Goal: Transaction & Acquisition: Purchase product/service

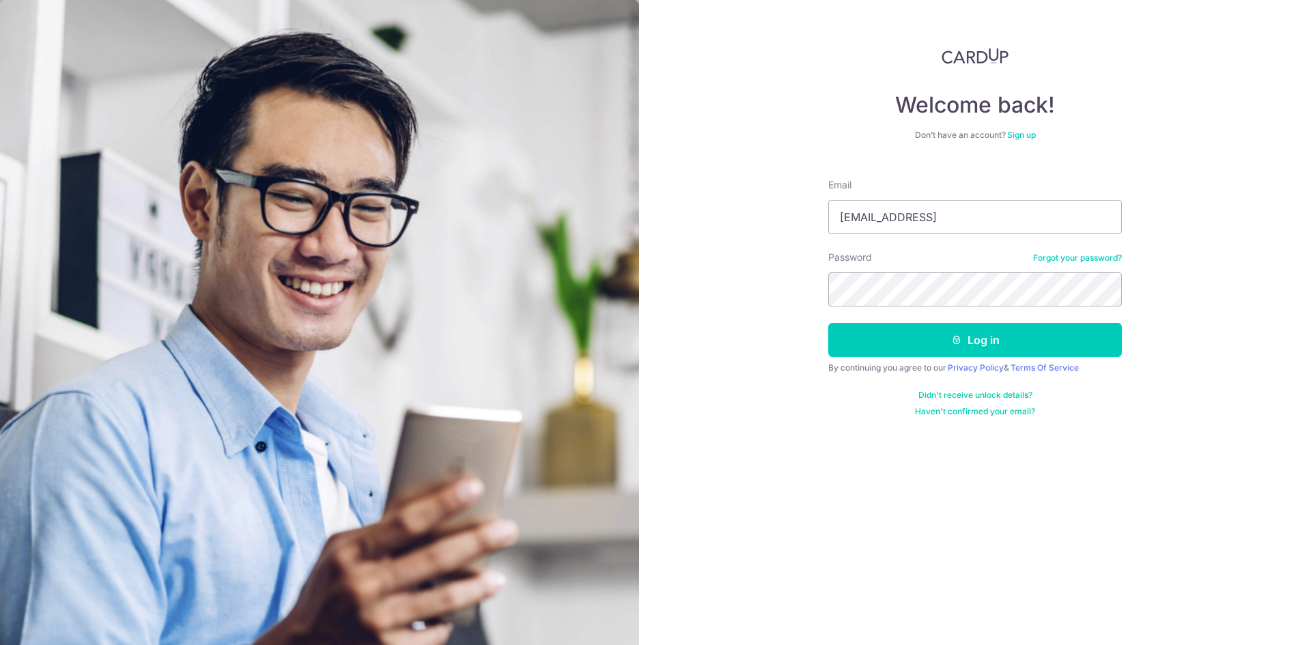
type input "2018vinchia@gmail.comPa"
click at [828, 323] on button "Log in" at bounding box center [975, 340] width 294 height 34
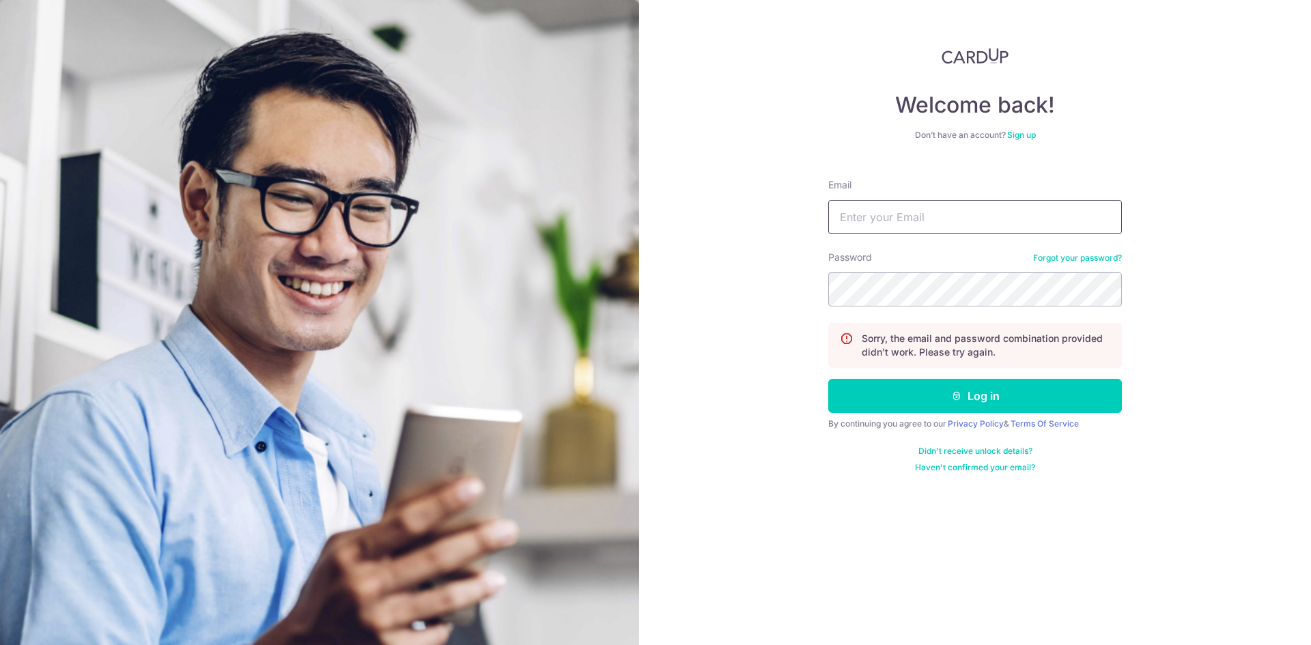
click at [938, 213] on input "Email" at bounding box center [975, 217] width 294 height 34
click at [918, 216] on input "Email" at bounding box center [975, 217] width 294 height 34
type input "[EMAIL_ADDRESS][DOMAIN_NAME]"
click at [828, 379] on button "Log in" at bounding box center [975, 396] width 294 height 34
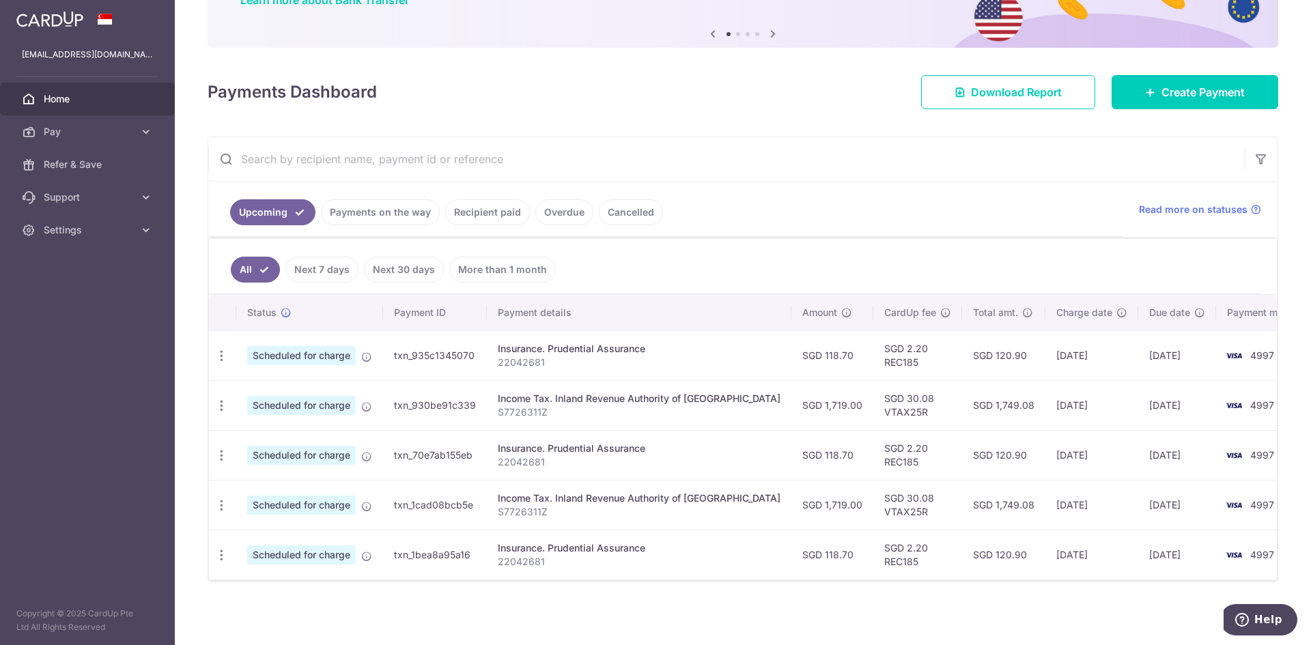
scroll to position [128, 0]
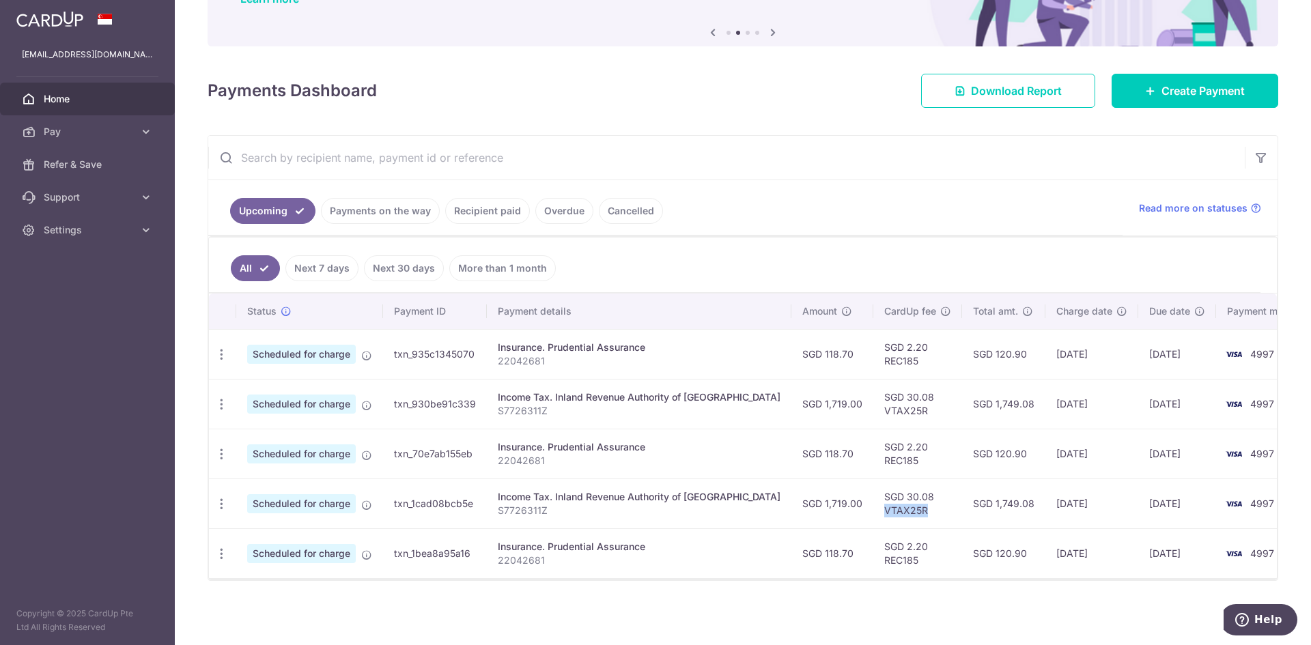
drag, startPoint x: 888, startPoint y: 512, endPoint x: 834, endPoint y: 513, distance: 53.9
click at [873, 513] on td "SGD 30.08 VTAX25R" at bounding box center [917, 504] width 89 height 50
copy td "VTAX25R"
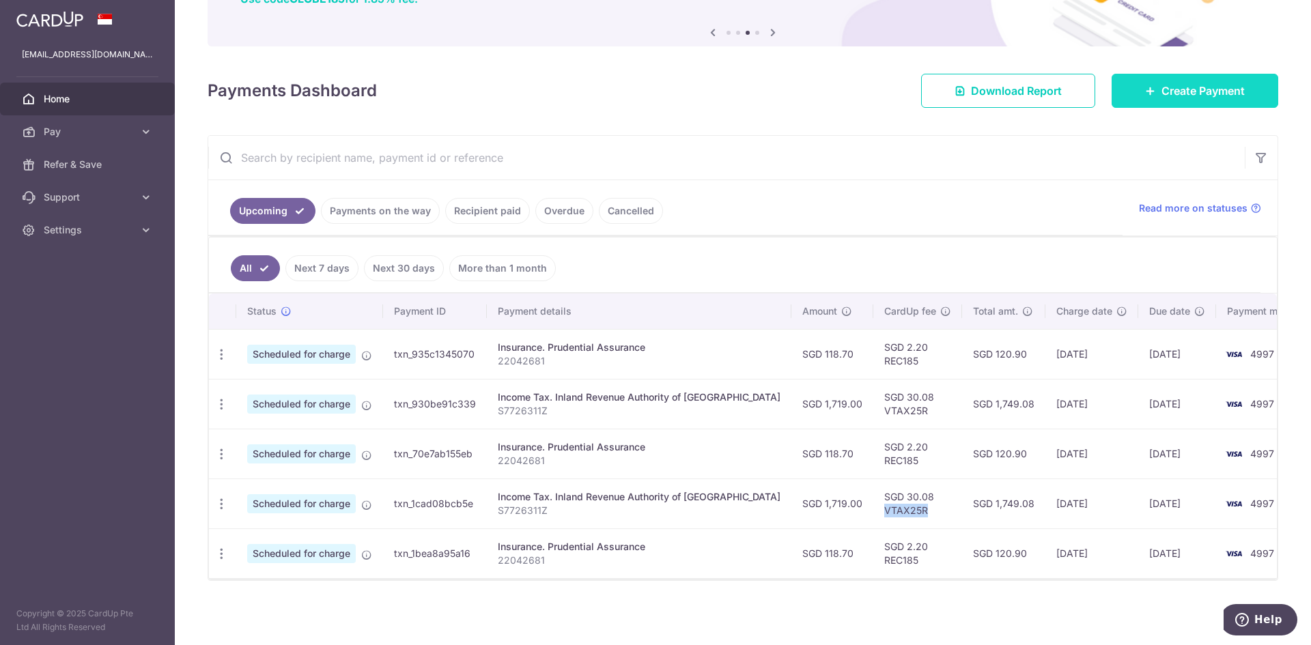
click at [1178, 87] on span "Create Payment" at bounding box center [1202, 91] width 83 height 16
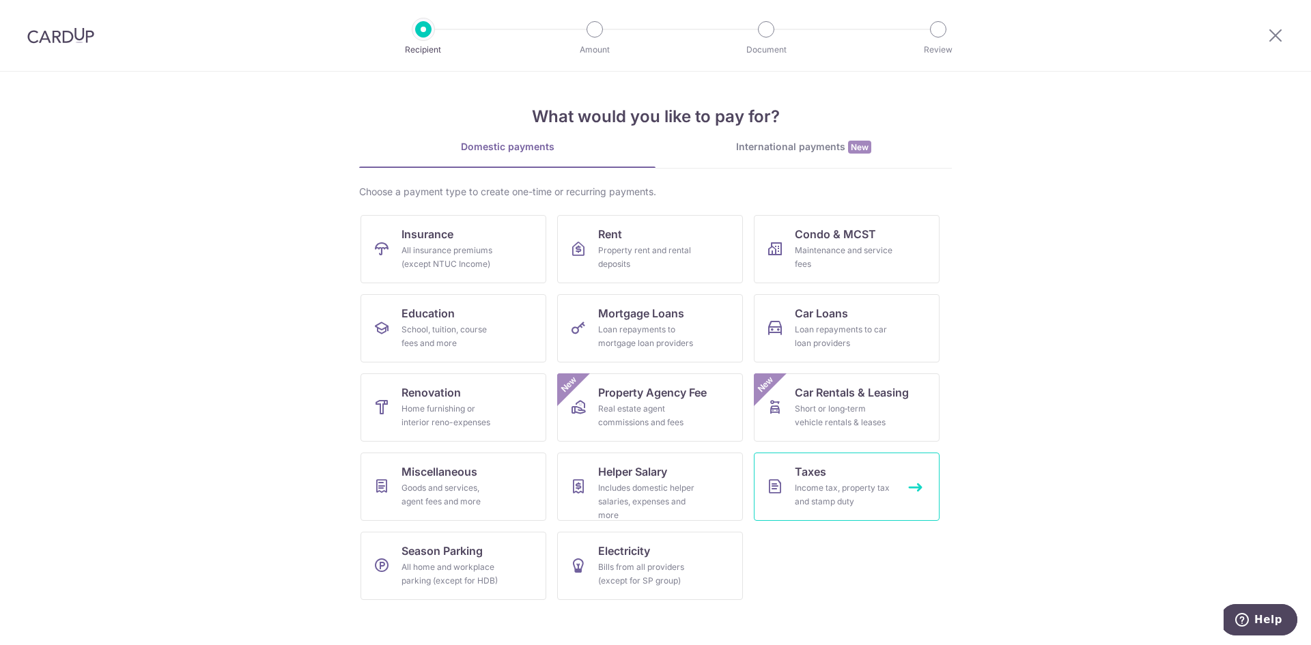
click at [875, 481] on link "Taxes Income tax, property tax and stamp duty" at bounding box center [847, 487] width 186 height 68
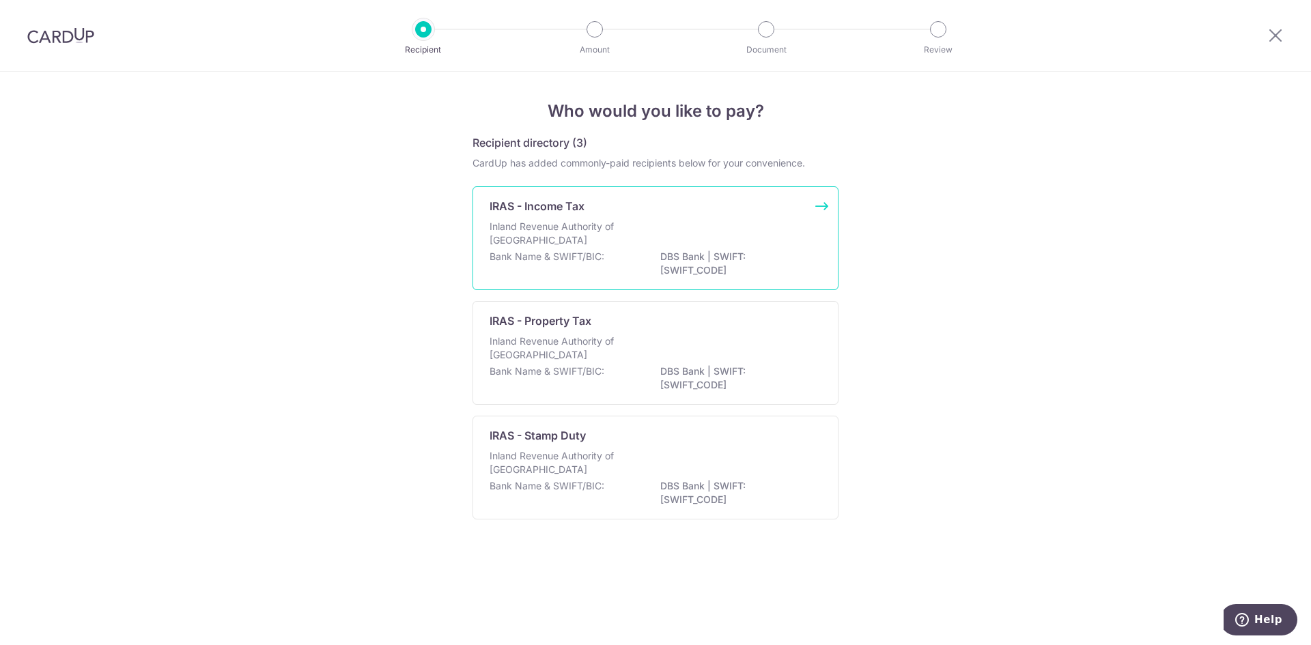
click at [735, 216] on div "IRAS - Income Tax Inland Revenue Authority of Singapore Bank Name & SWIFT/BIC: …" at bounding box center [655, 238] width 366 height 104
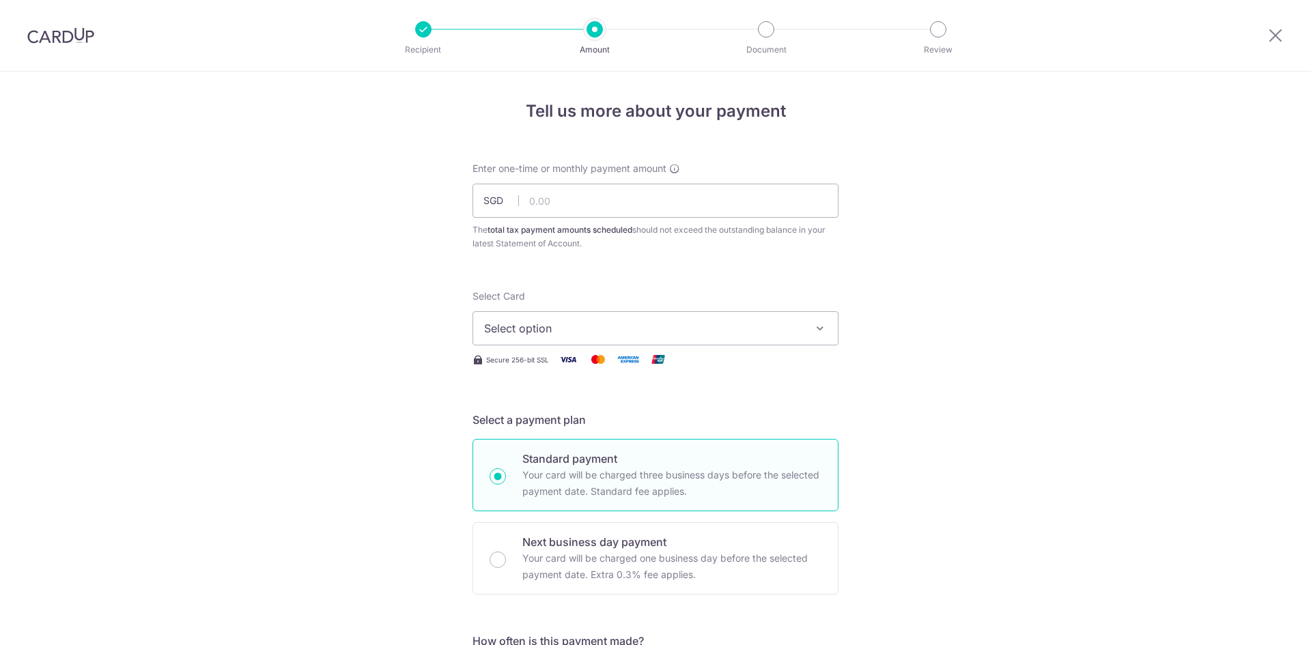
click at [605, 205] on input "text" at bounding box center [655, 201] width 366 height 34
type input "1,719.00"
click at [694, 342] on button "Select option" at bounding box center [655, 328] width 366 height 34
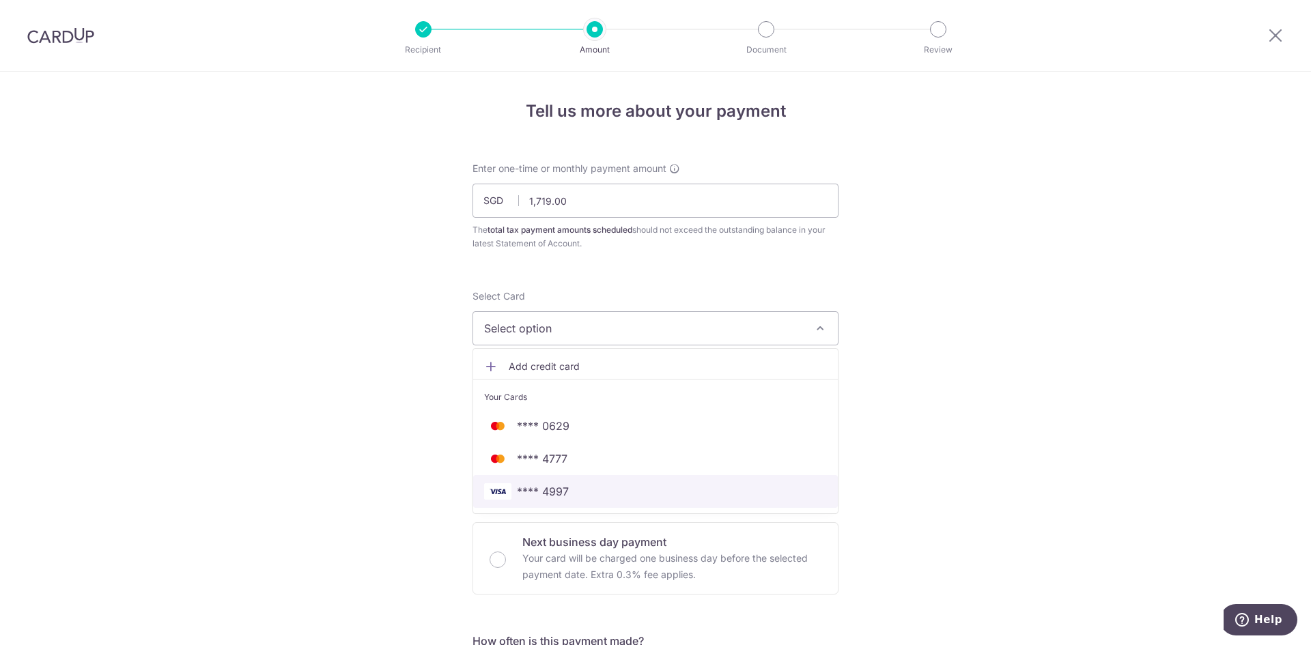
click at [580, 492] on span "**** 4997" at bounding box center [655, 491] width 343 height 16
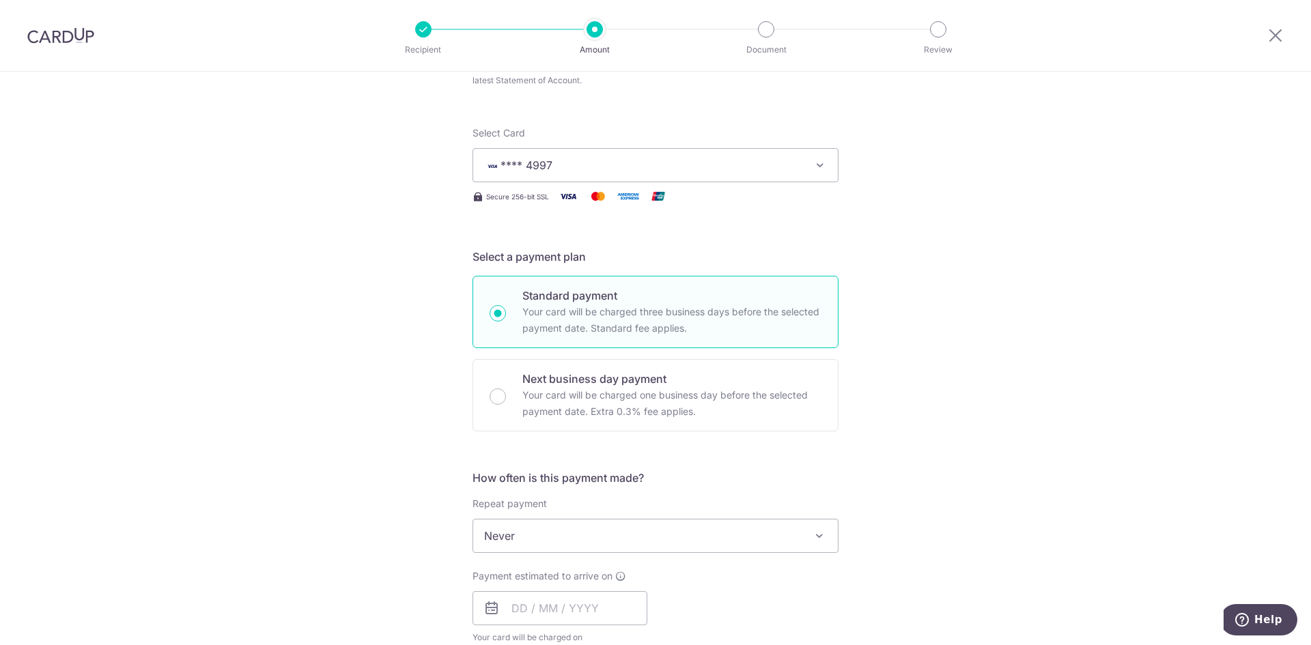
scroll to position [205, 0]
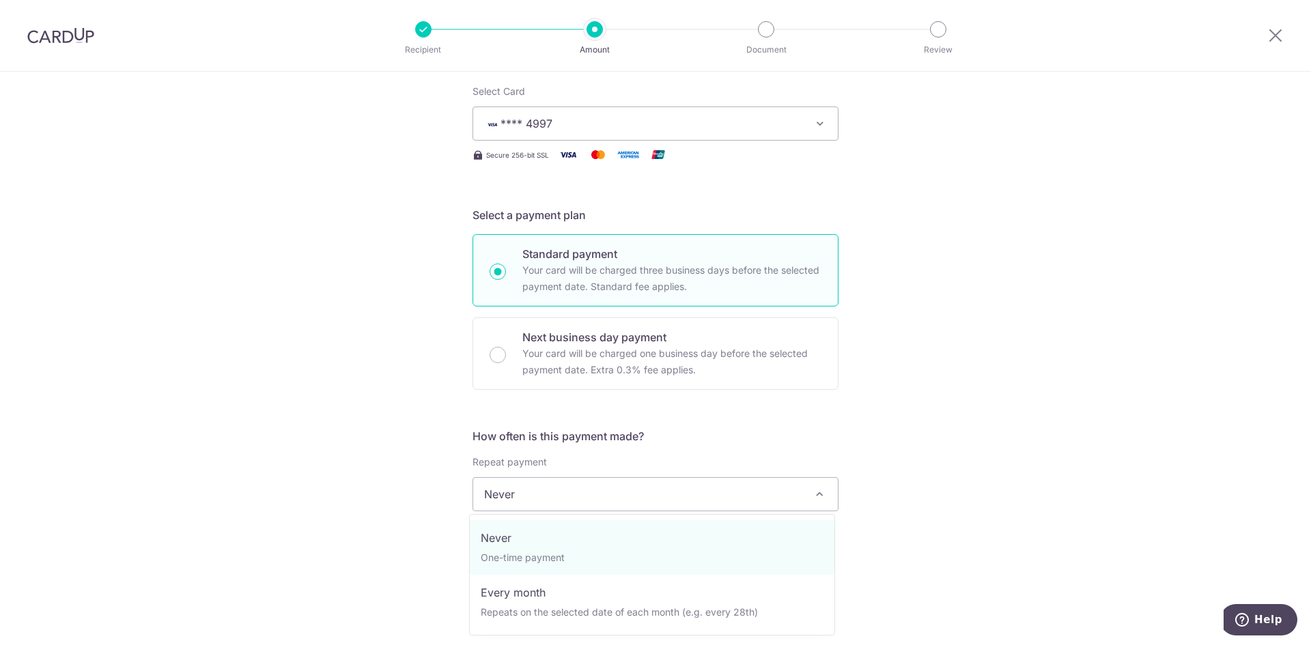
click at [623, 499] on span "Never" at bounding box center [655, 494] width 365 height 33
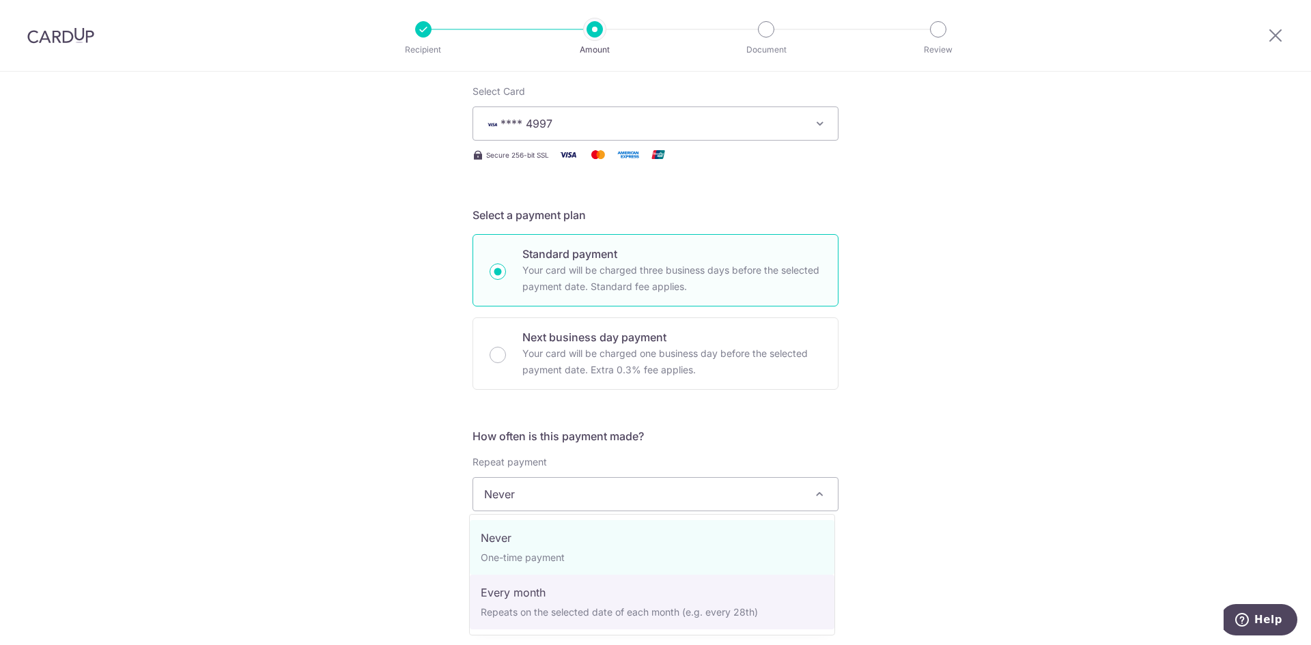
select select "3"
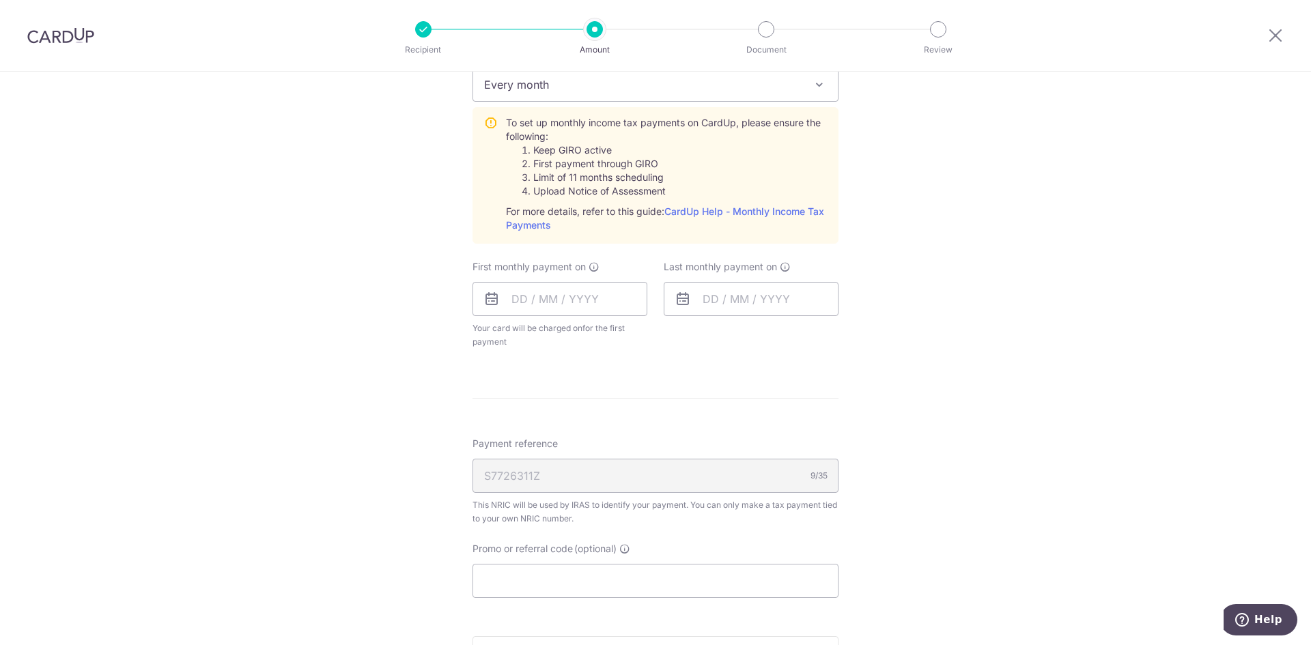
scroll to position [0, 0]
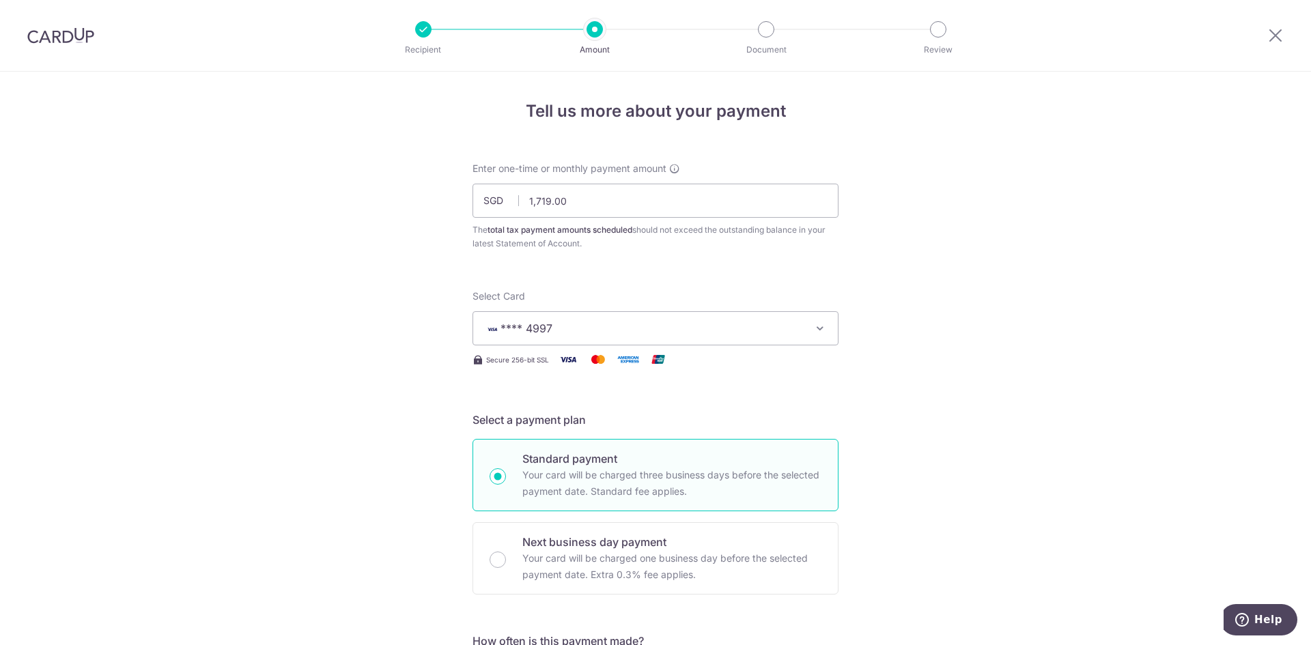
click at [1277, 27] on div at bounding box center [1275, 35] width 71 height 71
drag, startPoint x: 1278, startPoint y: 31, endPoint x: 705, endPoint y: 79, distance: 575.5
click at [1278, 31] on icon at bounding box center [1275, 35] width 16 height 17
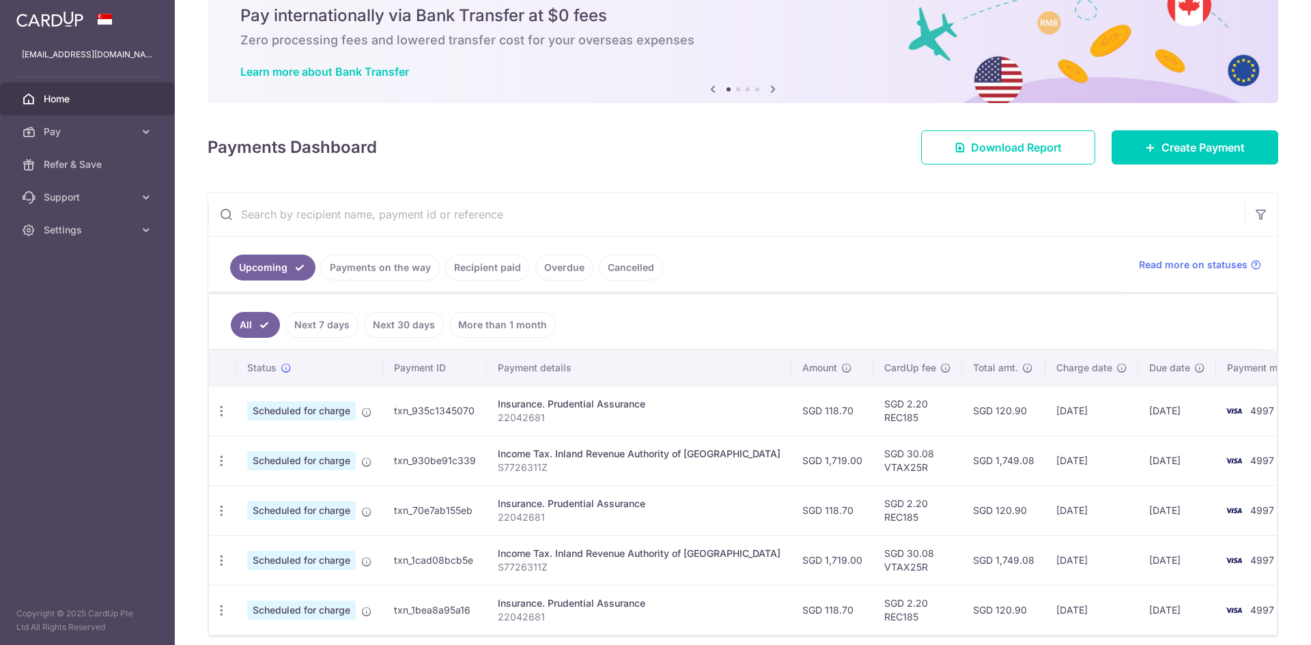
scroll to position [112, 0]
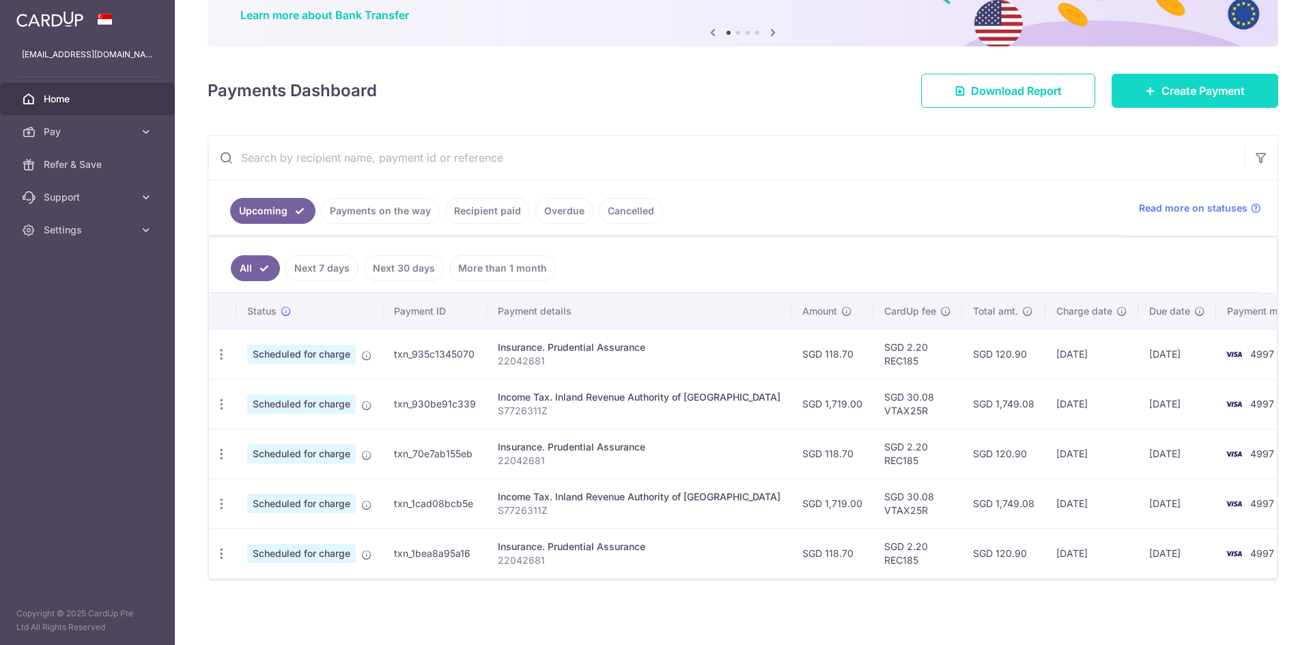
click at [1161, 84] on span "Create Payment" at bounding box center [1202, 91] width 83 height 16
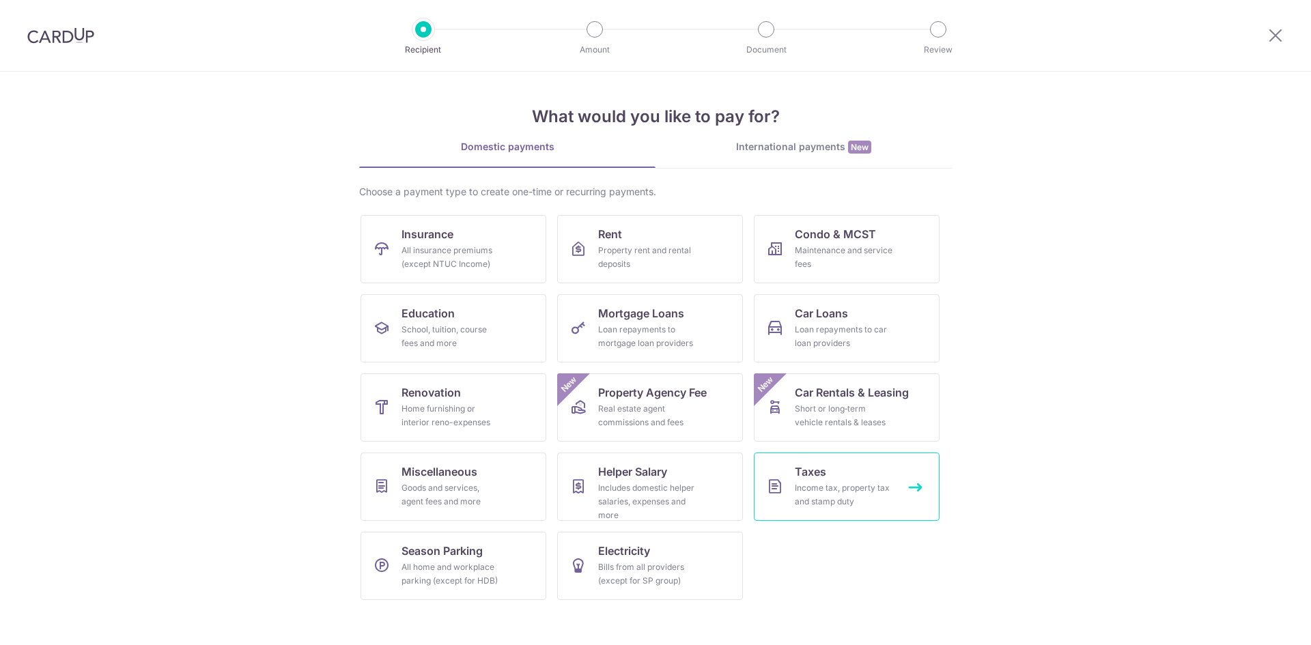
click at [860, 492] on div "Income tax, property tax and stamp duty" at bounding box center [844, 494] width 98 height 27
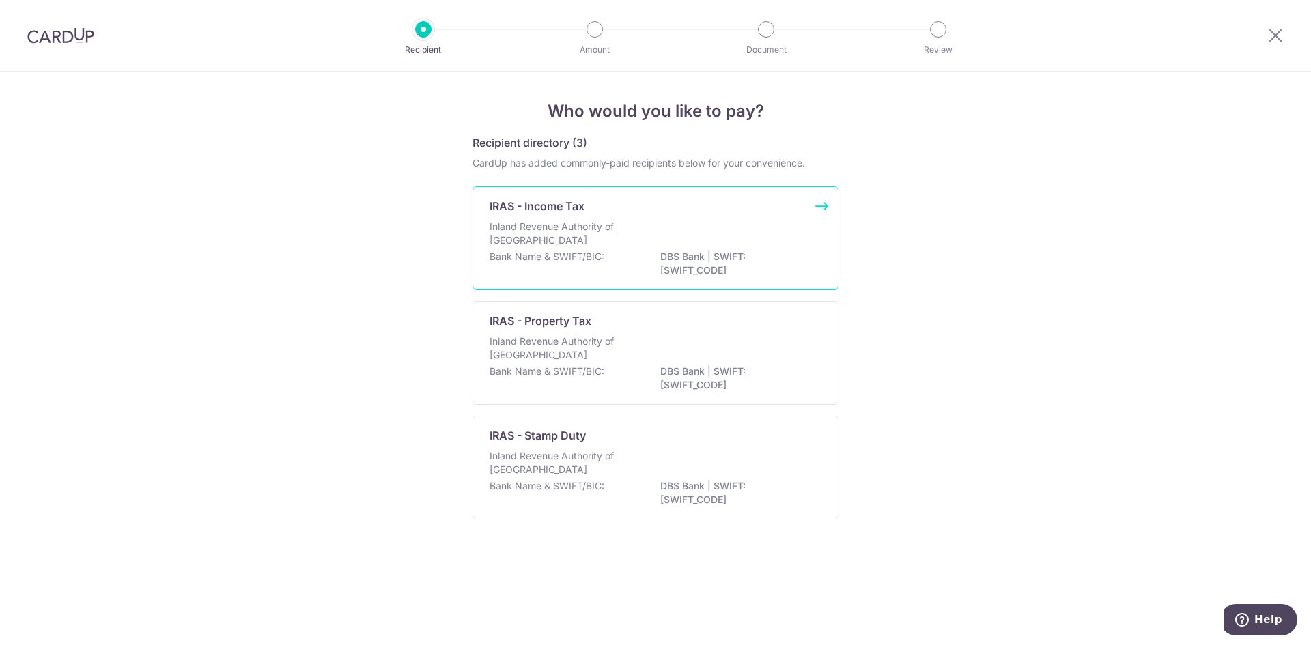
click at [593, 243] on p "Inland Revenue Authority of Singapore" at bounding box center [562, 233] width 145 height 27
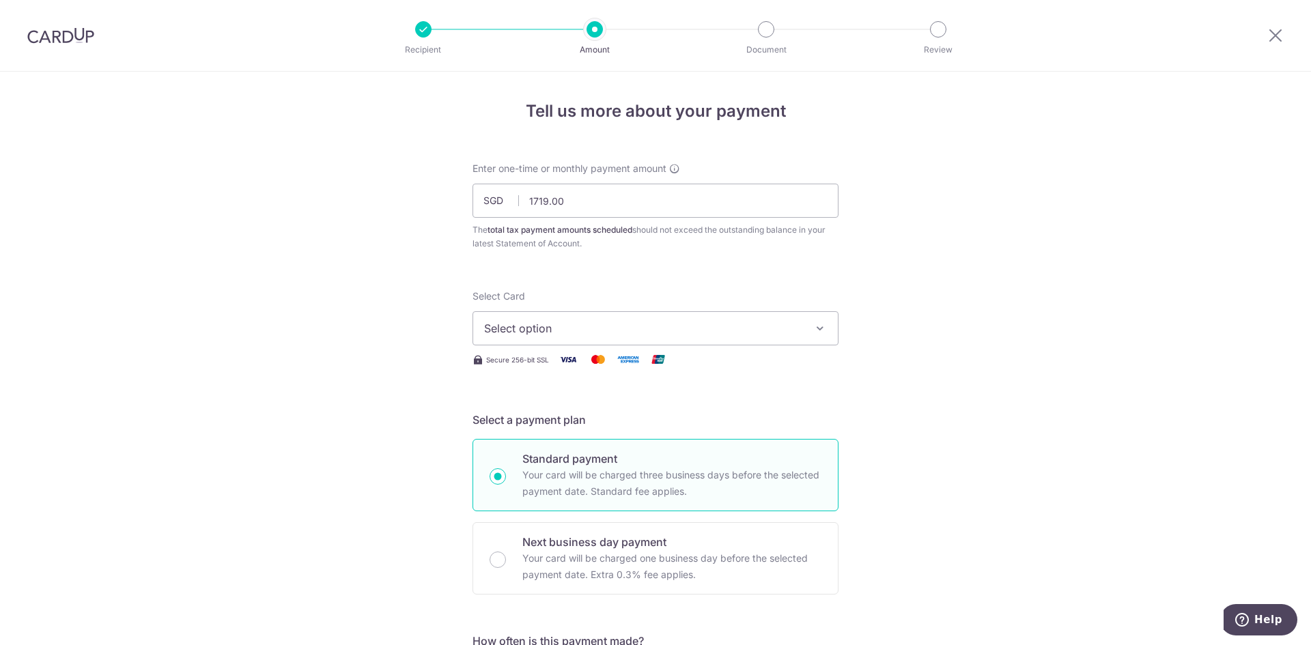
click at [546, 315] on button "Select option" at bounding box center [655, 328] width 366 height 34
type input "1,719.00"
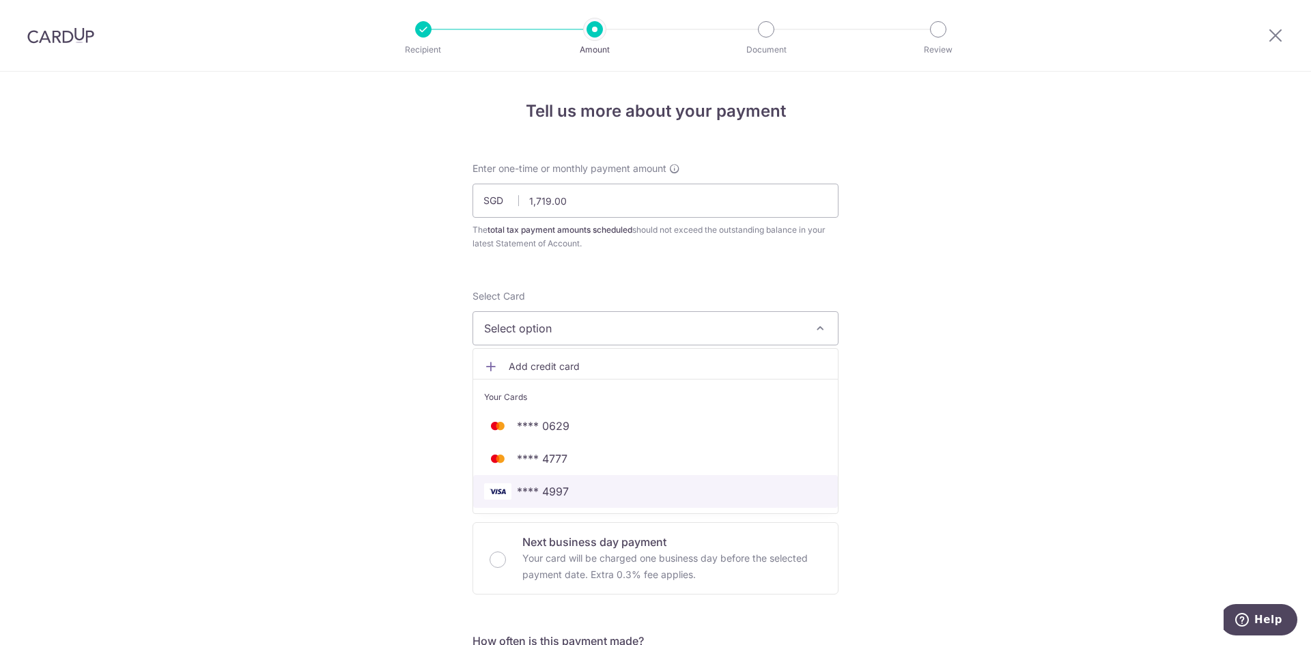
click at [523, 495] on span "**** 4997" at bounding box center [543, 491] width 52 height 16
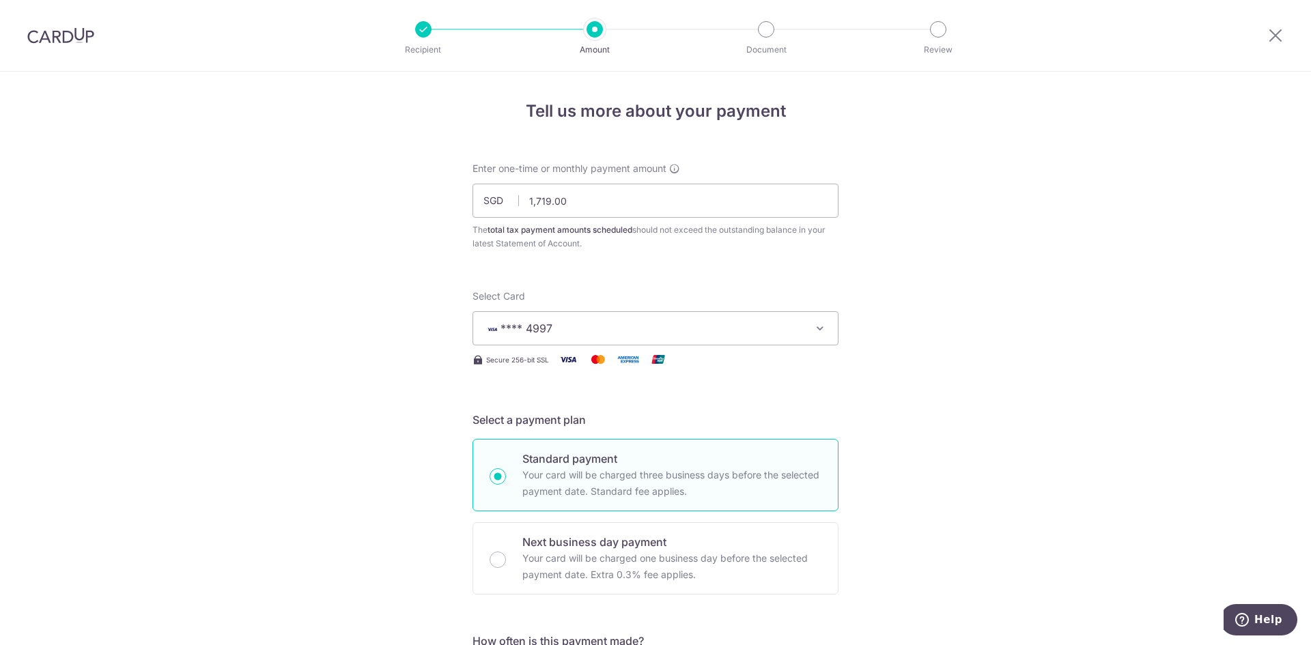
scroll to position [273, 0]
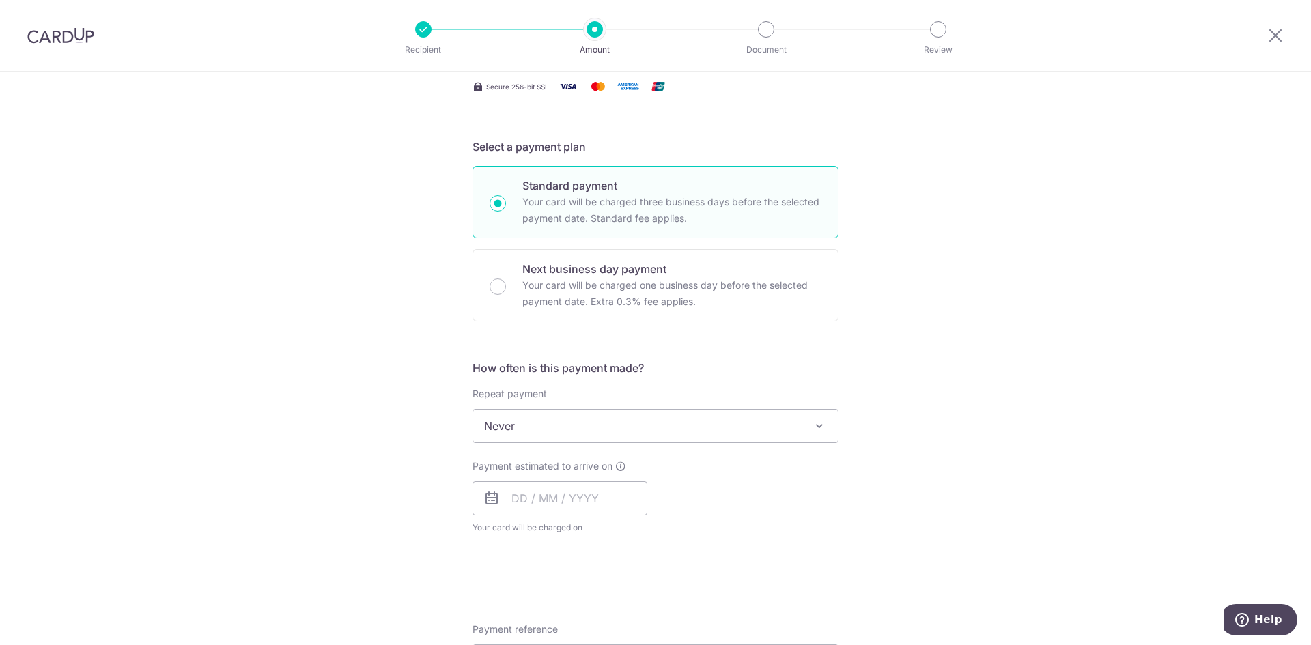
click at [527, 426] on span "Never" at bounding box center [655, 426] width 365 height 33
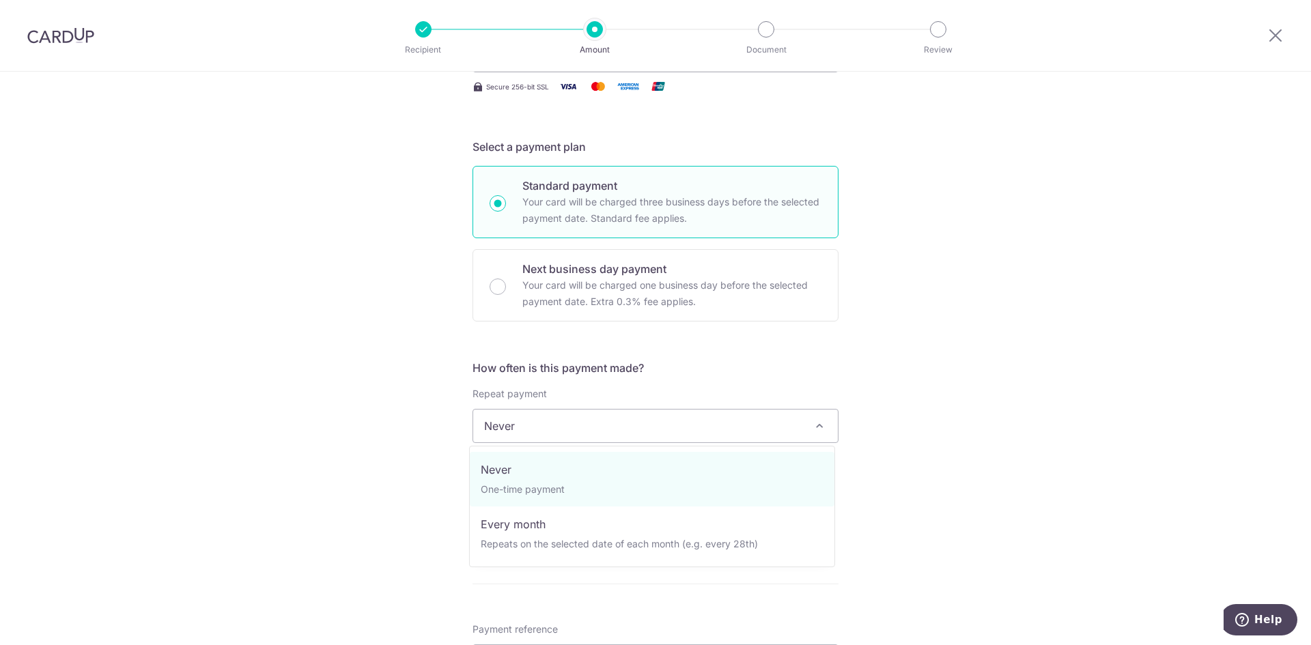
click at [813, 450] on span "Never One-time payment Every month Repeats on the selected date of each month (…" at bounding box center [652, 507] width 366 height 122
click at [1215, 457] on div "Tell us more about your payment Enter one-time or monthly payment amount SGD 1,…" at bounding box center [655, 433] width 1311 height 1268
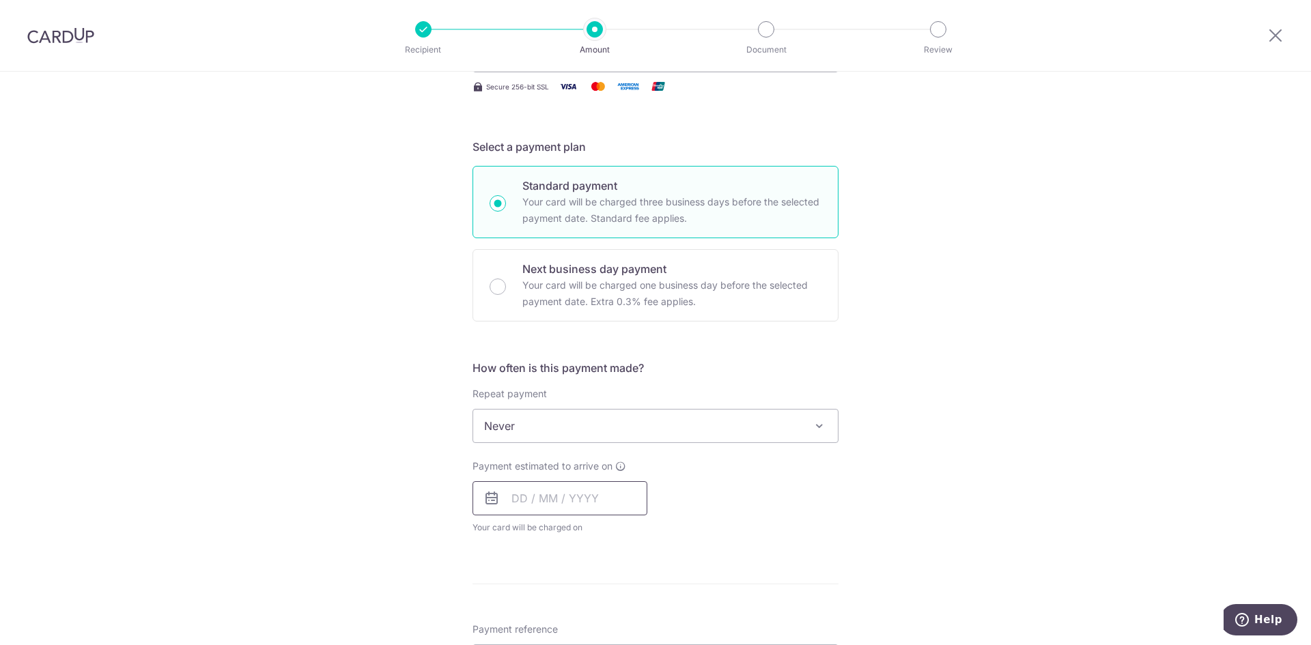
click at [592, 496] on input "text" at bounding box center [559, 498] width 175 height 34
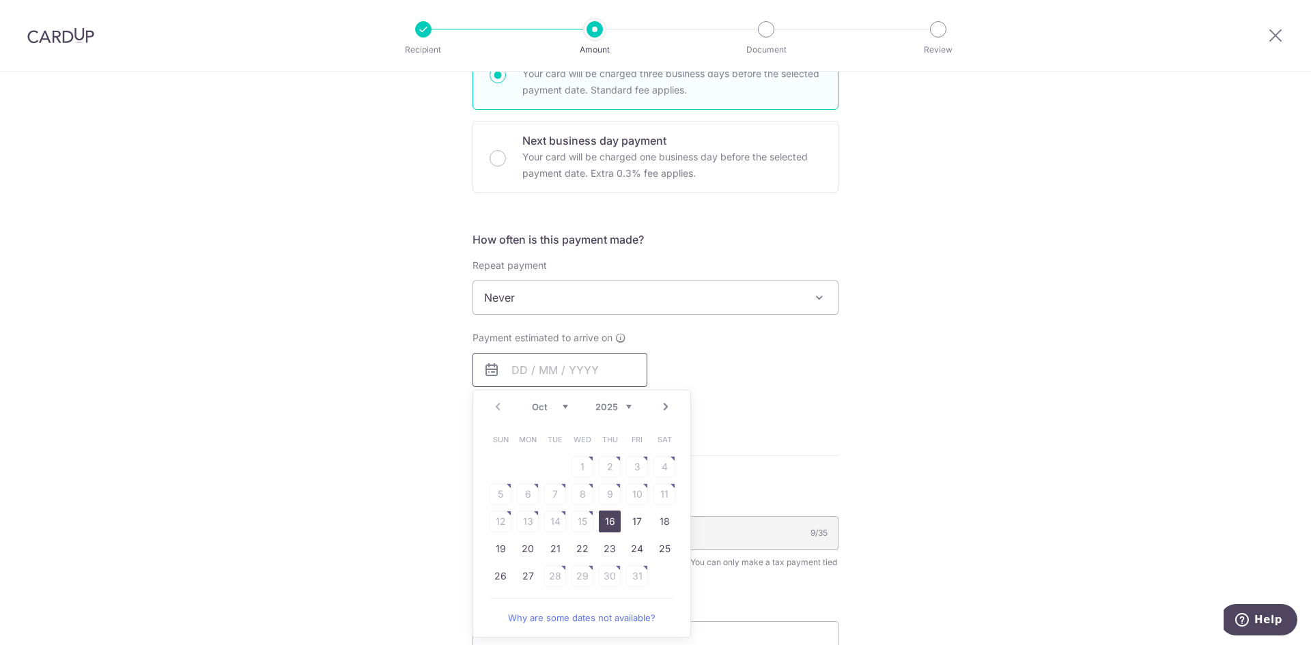
scroll to position [410, 0]
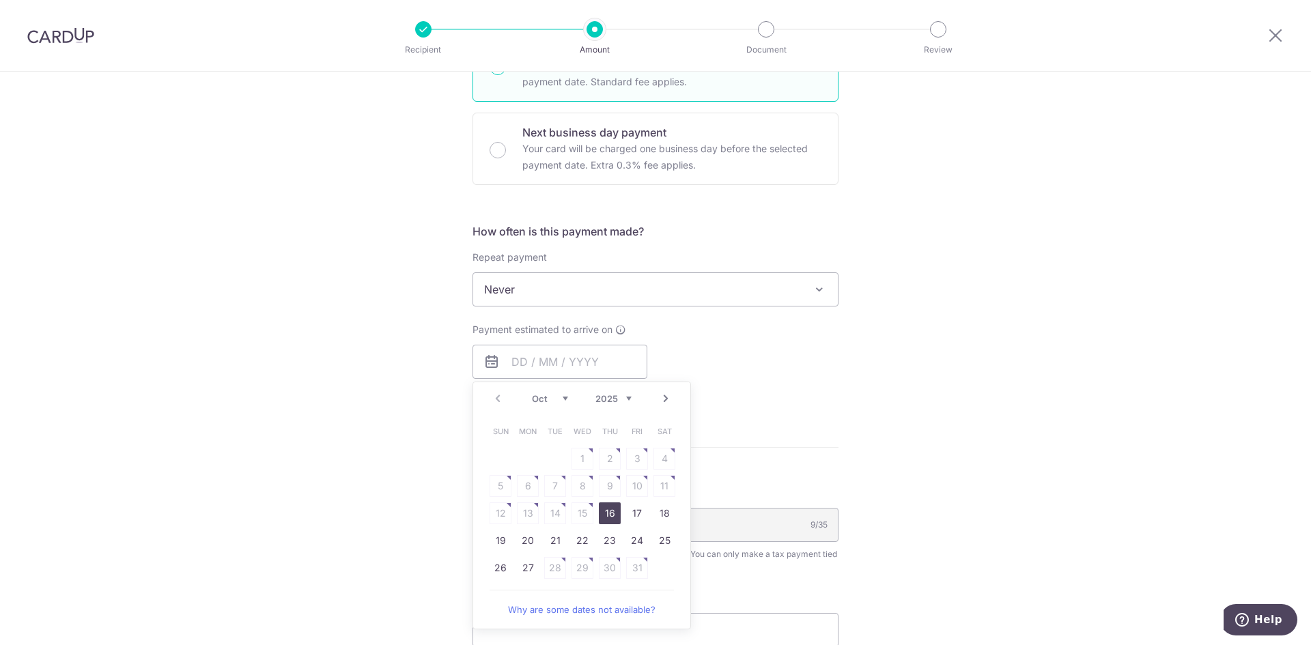
click at [562, 400] on select "Oct Nov Dec" at bounding box center [550, 398] width 36 height 11
click at [632, 520] on link "19" at bounding box center [637, 513] width 22 height 22
type input "19/12/2025"
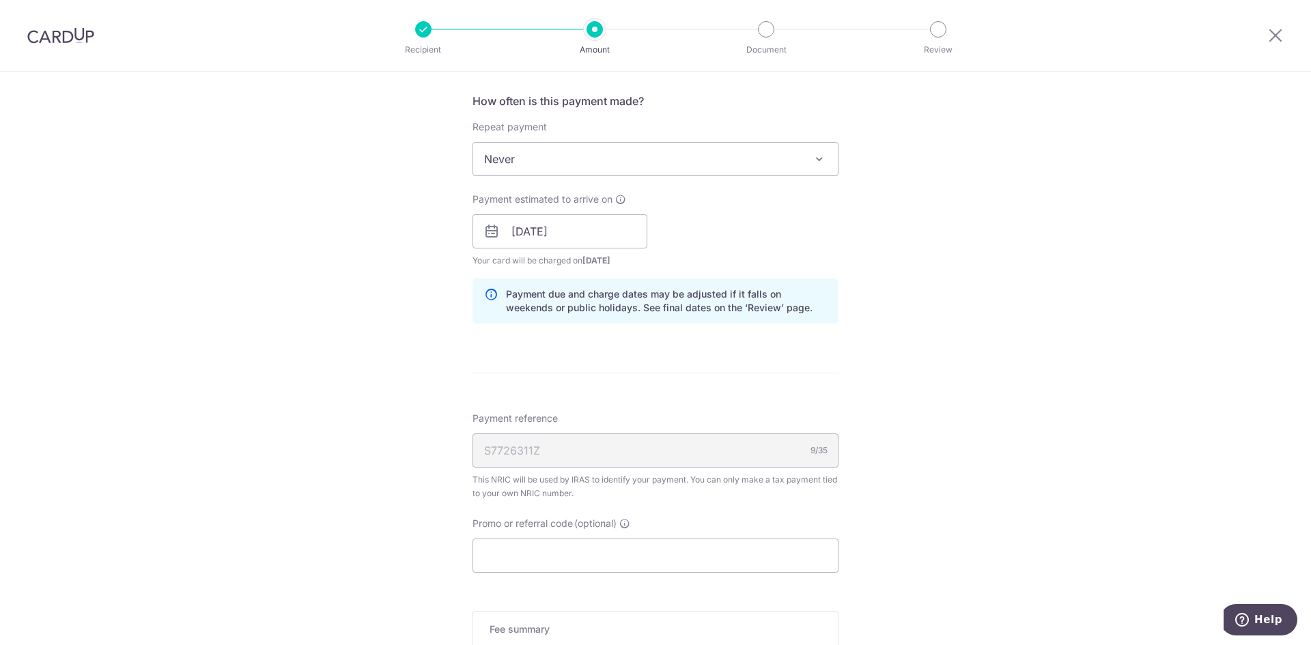
scroll to position [546, 0]
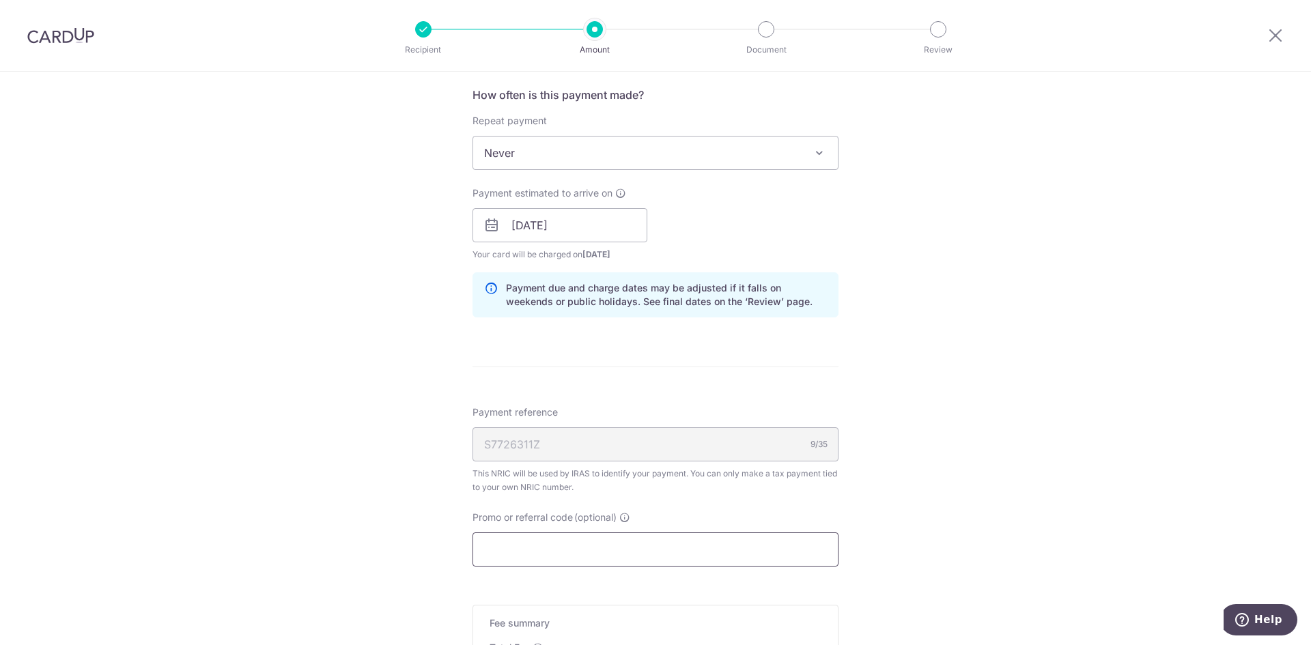
click at [657, 544] on input "Promo or referral code (optional)" at bounding box center [655, 550] width 366 height 34
paste input "VTAX25R"
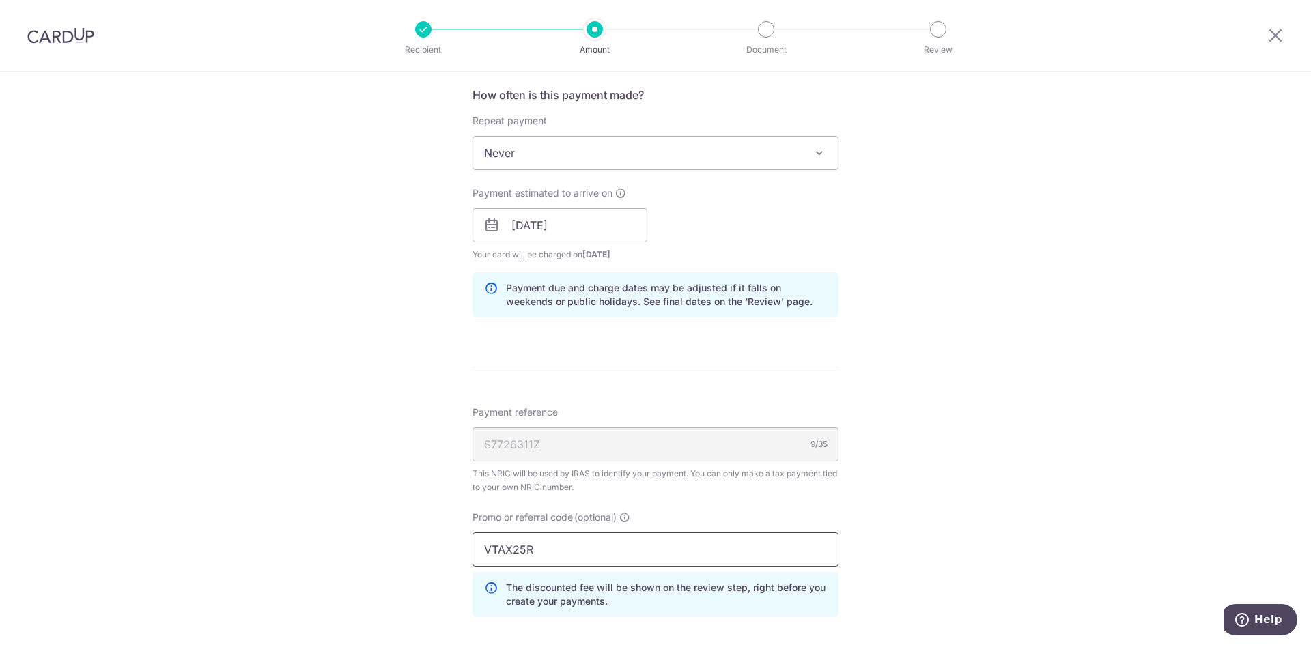
scroll to position [751, 0]
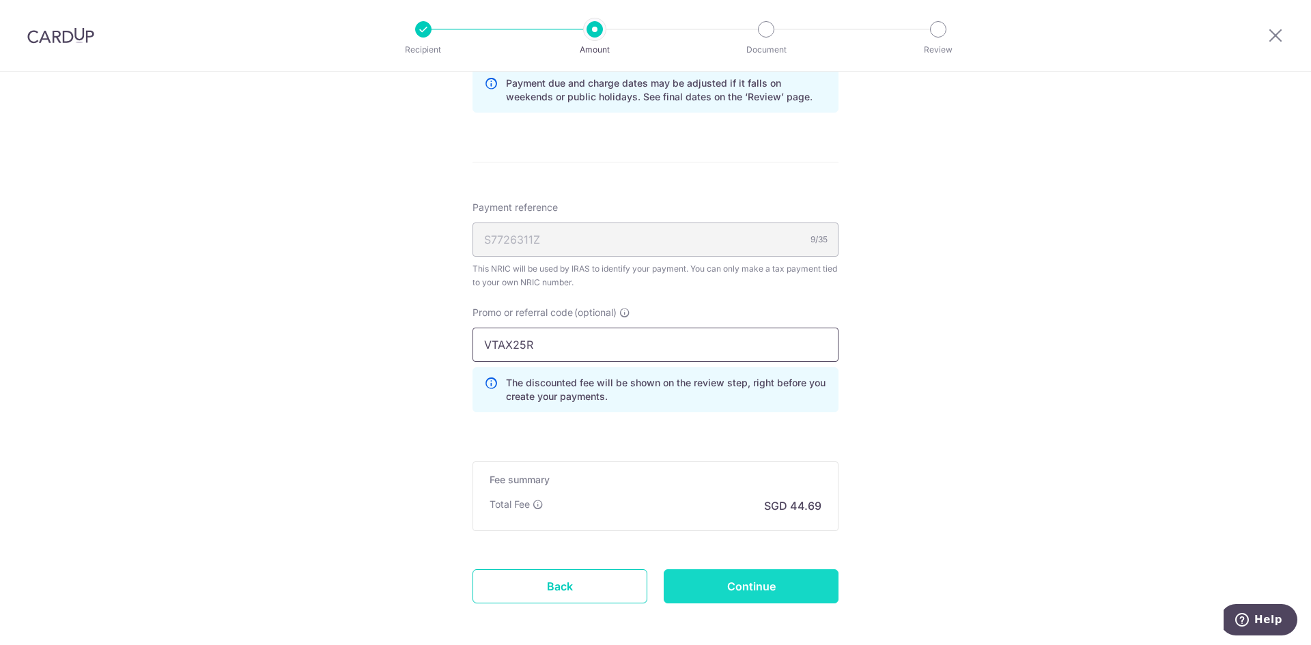
type input "VTAX25R"
click at [747, 588] on input "Continue" at bounding box center [751, 586] width 175 height 34
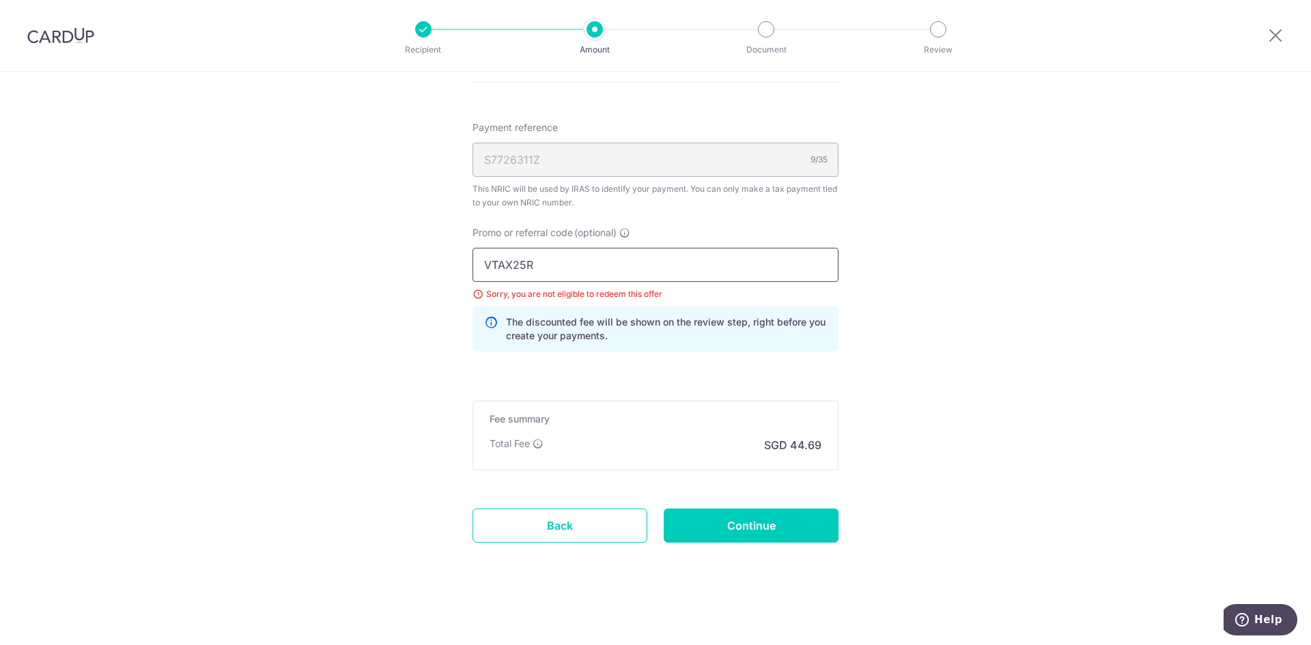
drag, startPoint x: 557, startPoint y: 277, endPoint x: 426, endPoint y: 272, distance: 131.2
click at [737, 530] on input "Continue" at bounding box center [751, 526] width 175 height 34
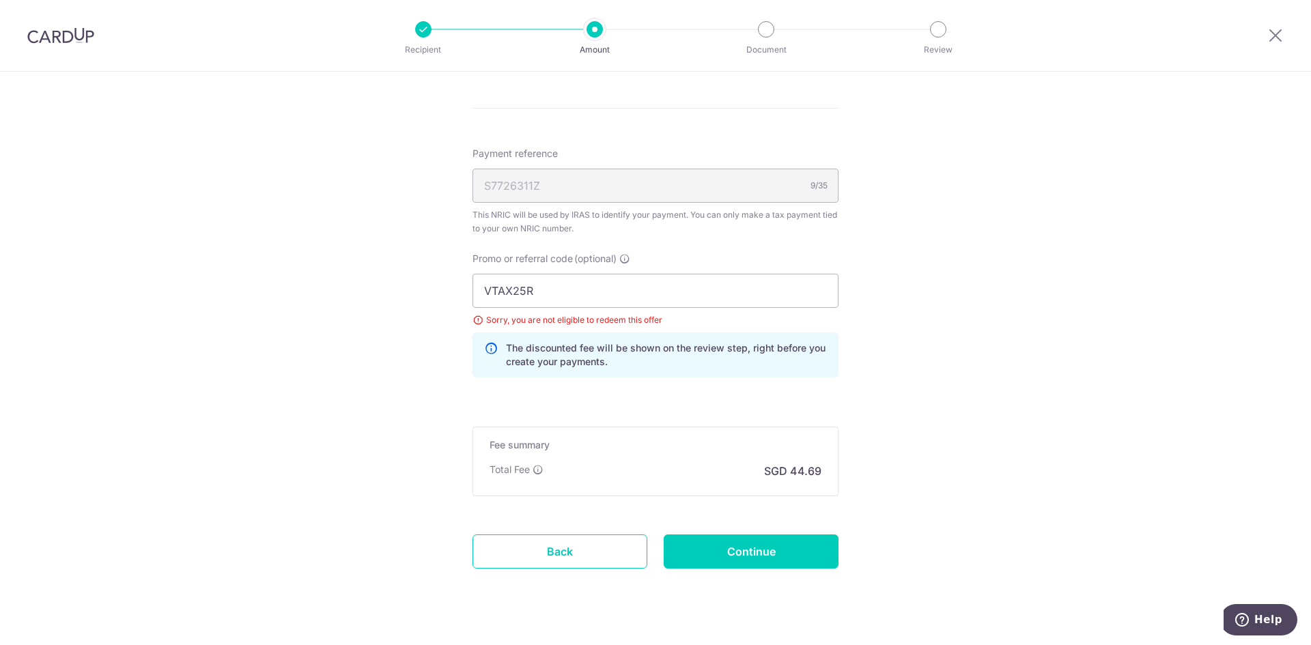
scroll to position [831, 0]
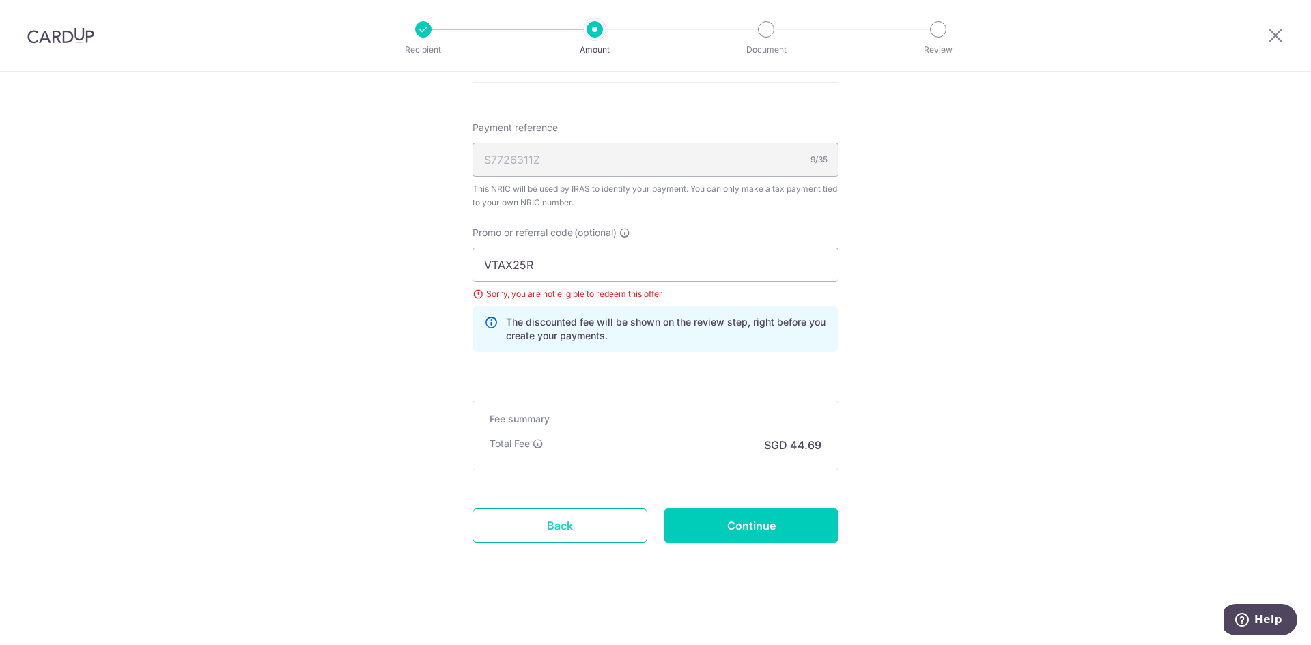
click at [571, 517] on link "Back" at bounding box center [559, 526] width 175 height 34
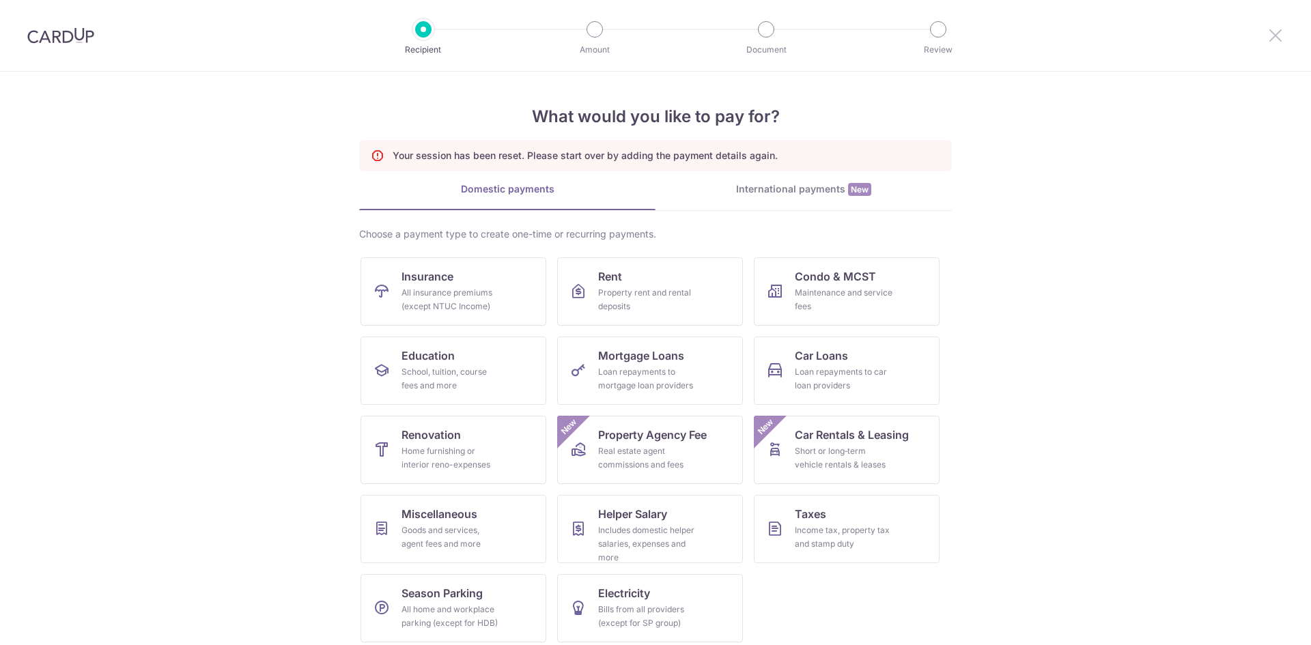
click at [1281, 31] on icon at bounding box center [1275, 35] width 16 height 17
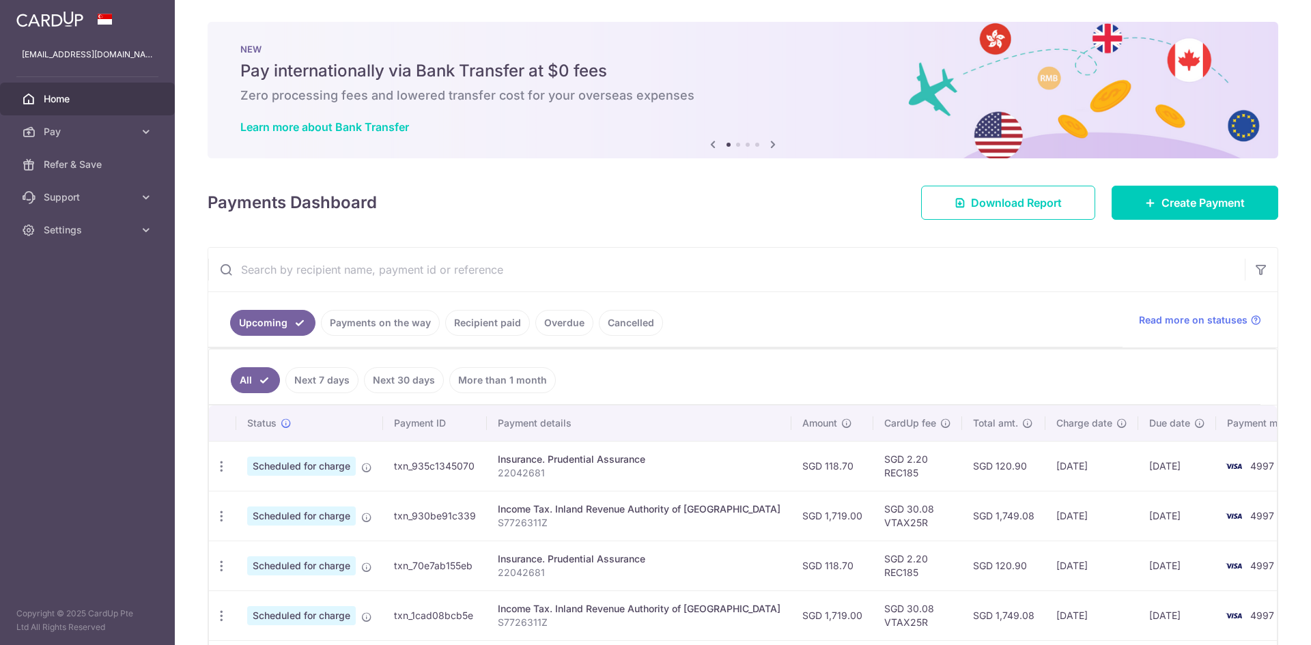
scroll to position [112, 0]
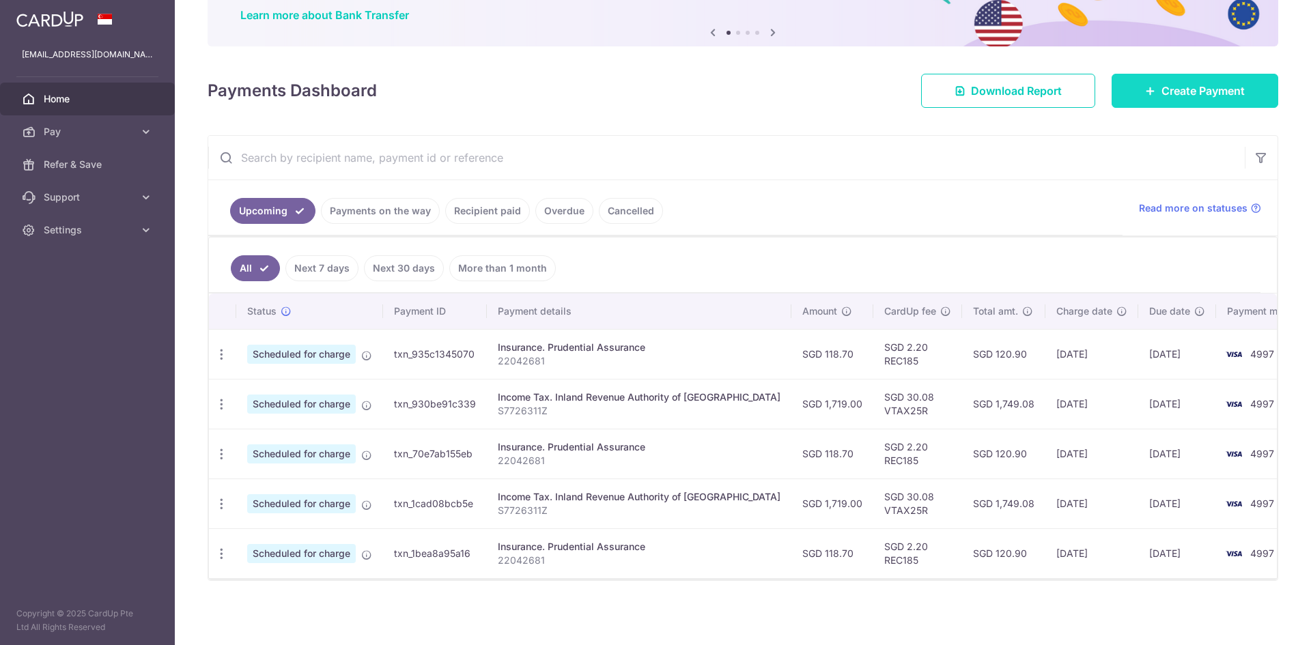
click at [1191, 85] on span "Create Payment" at bounding box center [1202, 91] width 83 height 16
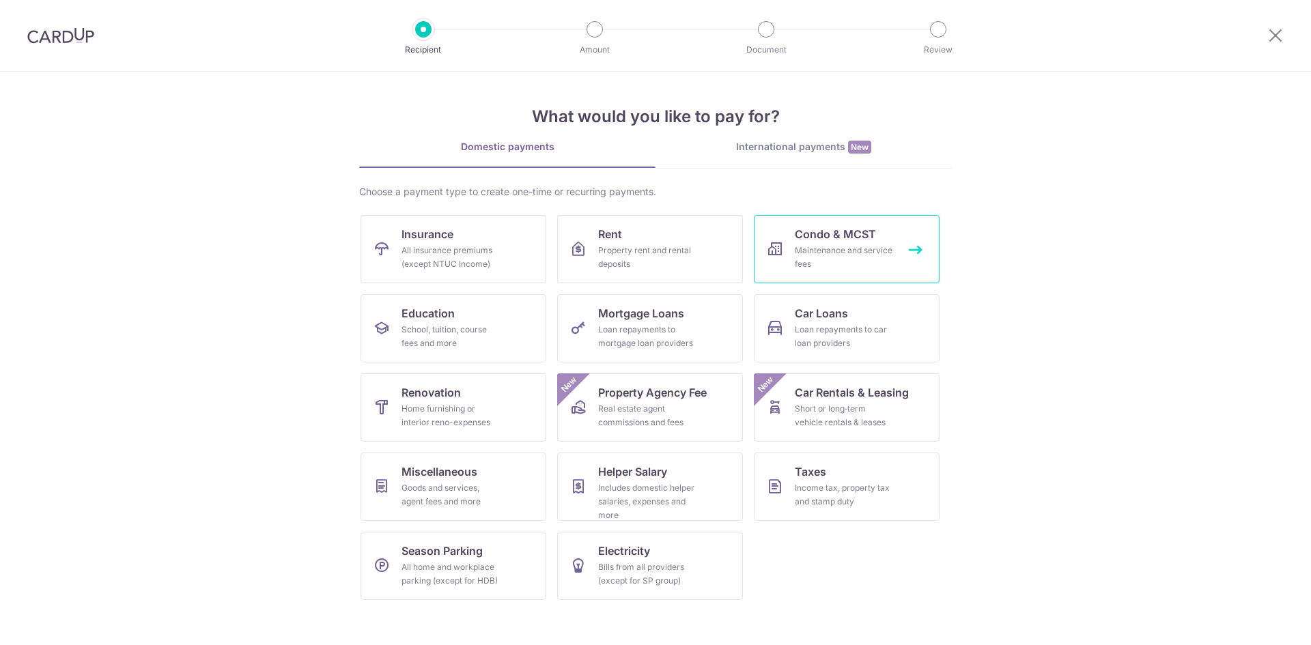
click at [817, 238] on span "Condo & MCST" at bounding box center [835, 234] width 81 height 16
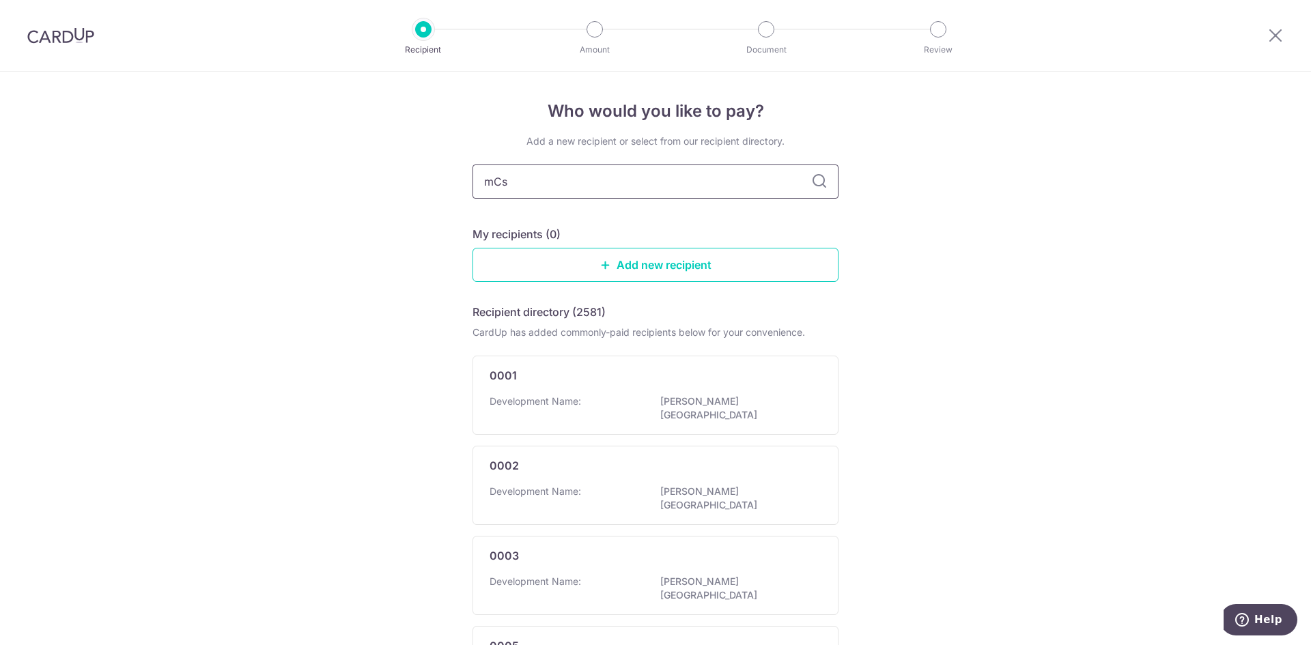
type input "mCst"
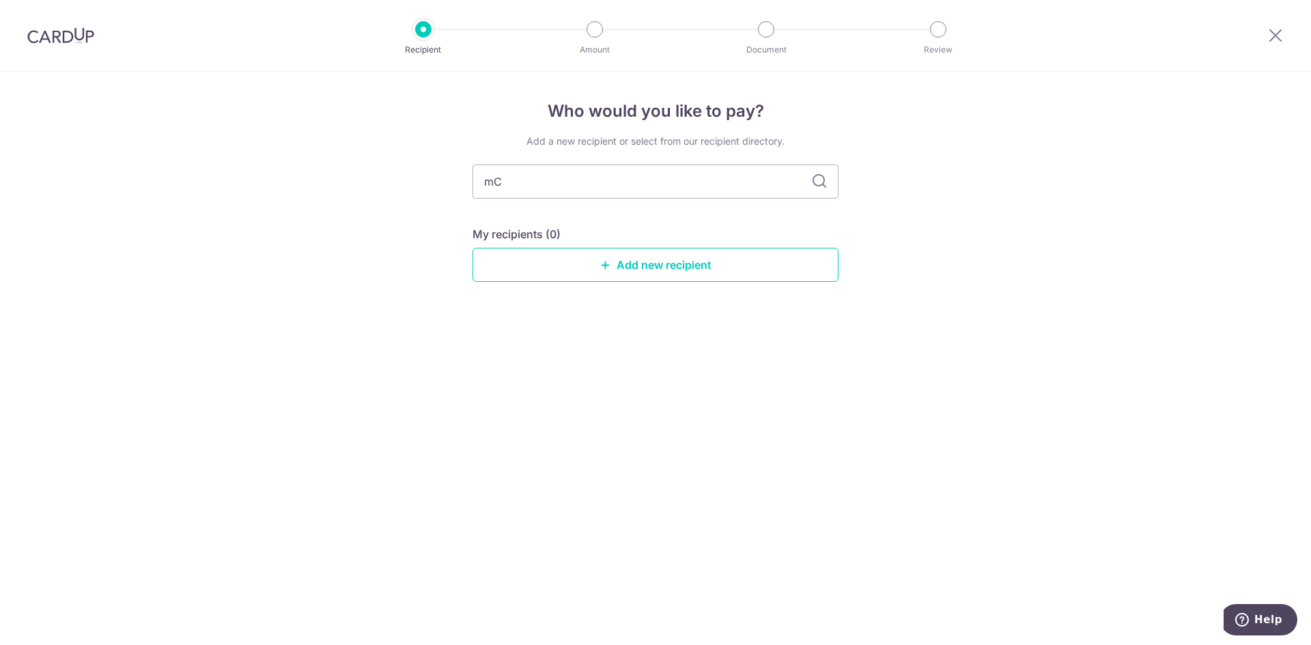
type input "m"
type input "47"
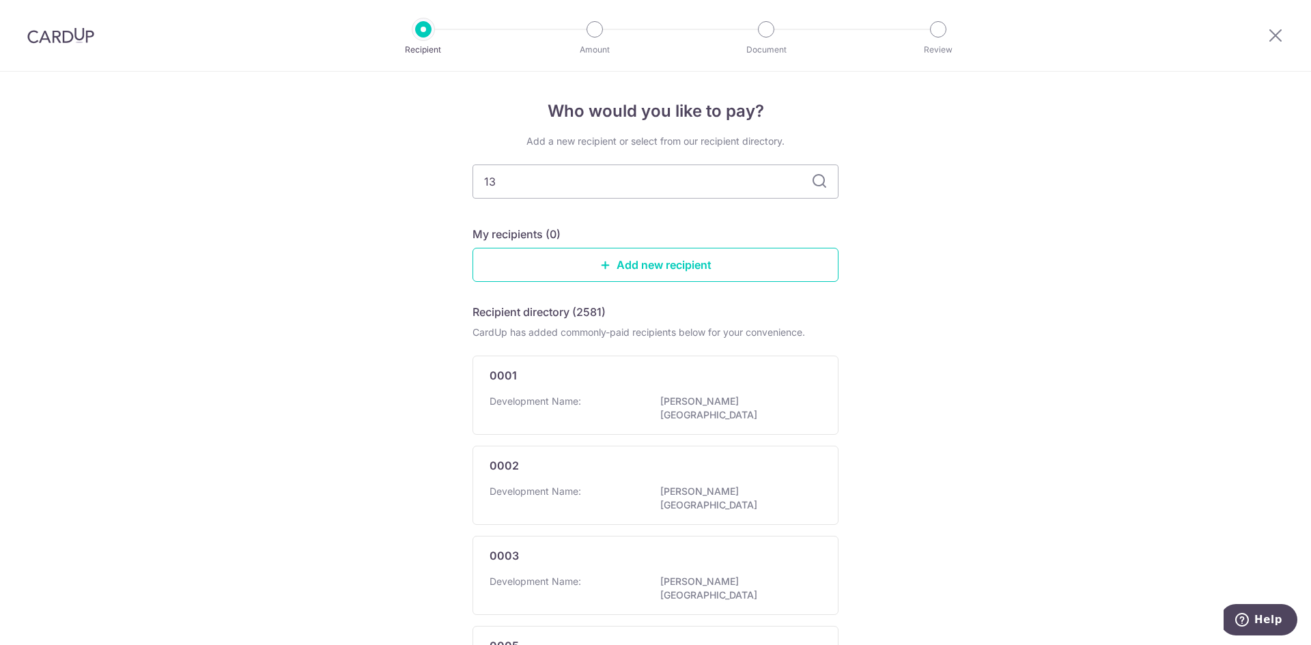
type input "1"
type input "14713"
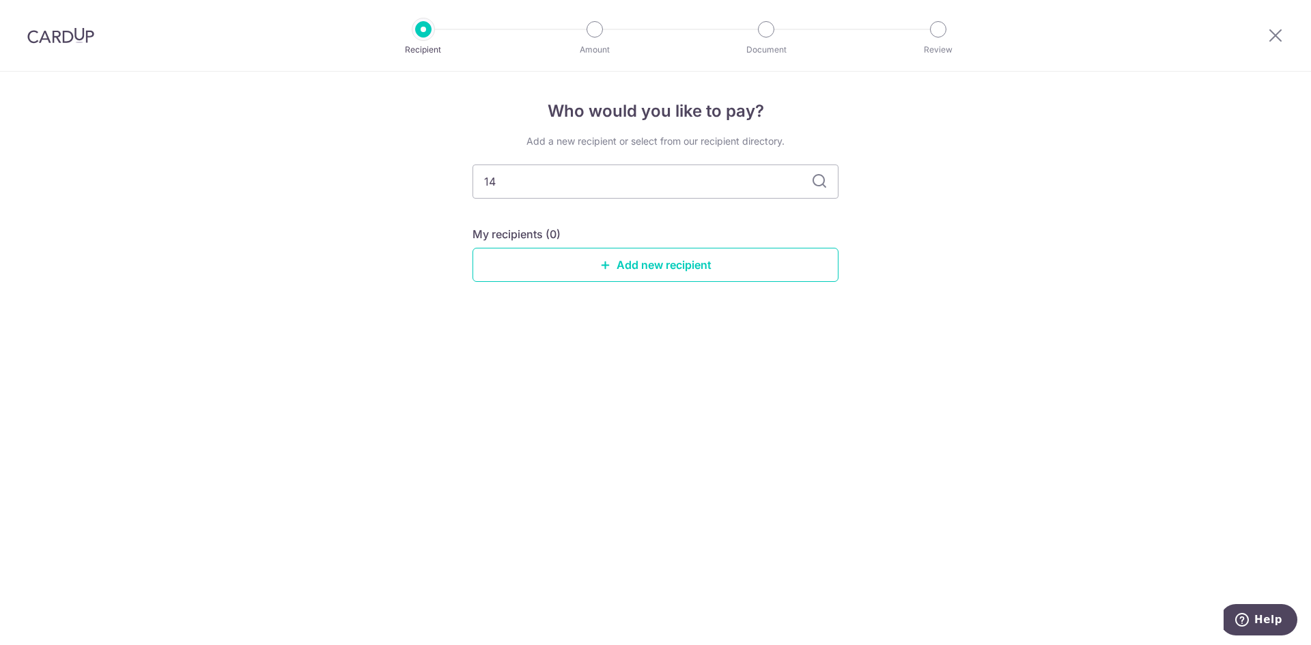
type input "1"
type input "4713"
click at [816, 184] on icon at bounding box center [819, 181] width 16 height 16
drag, startPoint x: 553, startPoint y: 186, endPoint x: 413, endPoint y: 171, distance: 140.7
click at [413, 171] on div "Who would you like to pay? Add a new recipient or select from our recipient dir…" at bounding box center [655, 358] width 1311 height 573
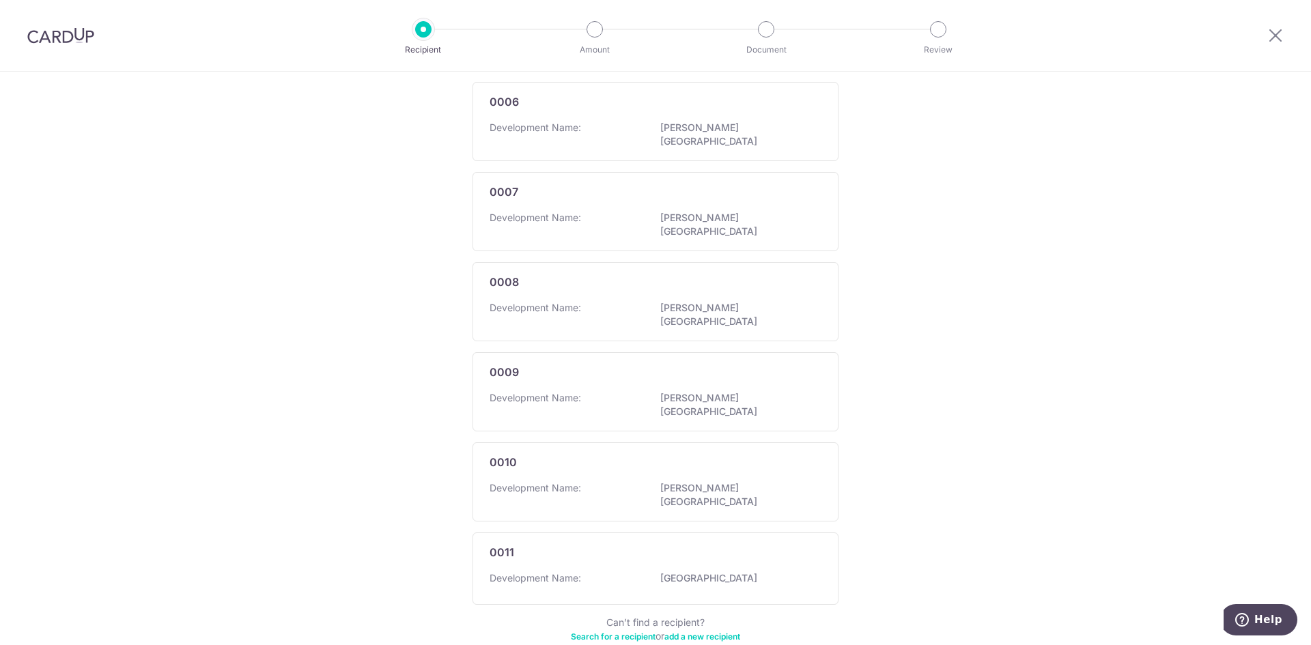
scroll to position [673, 0]
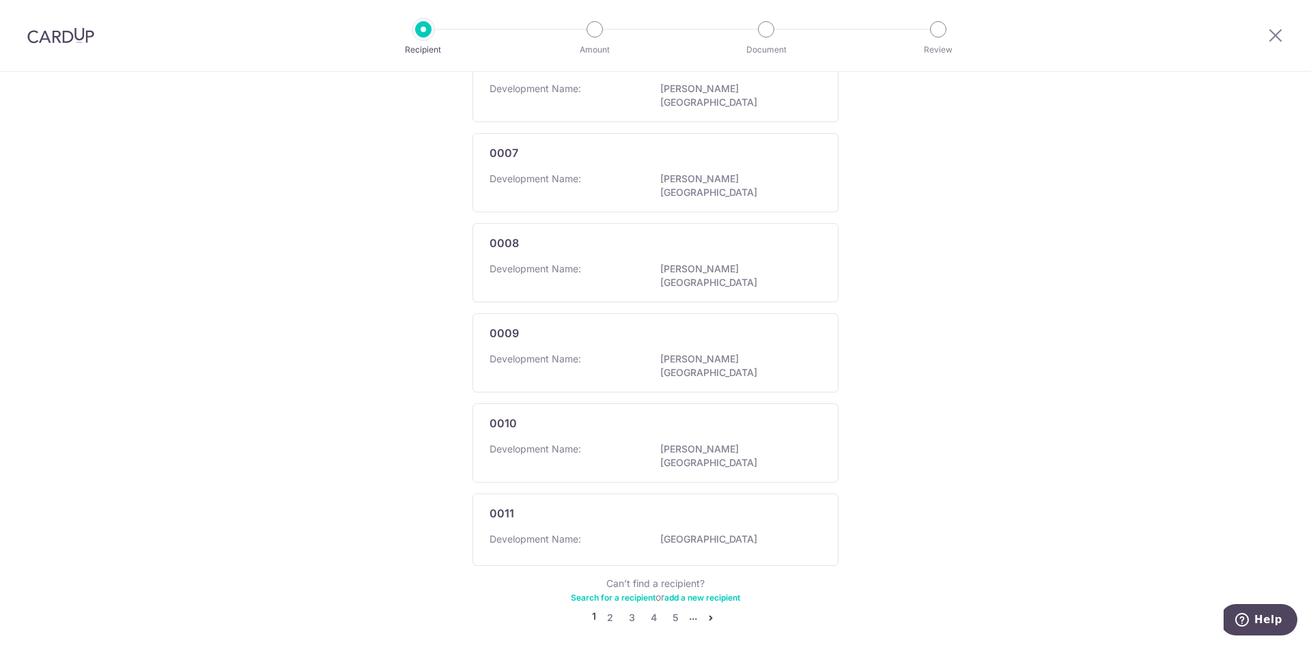
click at [628, 593] on link "Search for a recipient" at bounding box center [613, 598] width 85 height 10
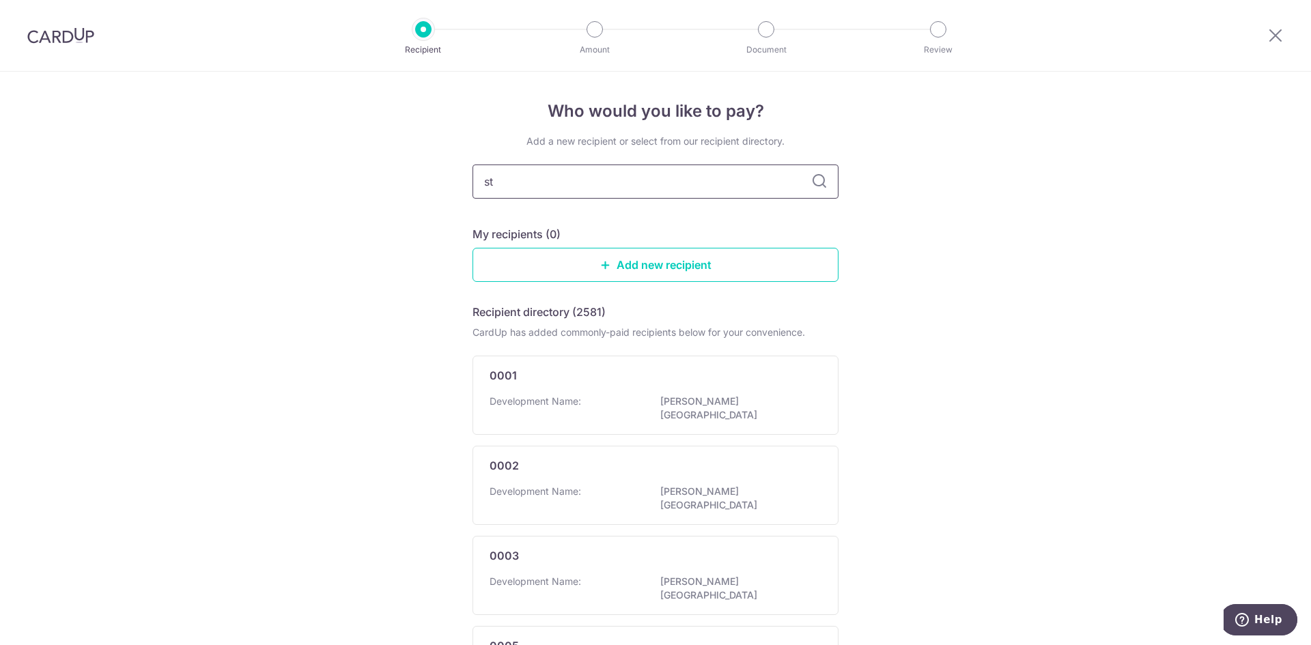
type input "sty"
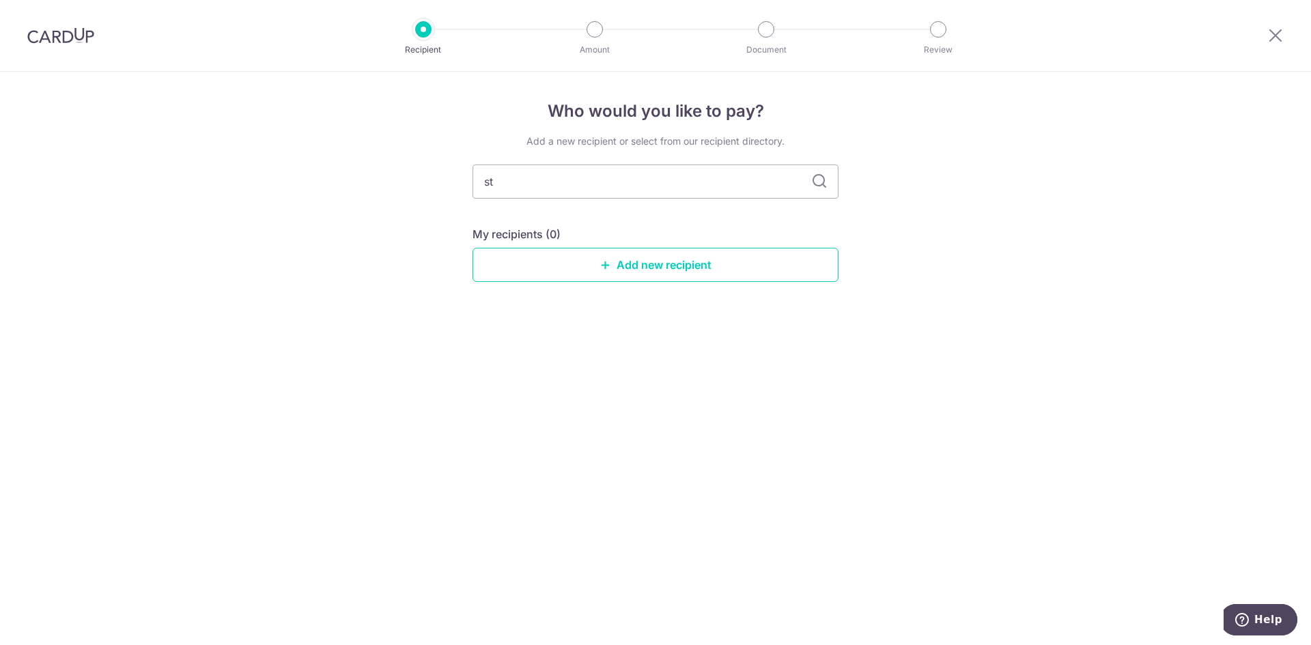
type input "stu"
type input "stur"
click at [815, 182] on icon at bounding box center [819, 181] width 16 height 16
click at [666, 185] on input "stur" at bounding box center [655, 182] width 366 height 34
drag, startPoint x: 645, startPoint y: 182, endPoint x: 417, endPoint y: 173, distance: 228.2
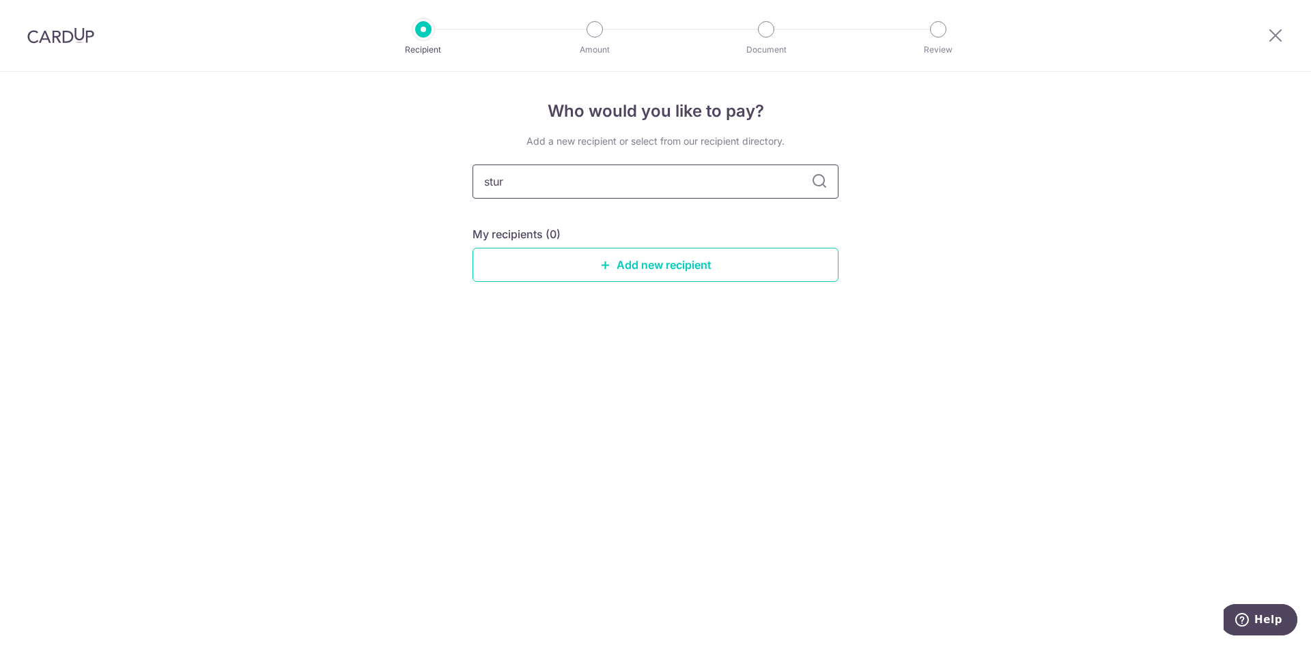
click at [417, 173] on div "Who would you like to pay? Add a new recipient or select from our recipient dir…" at bounding box center [655, 358] width 1311 height 573
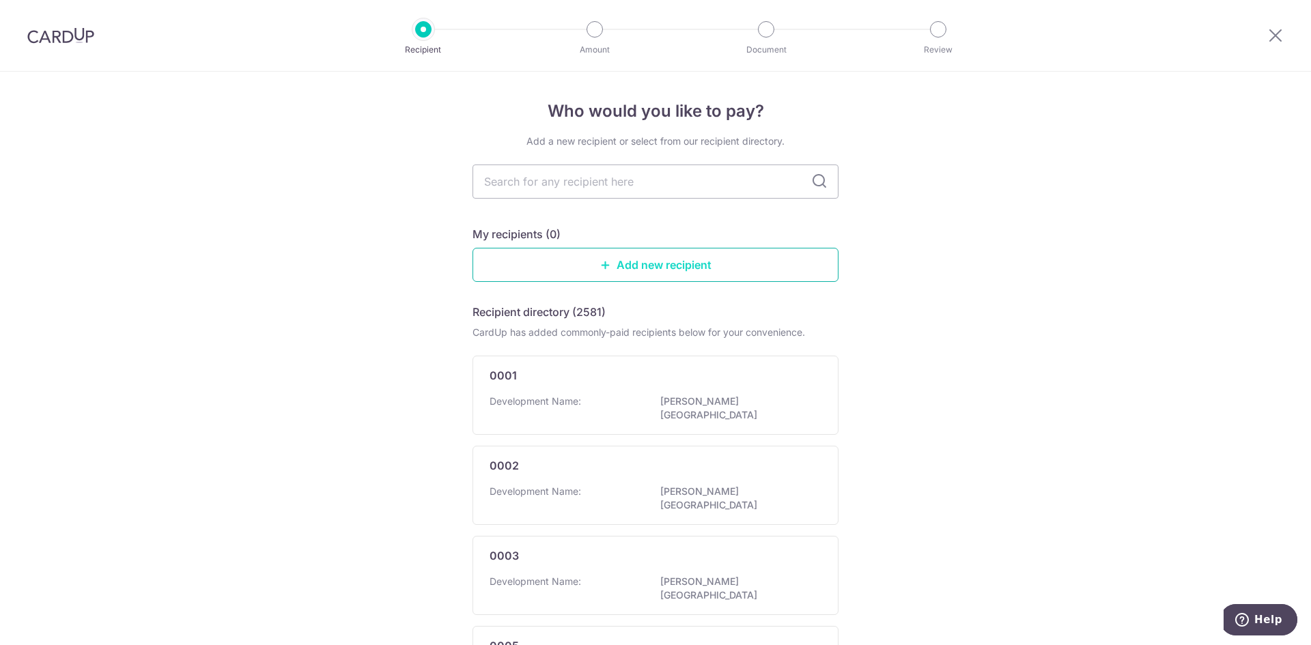
click at [668, 266] on link "Add new recipient" at bounding box center [655, 265] width 366 height 34
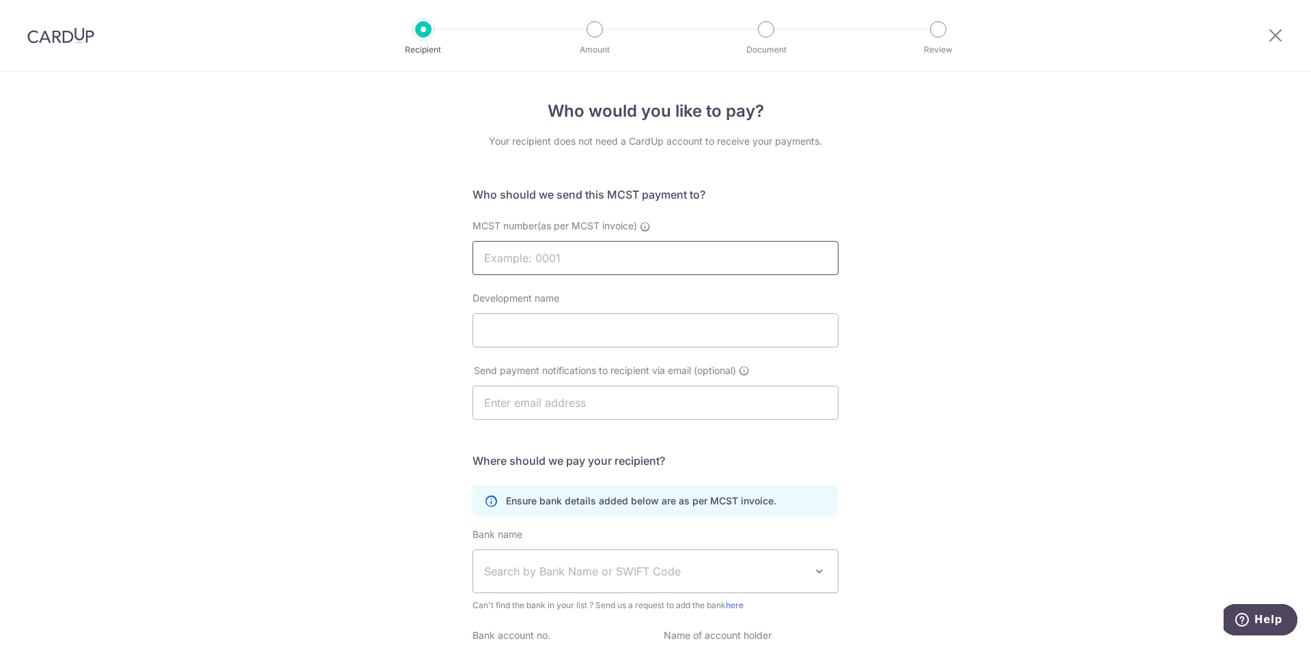
click at [587, 254] on input "MCST number(as per MCST invoice)" at bounding box center [655, 258] width 366 height 34
type input "M"
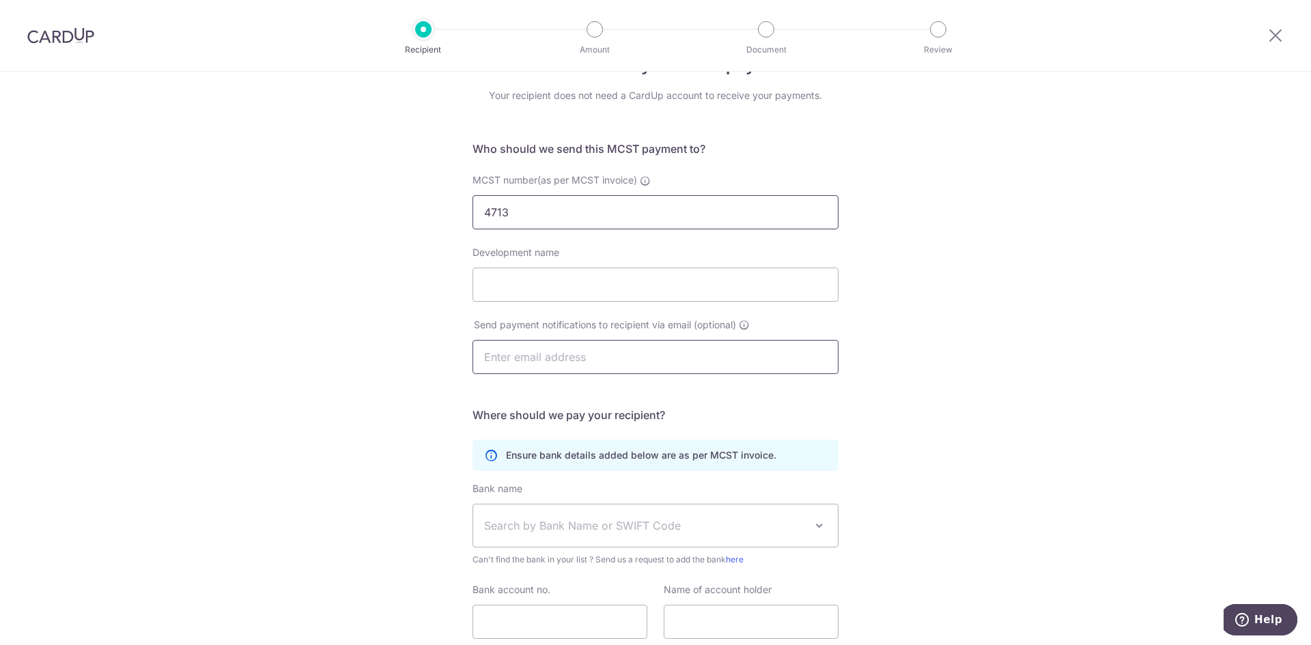
scroll to position [68, 0]
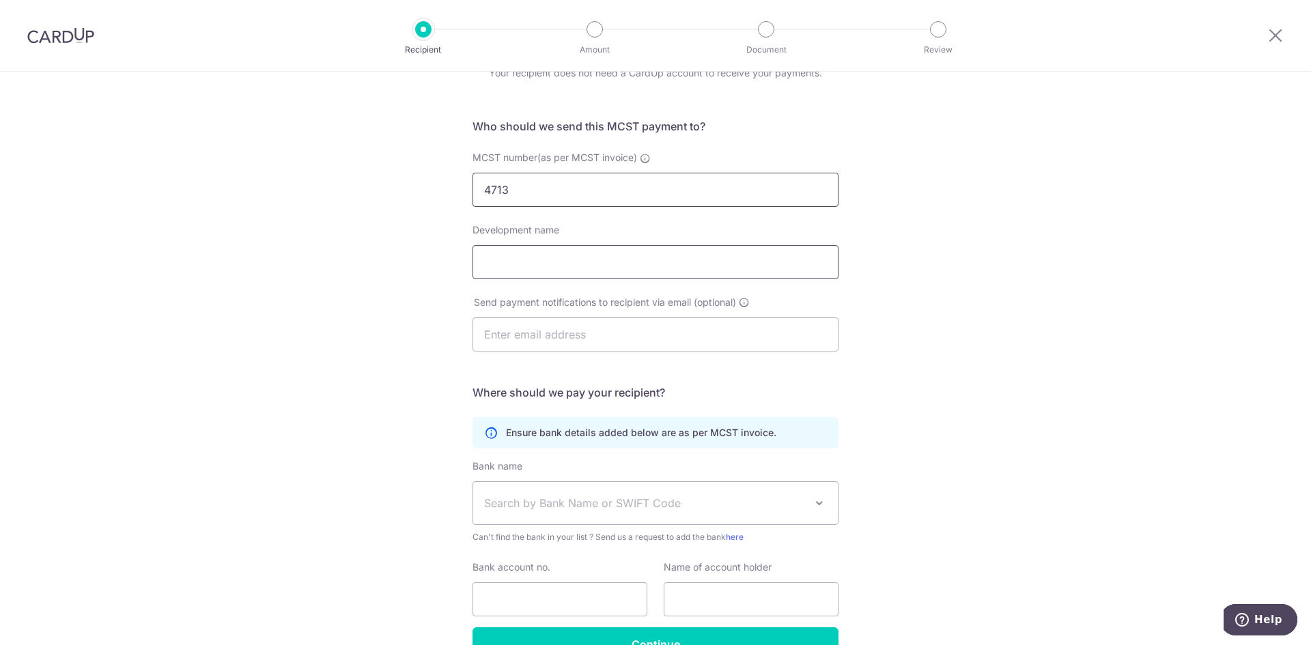
type input "4713"
click at [622, 264] on input "Development name" at bounding box center [655, 262] width 366 height 34
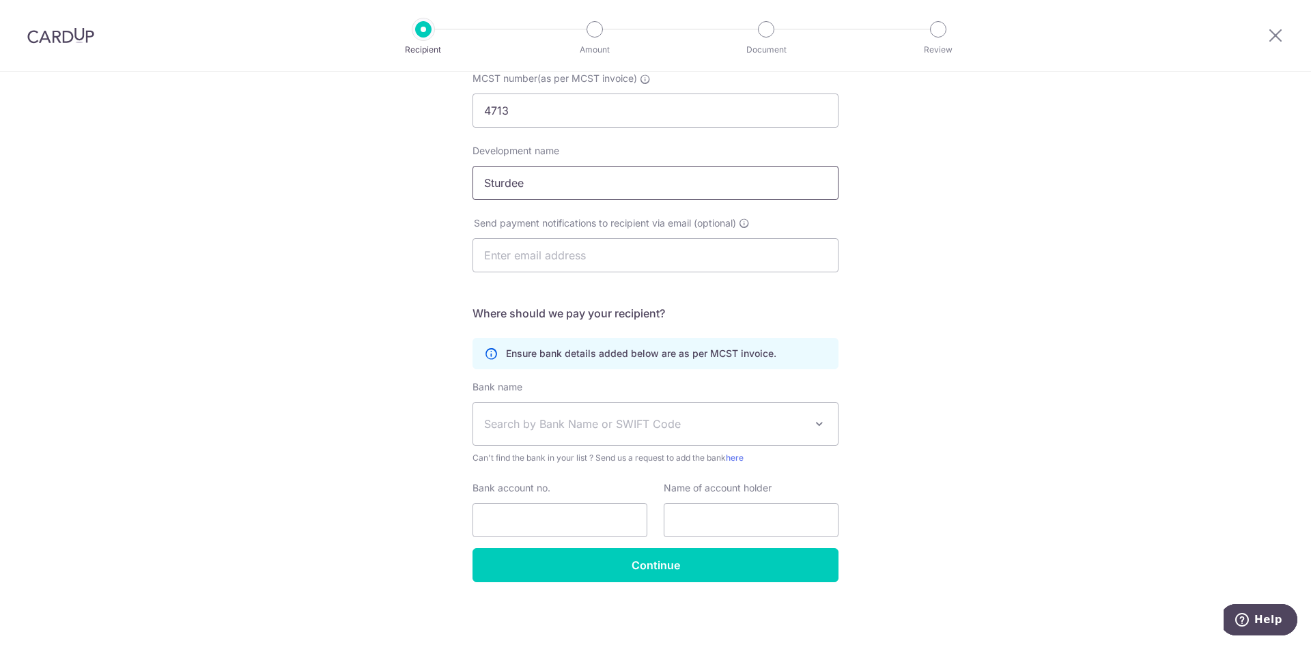
scroll to position [149, 0]
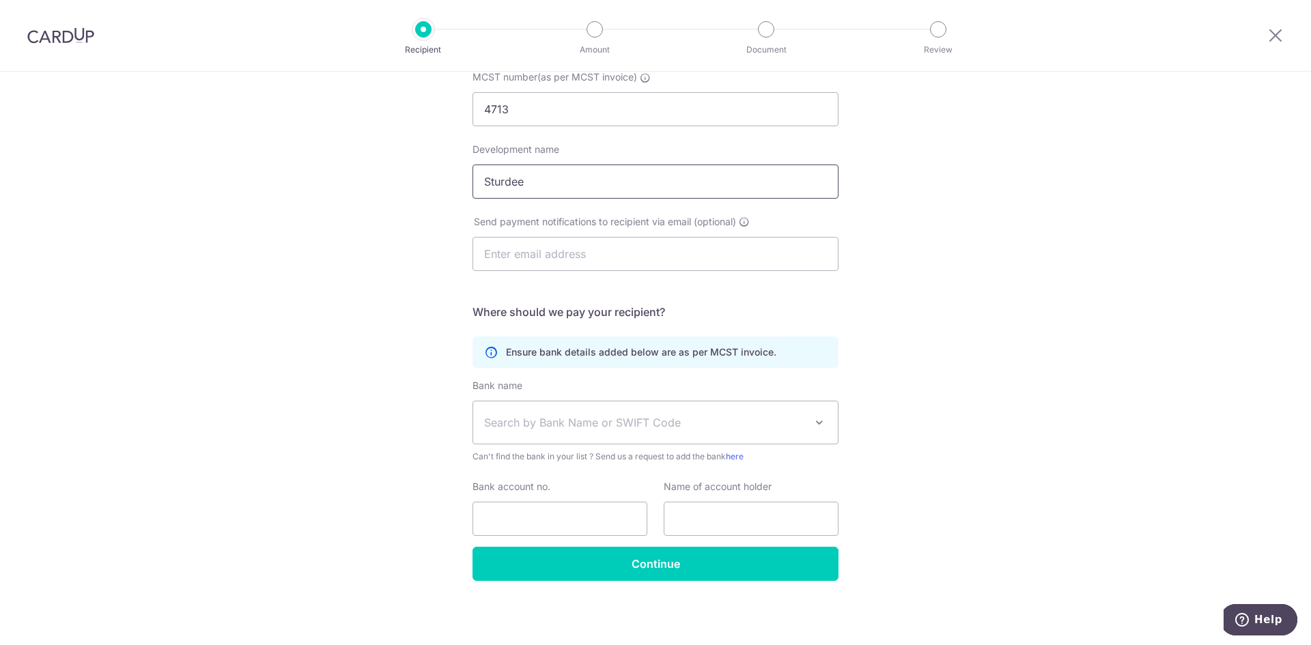
type input "Sturdee"
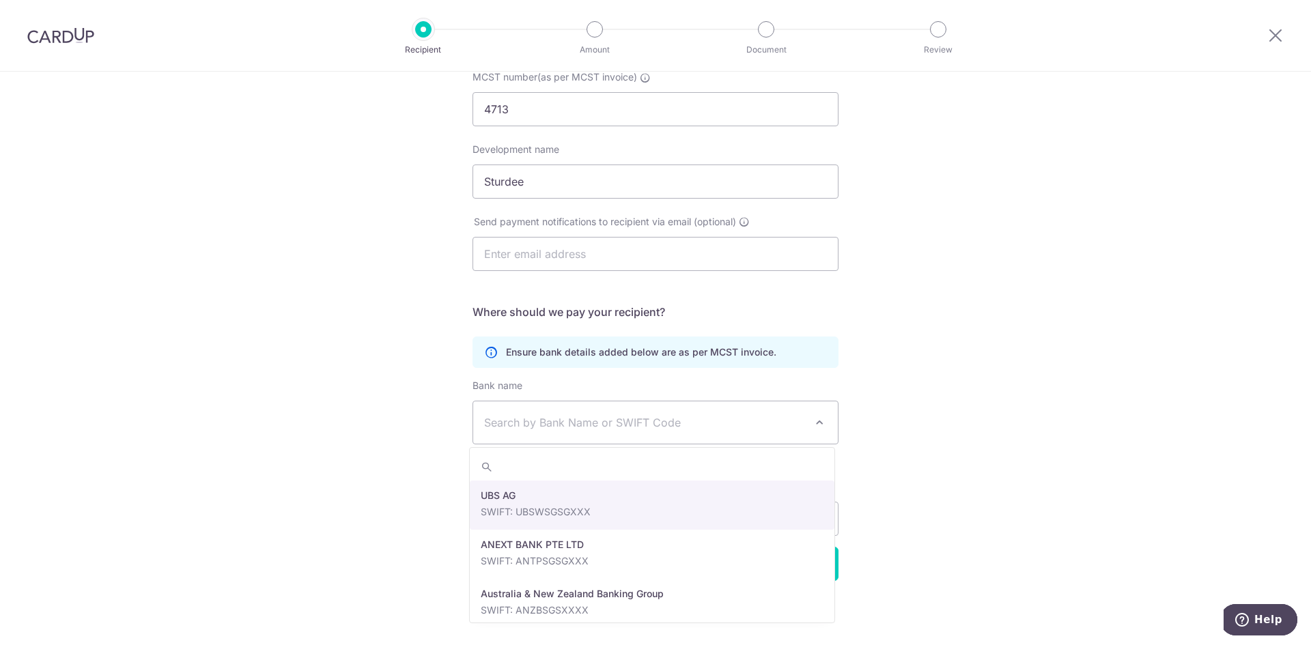
click at [593, 427] on span "Search by Bank Name or SWIFT Code" at bounding box center [644, 422] width 321 height 16
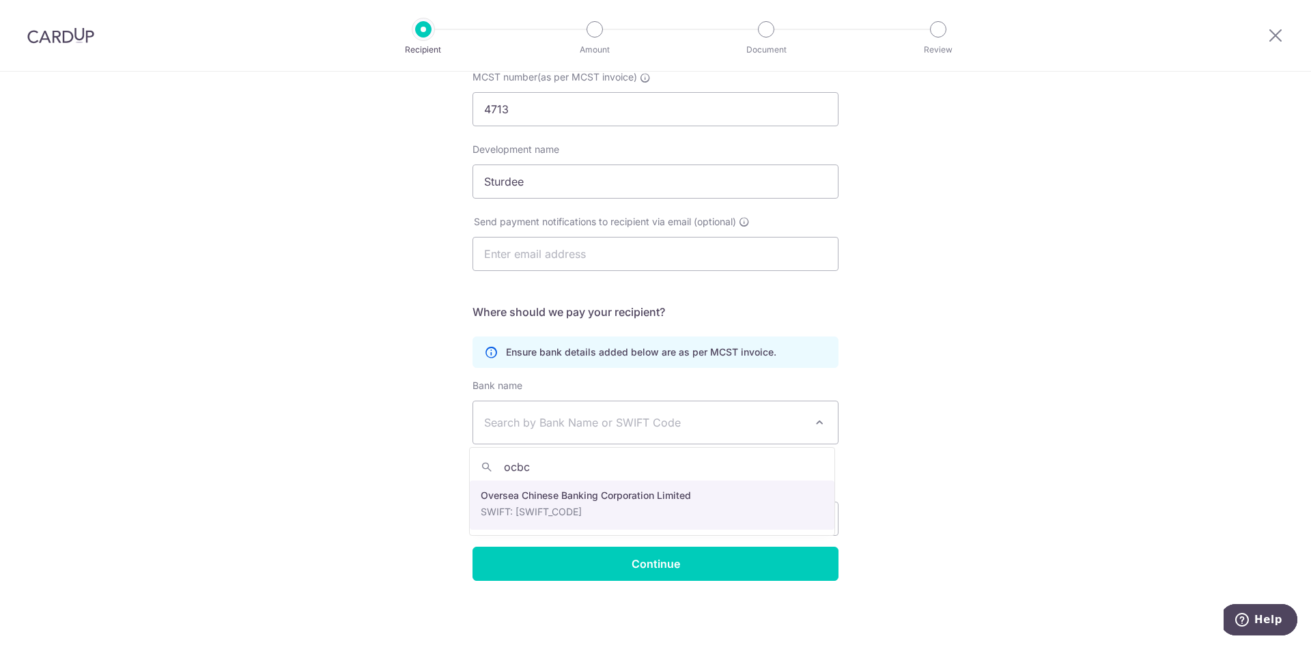
type input "ocbc"
select select "12"
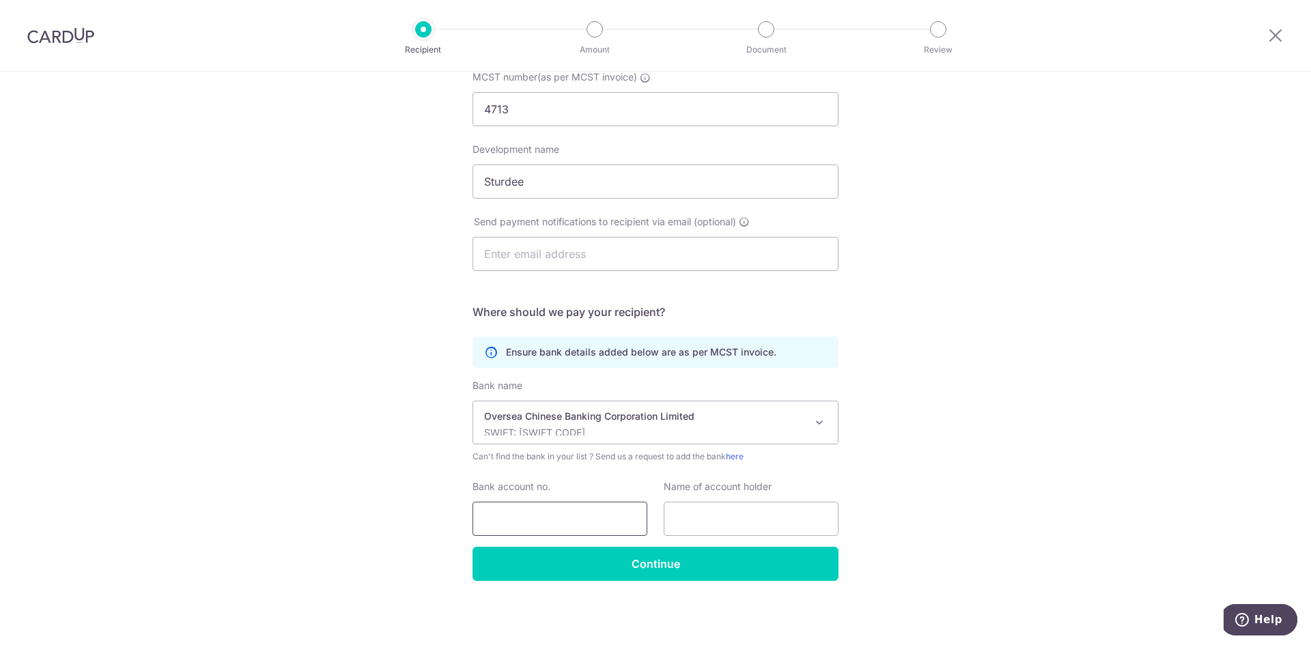
click at [547, 530] on input "Bank account no." at bounding box center [559, 519] width 175 height 34
type input "[PHONE_NUMBER]"
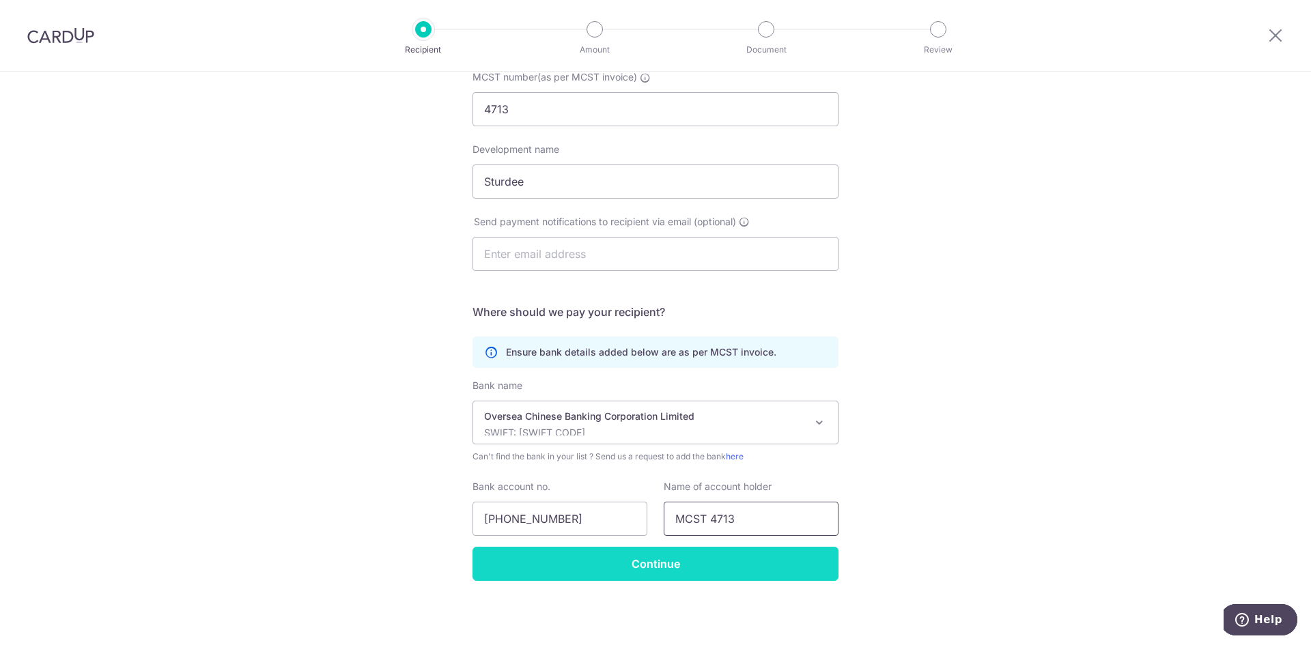
type input "MCST 4713"
click at [577, 569] on input "Continue" at bounding box center [655, 564] width 366 height 34
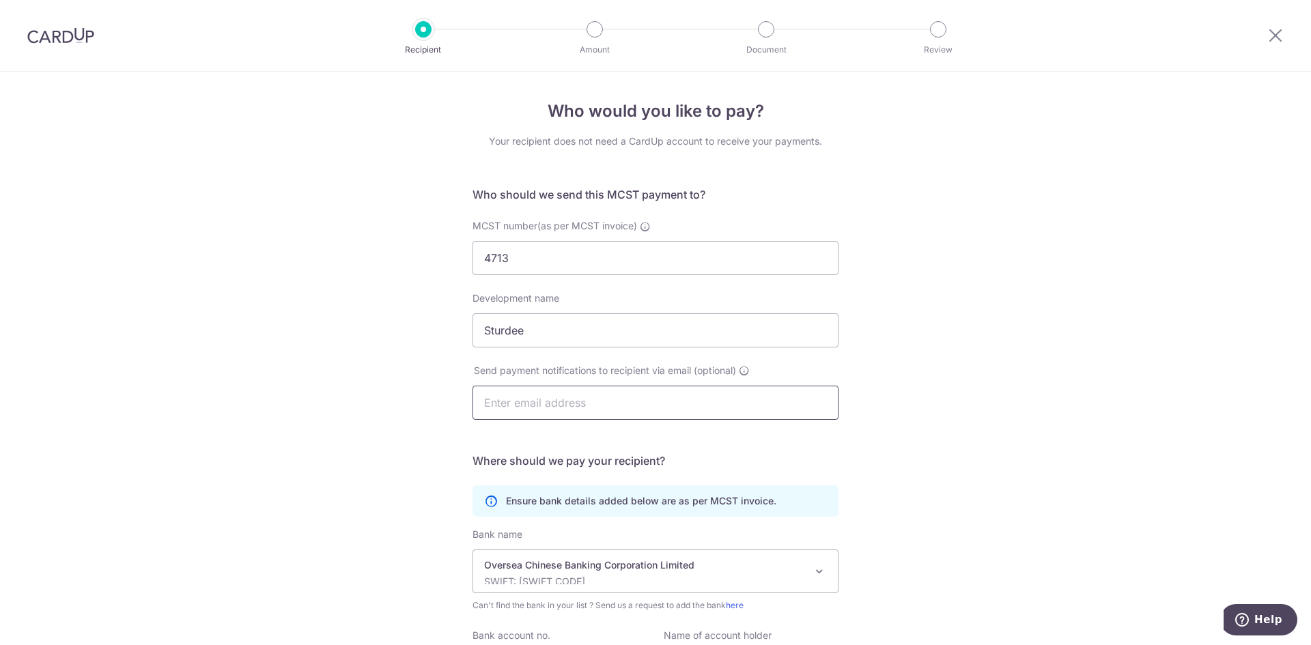
scroll to position [182, 0]
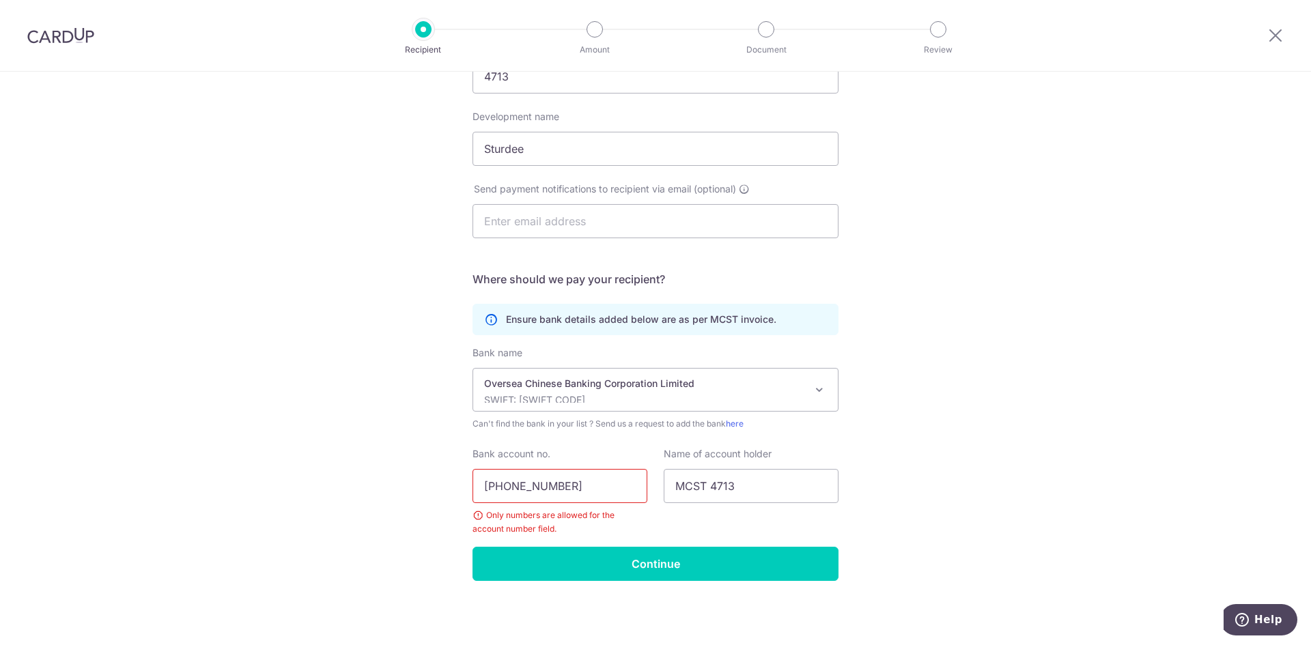
click at [509, 479] on input "[PHONE_NUMBER]" at bounding box center [559, 486] width 175 height 34
type input "601769904001"
click at [666, 571] on input "Continue" at bounding box center [655, 564] width 366 height 34
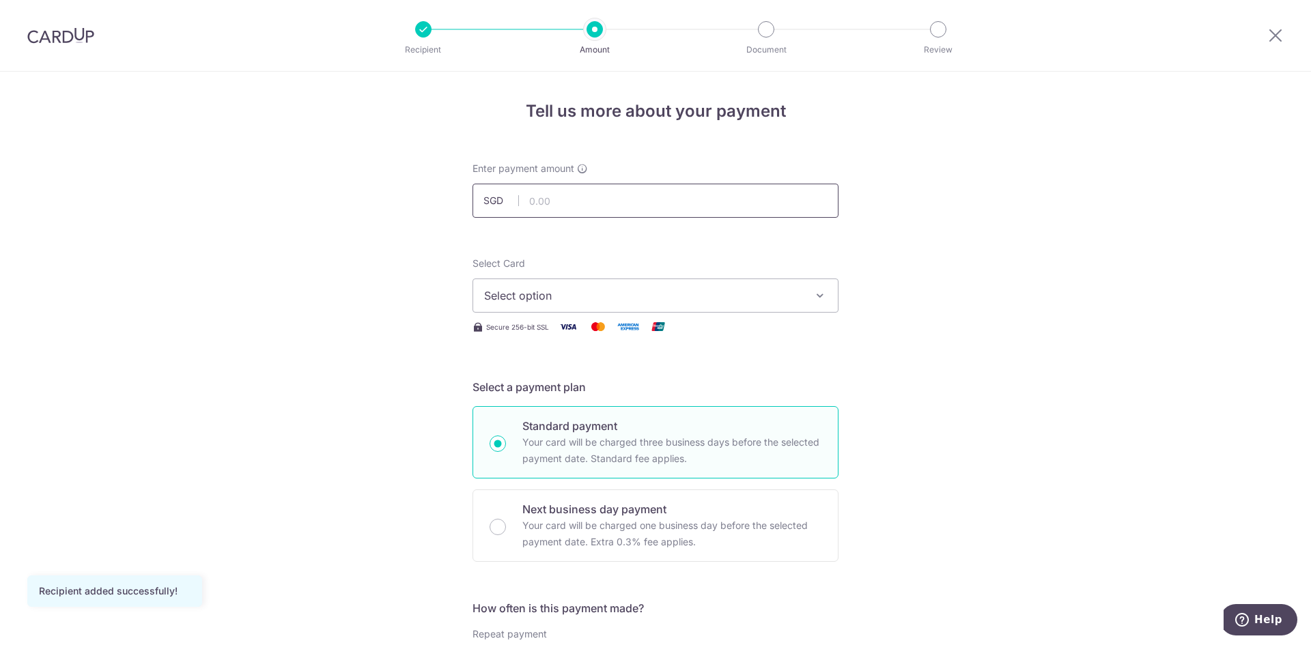
click at [646, 207] on input "text" at bounding box center [655, 201] width 366 height 34
type input "1,196.82"
click at [707, 303] on span "Select option" at bounding box center [643, 295] width 318 height 16
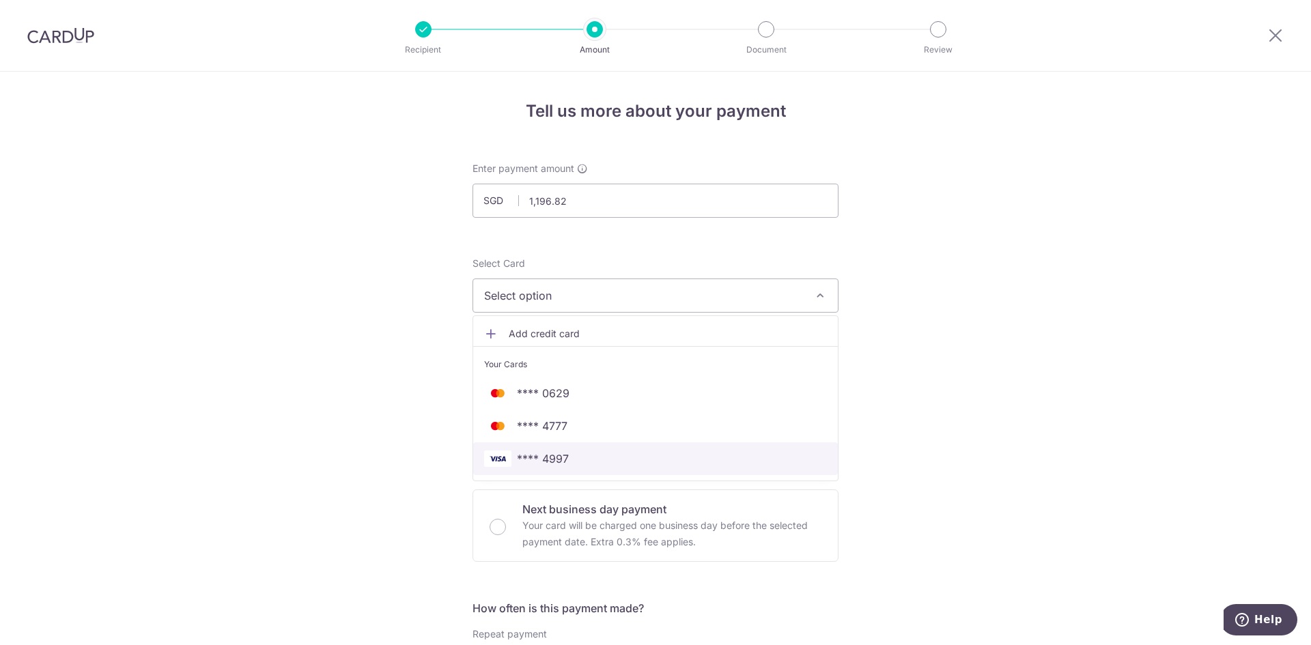
drag, startPoint x: 541, startPoint y: 455, endPoint x: 626, endPoint y: 453, distance: 85.4
click at [541, 455] on span "**** 4997" at bounding box center [543, 459] width 52 height 16
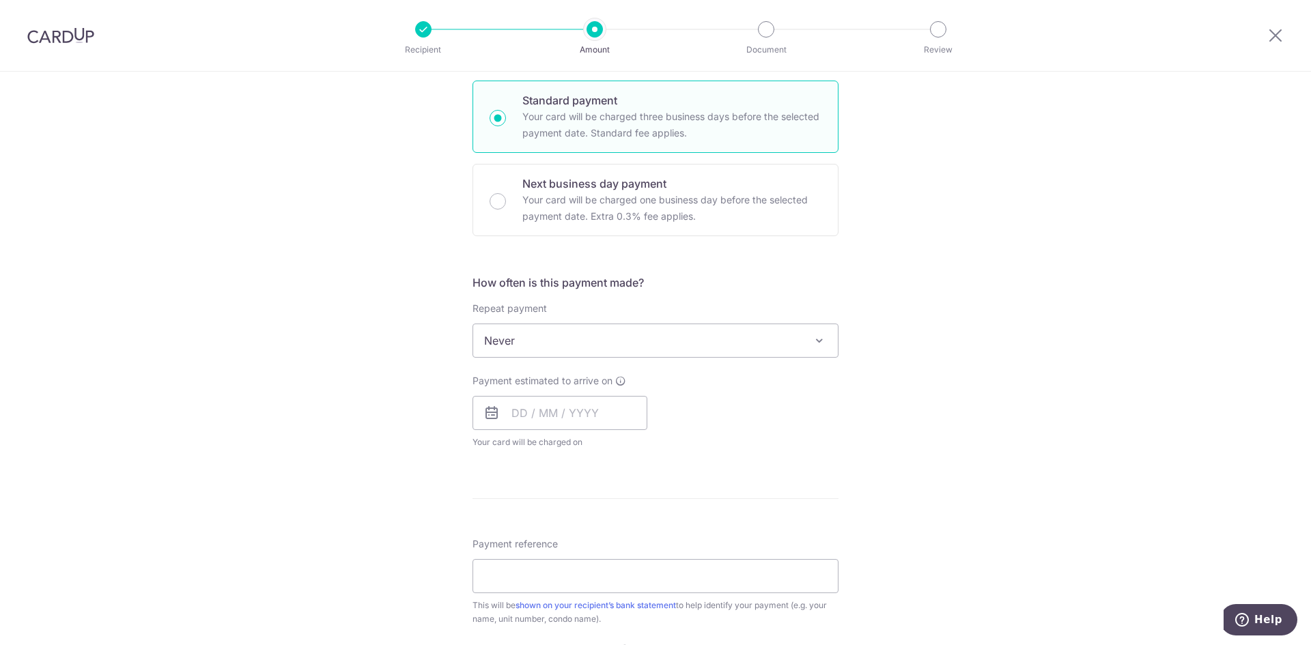
scroll to position [341, 0]
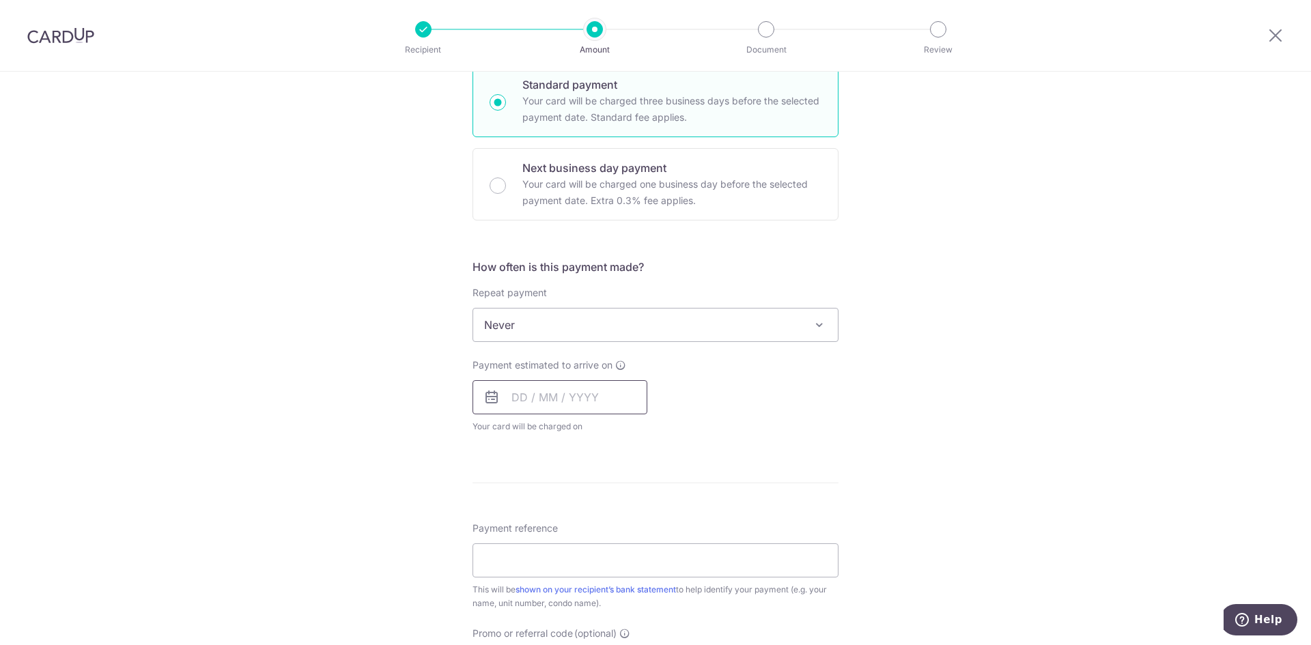
click at [580, 395] on input "text" at bounding box center [559, 397] width 175 height 34
click at [573, 611] on link "29" at bounding box center [582, 604] width 22 height 22
type input "[DATE]"
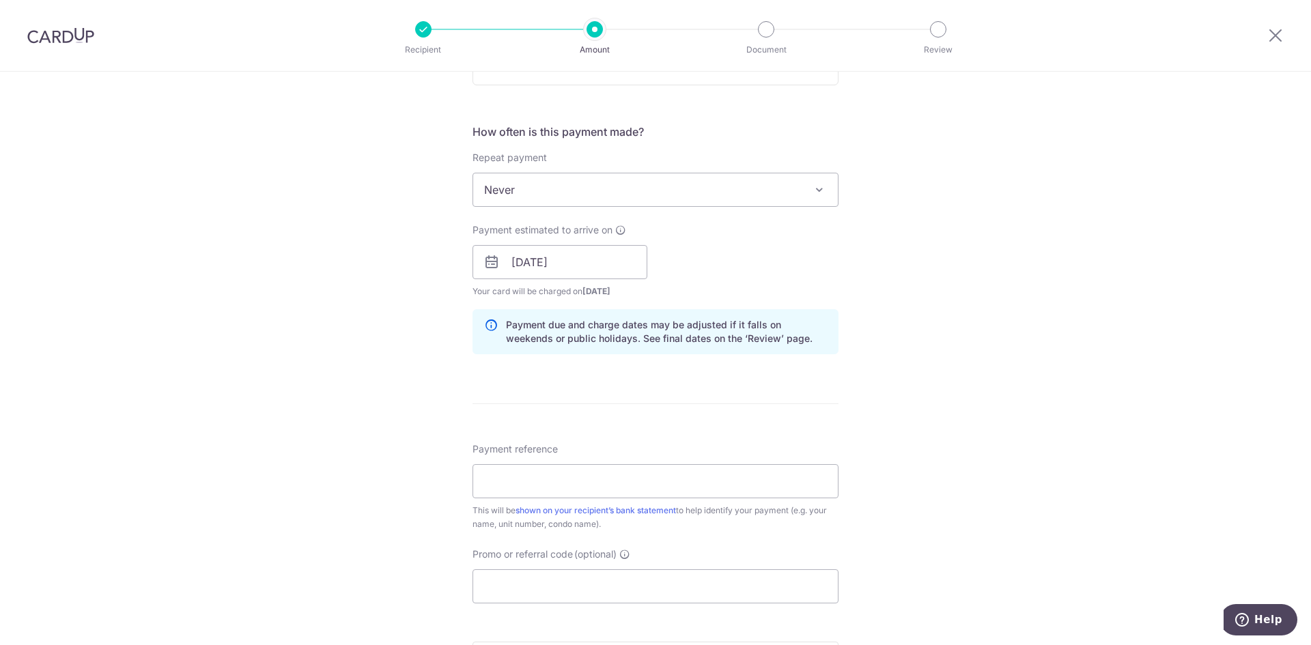
scroll to position [546, 0]
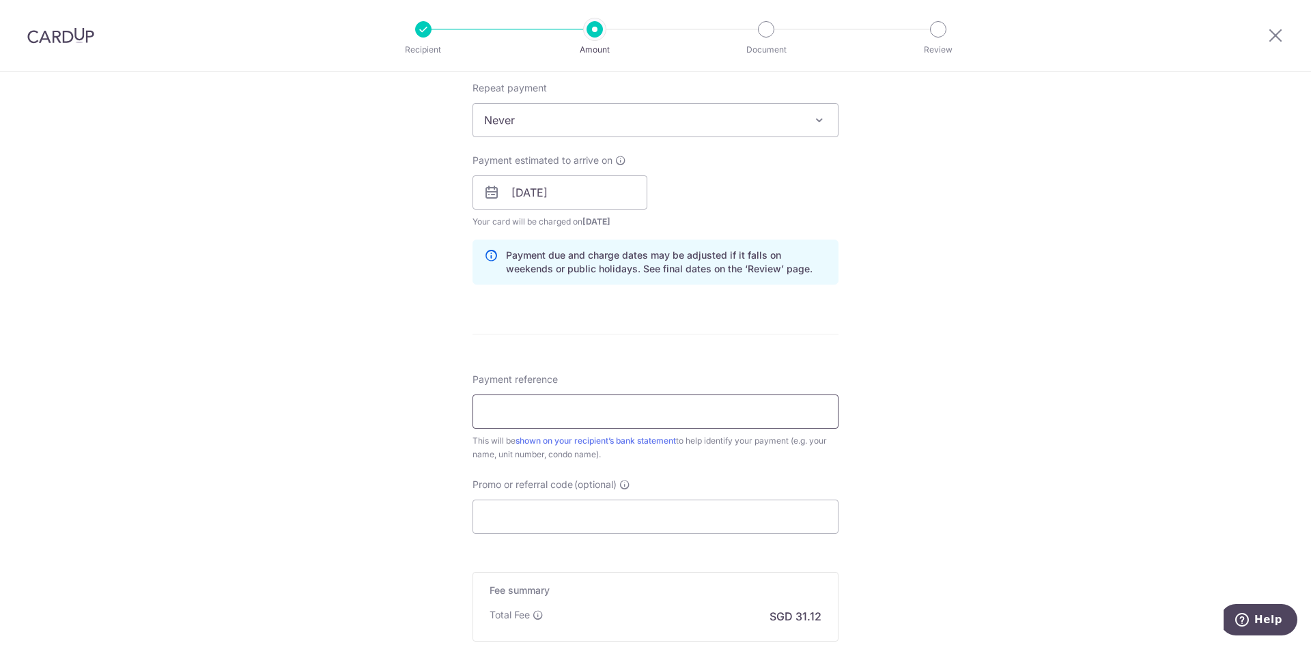
click at [756, 410] on input "Payment reference" at bounding box center [655, 412] width 366 height 34
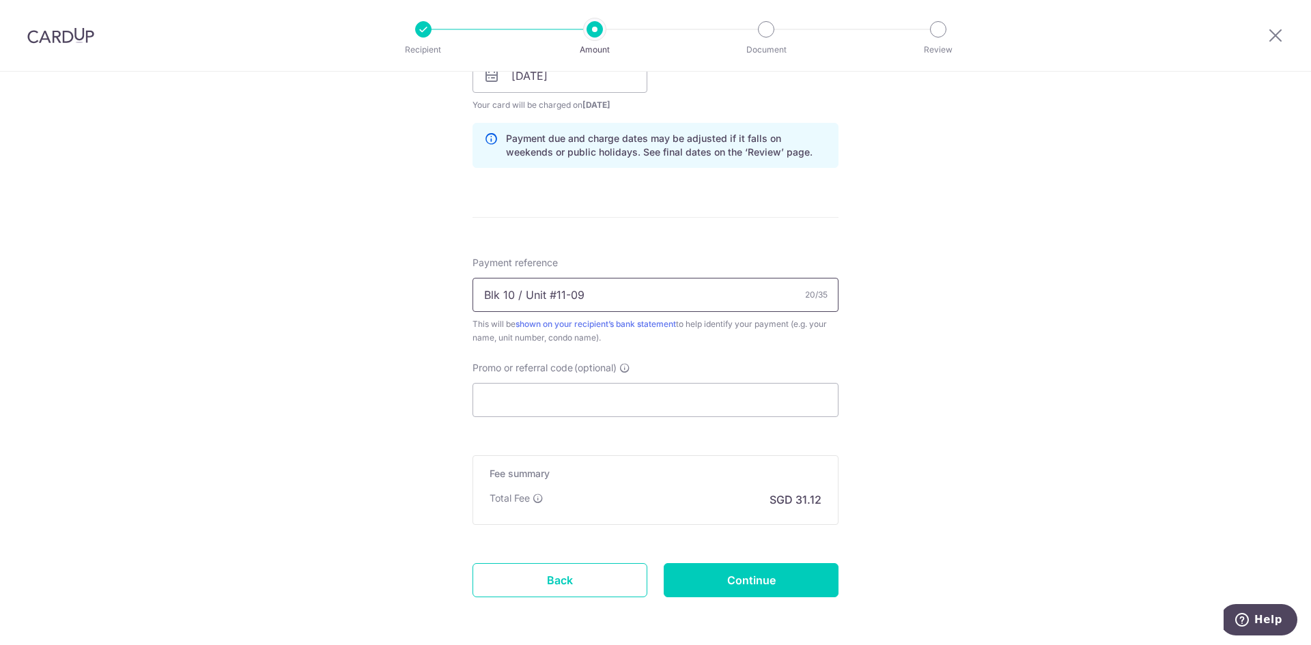
scroll to position [683, 0]
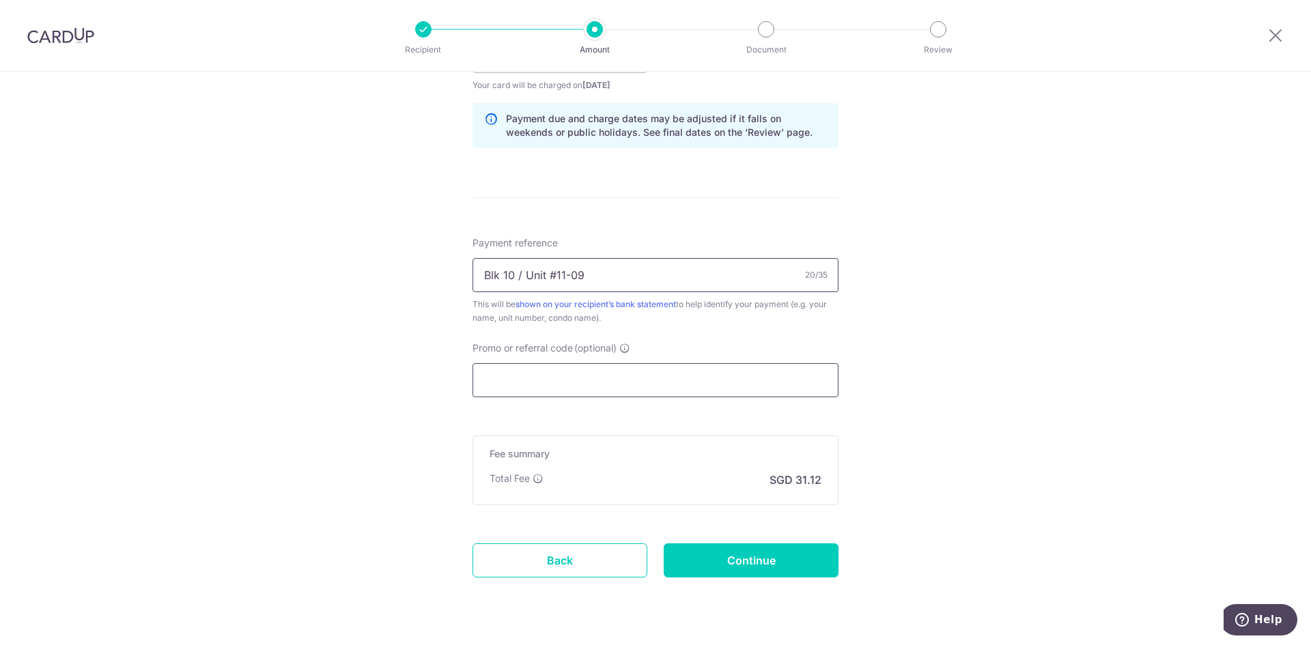
type input "Blk 10 / Unit #11-09"
click at [582, 397] on input "Promo or referral code (optional)" at bounding box center [655, 380] width 366 height 34
paste input "3HOME25R"
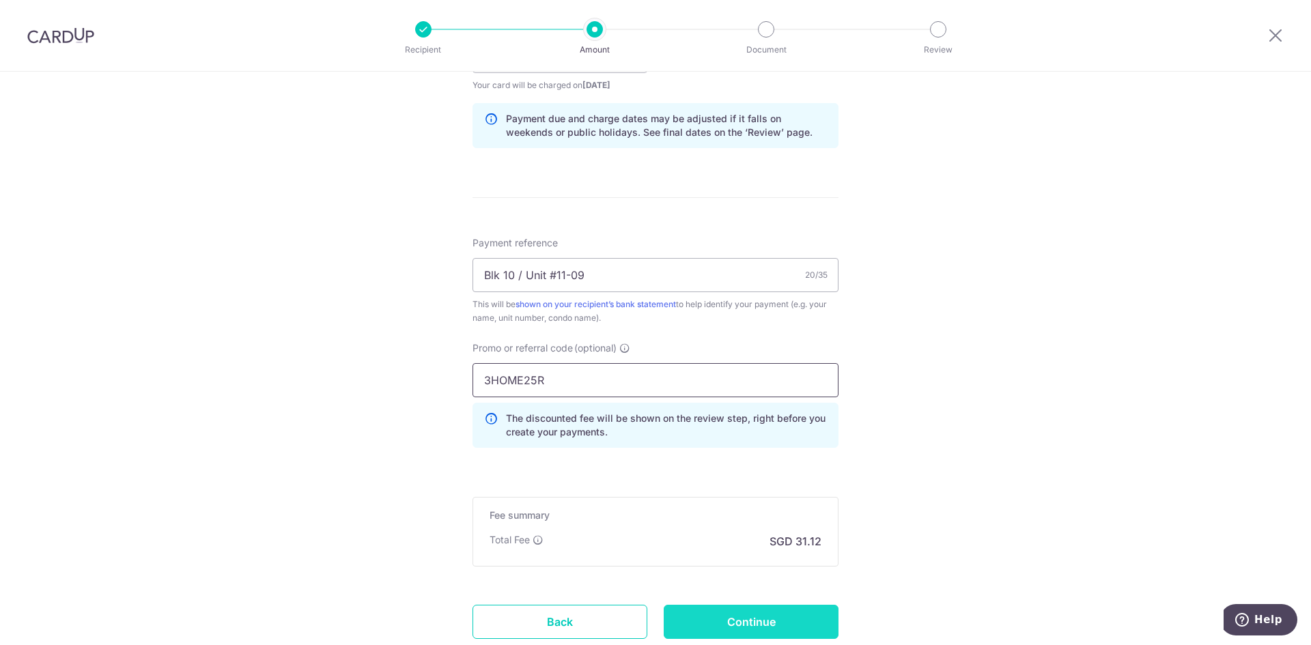
type input "3HOME25R"
click at [739, 616] on input "Continue" at bounding box center [751, 622] width 175 height 34
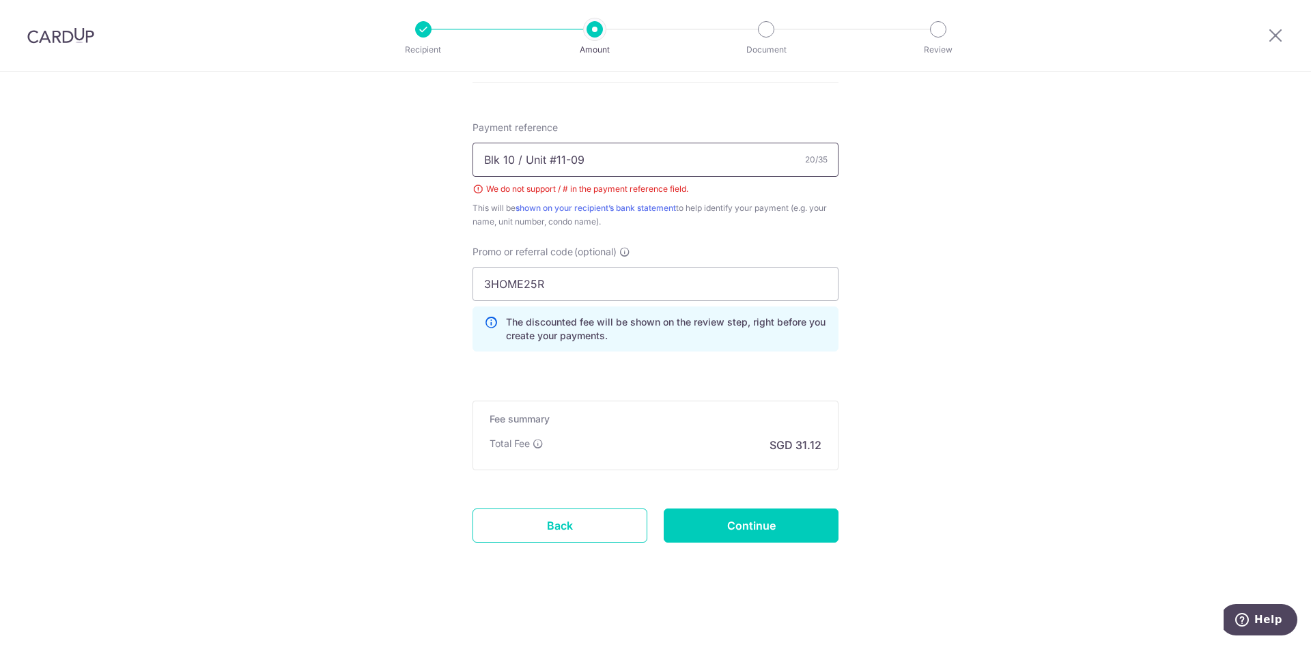
click at [546, 160] on input "Blk 10 / Unit #11-09" at bounding box center [655, 160] width 366 height 34
type input "Blk 10 / Unit 11-09"
click at [750, 522] on input "Continue" at bounding box center [751, 526] width 175 height 34
click at [515, 165] on input "Blk 10 / Unit 11-09" at bounding box center [655, 160] width 366 height 34
type input "Blk 10 Unit 11-09"
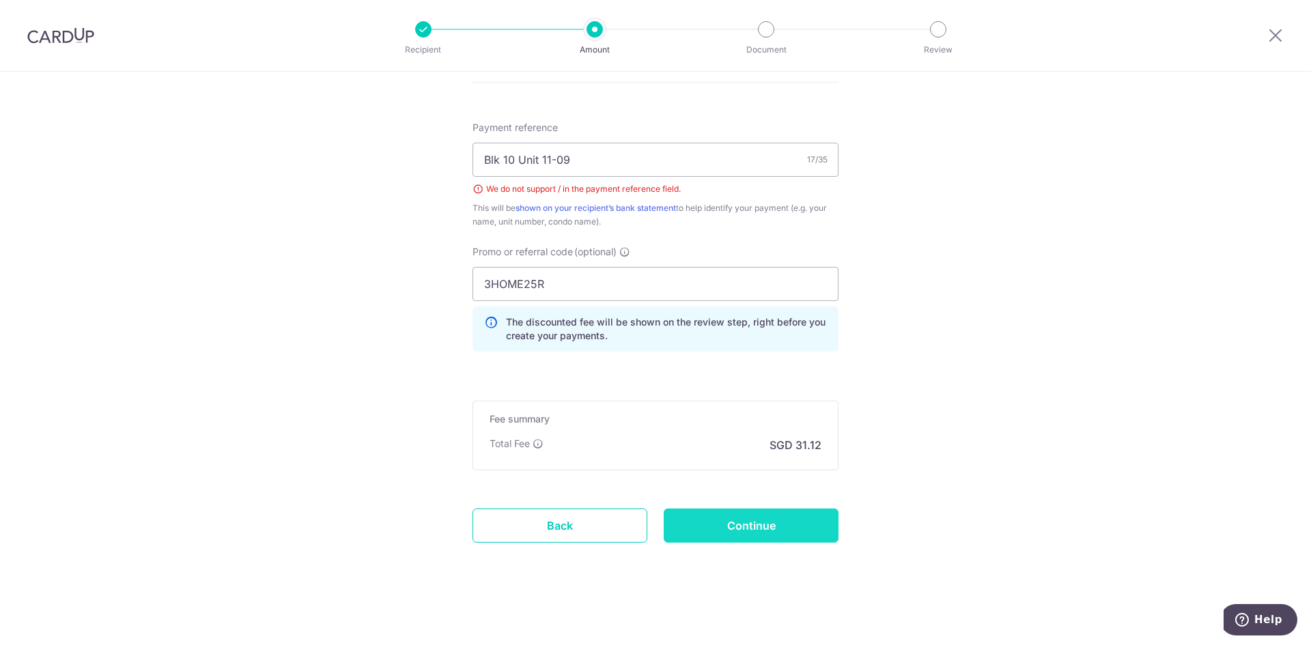
click at [728, 530] on input "Continue" at bounding box center [751, 526] width 175 height 34
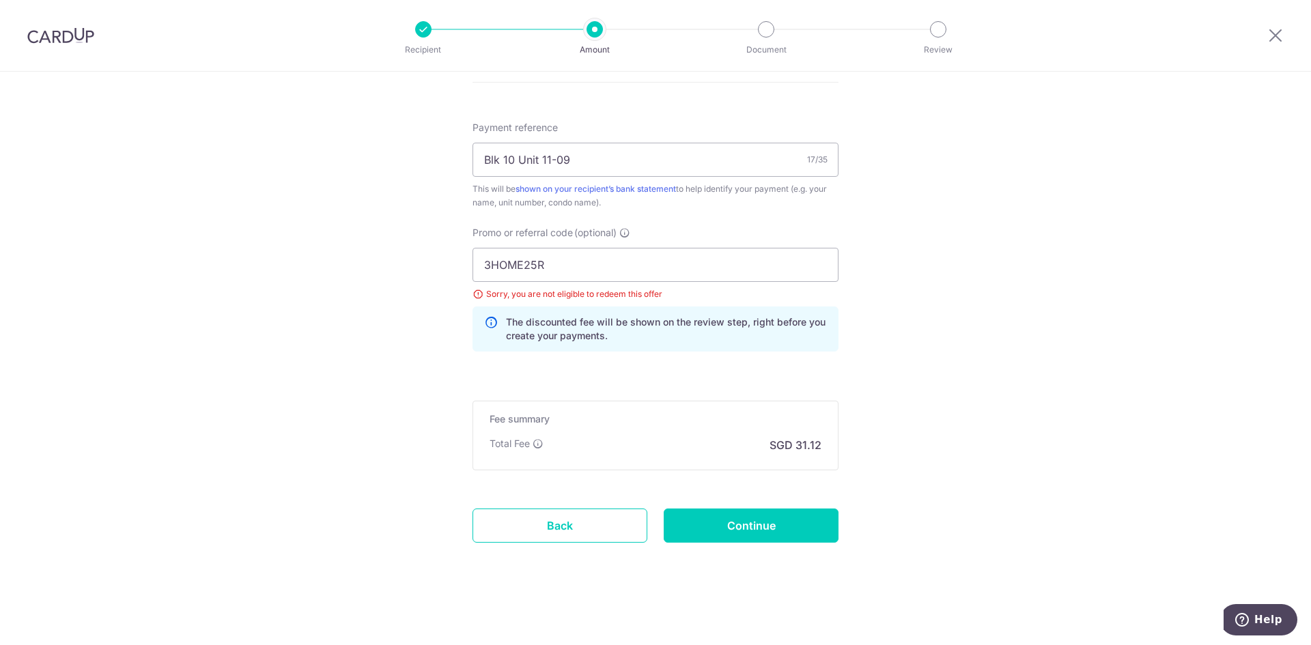
scroll to position [457, 0]
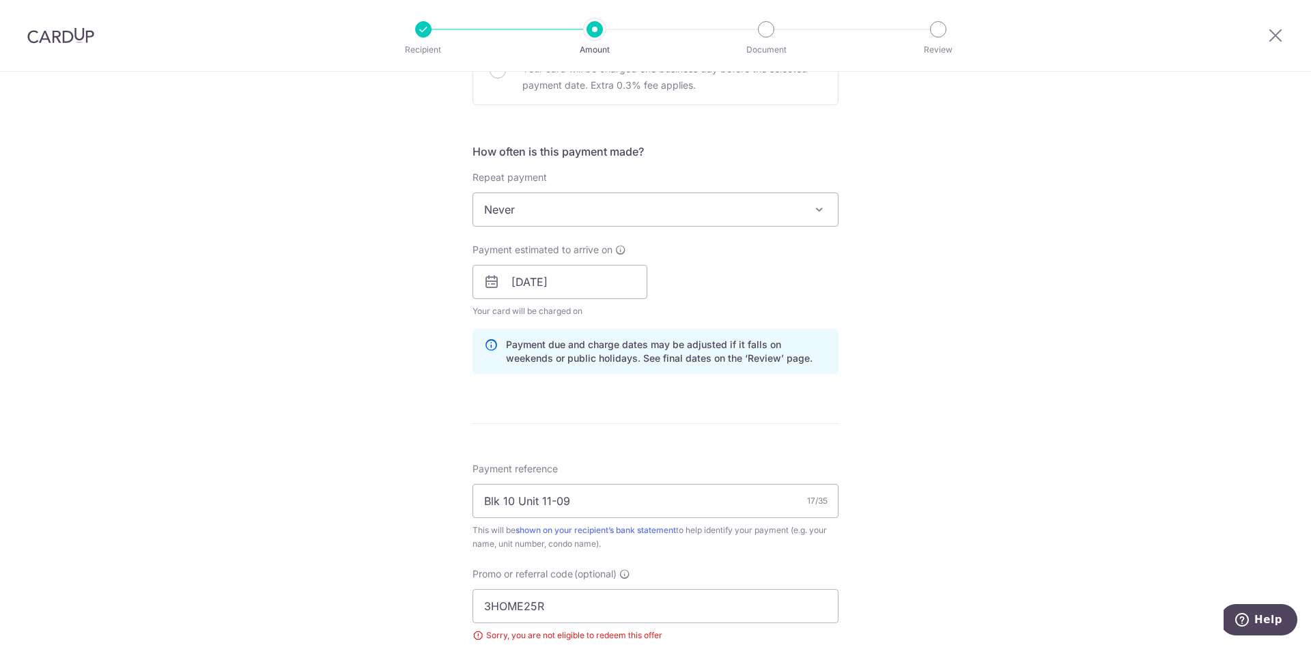
click at [604, 206] on span "Never" at bounding box center [655, 209] width 365 height 33
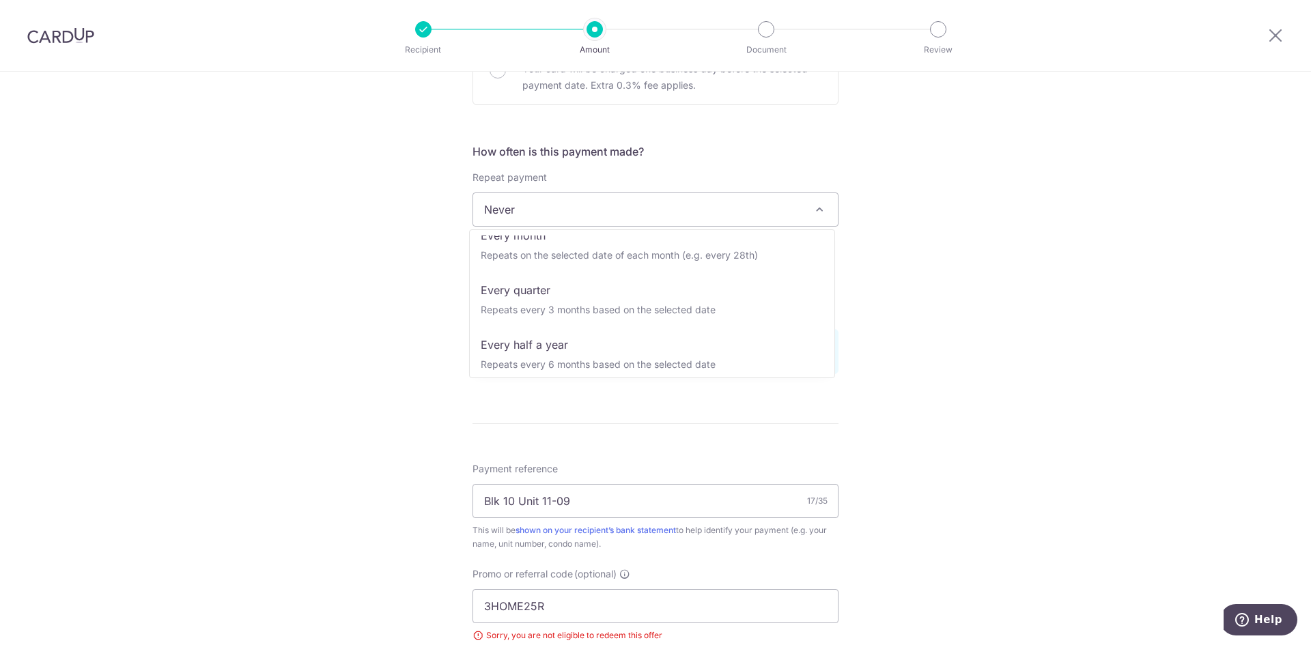
scroll to position [137, 0]
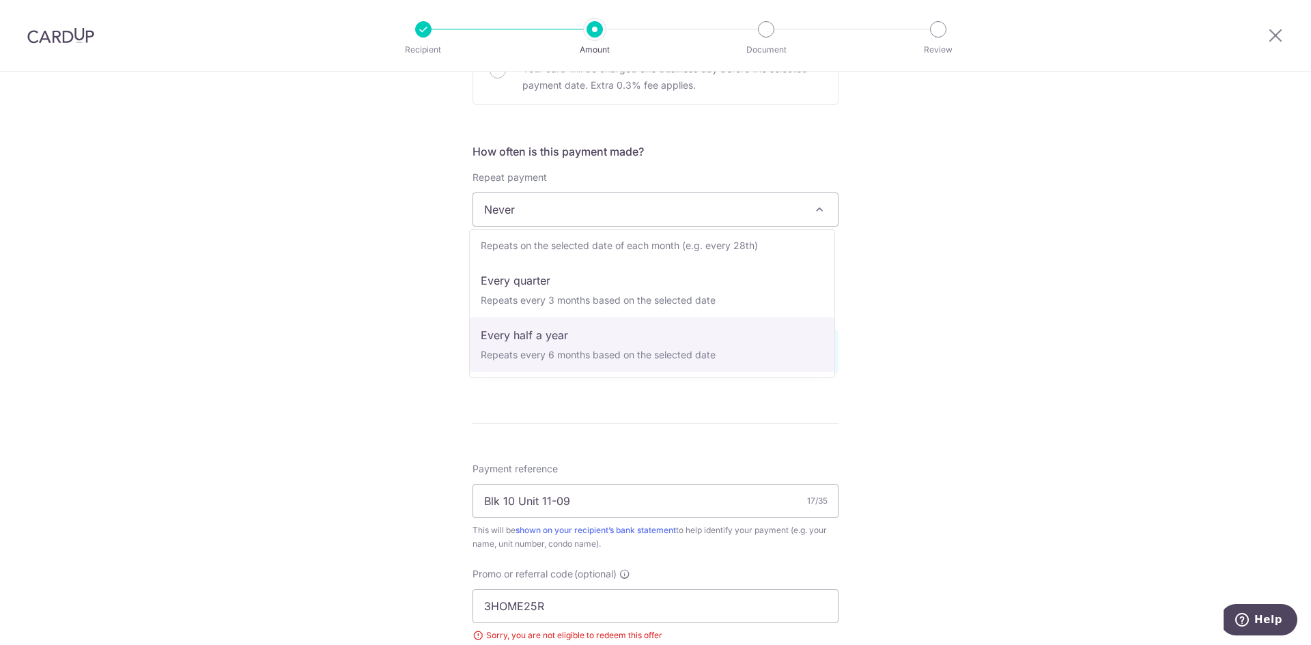
select select "5"
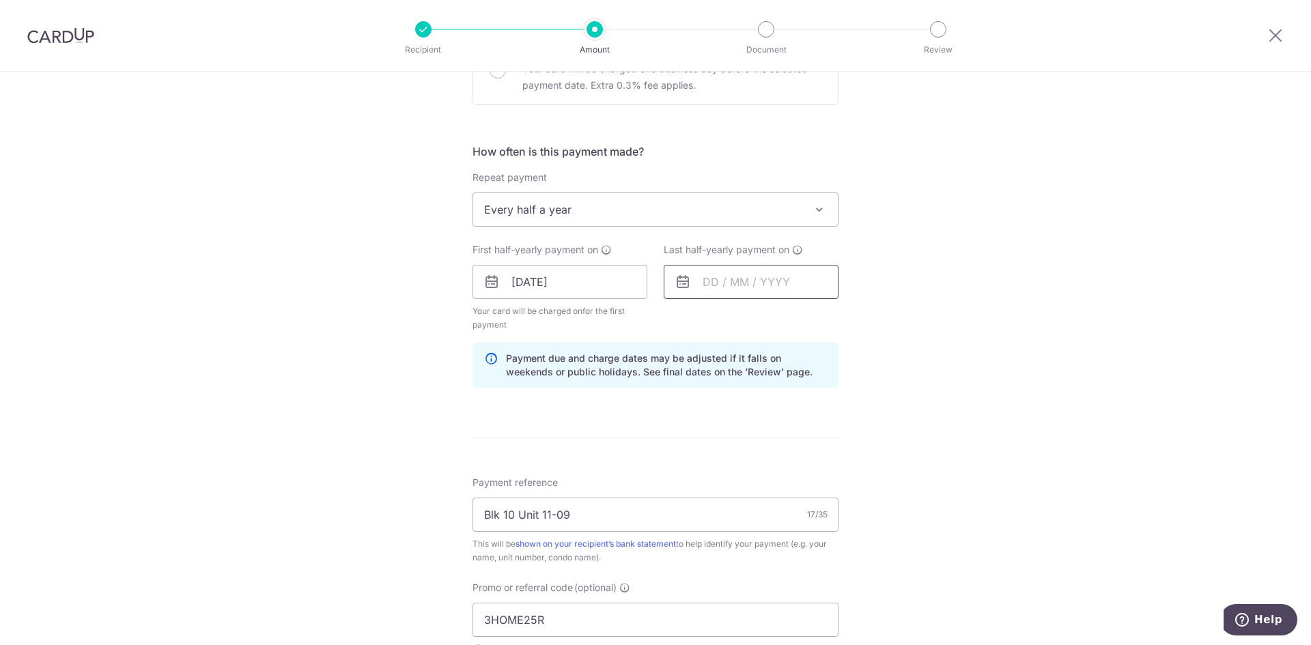
click at [752, 279] on input "text" at bounding box center [751, 282] width 175 height 34
click at [854, 320] on link "Next" at bounding box center [857, 319] width 16 height 16
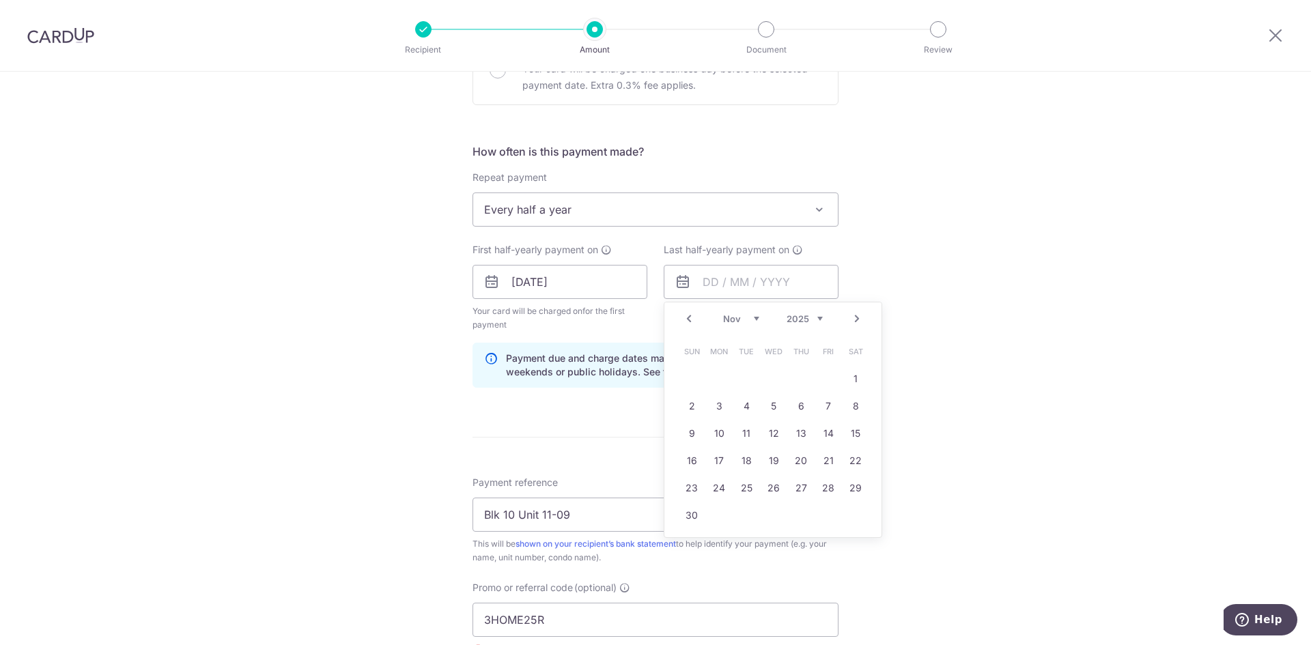
click at [854, 320] on link "Next" at bounding box center [857, 319] width 16 height 16
click at [853, 322] on link "Next" at bounding box center [857, 319] width 16 height 16
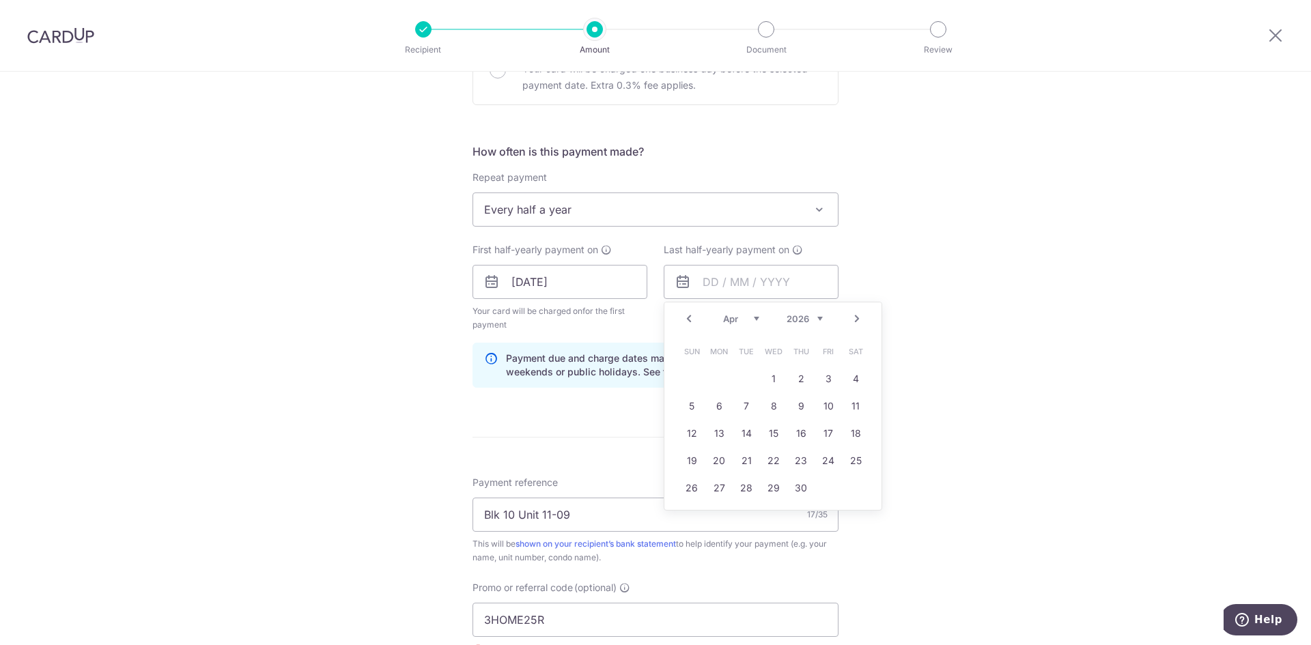
click at [808, 495] on td "30" at bounding box center [800, 488] width 27 height 27
type input "30/04/2026"
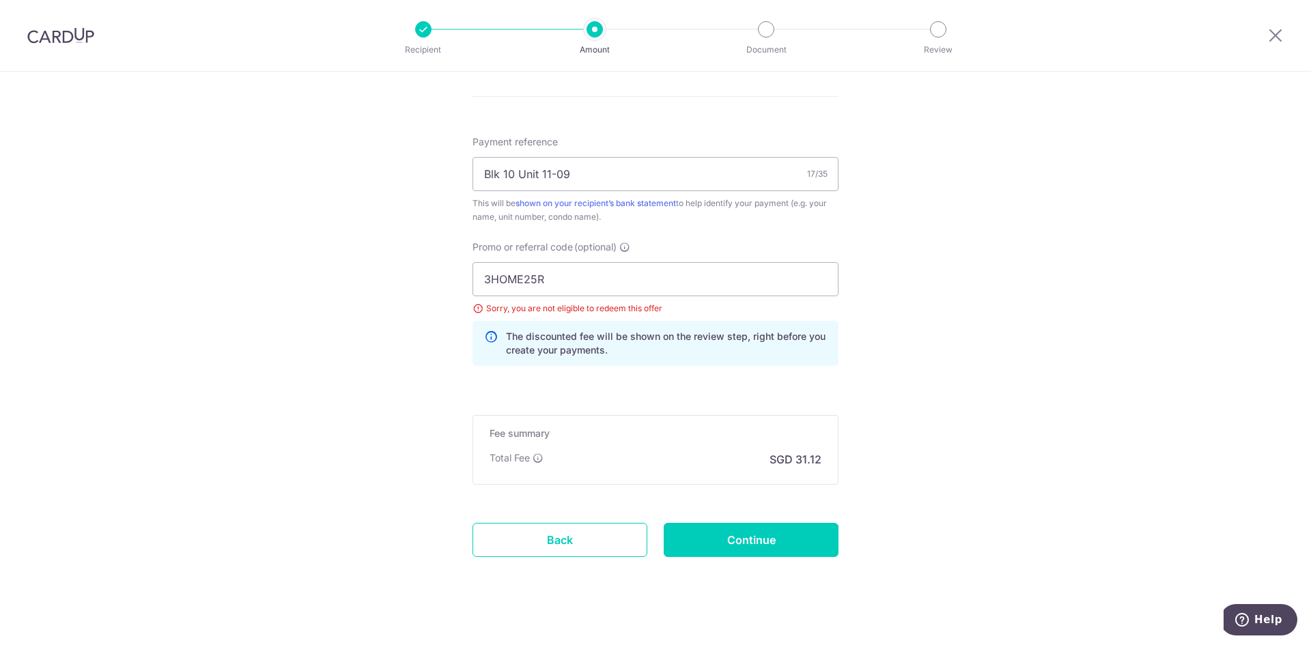
scroll to position [798, 0]
click at [694, 537] on input "Continue" at bounding box center [751, 539] width 175 height 34
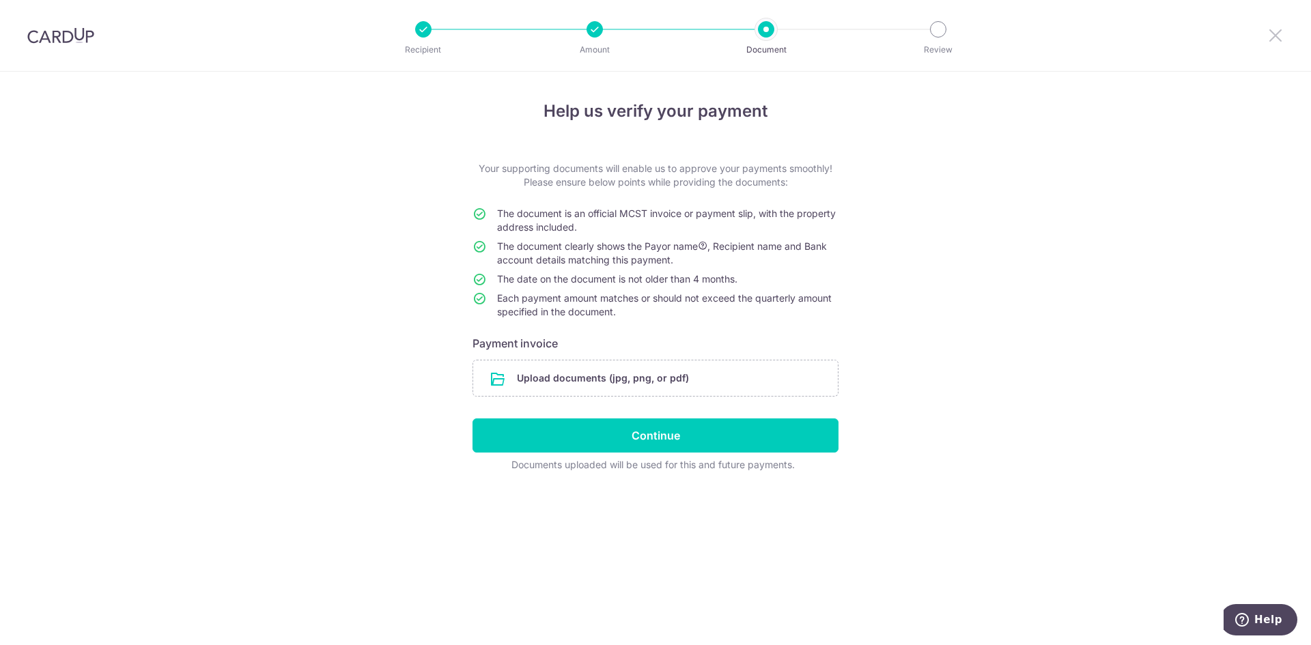
click at [1277, 33] on icon at bounding box center [1275, 35] width 16 height 17
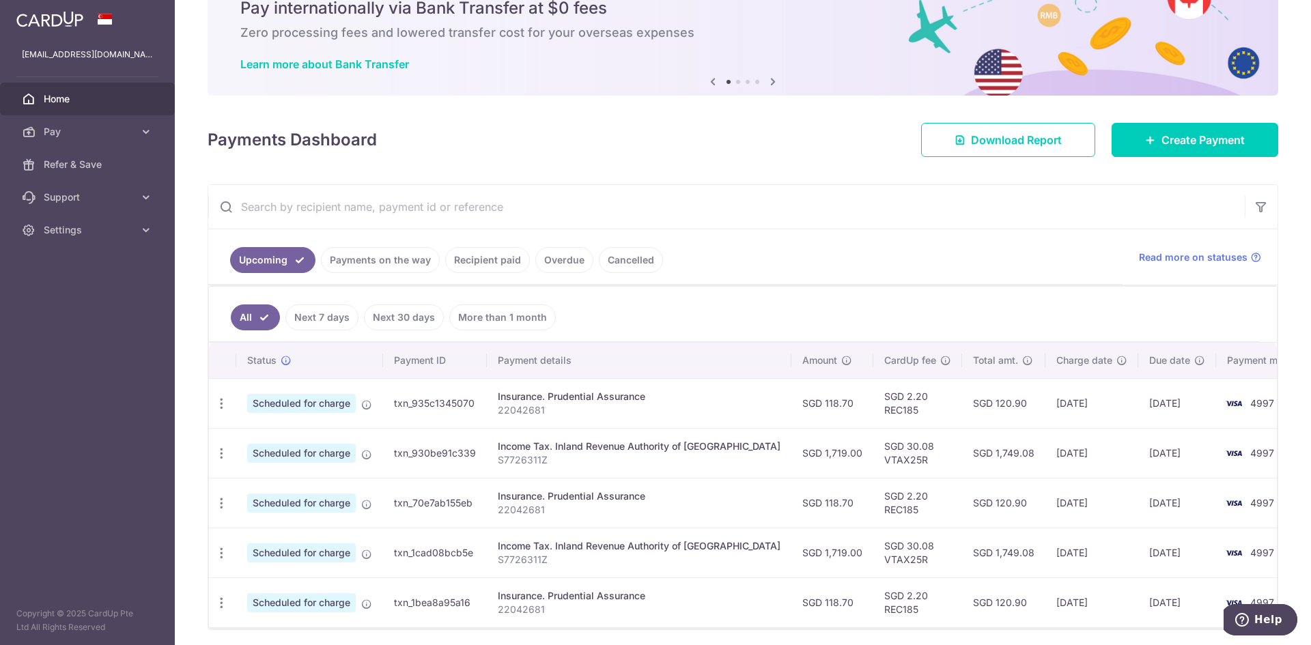
scroll to position [112, 0]
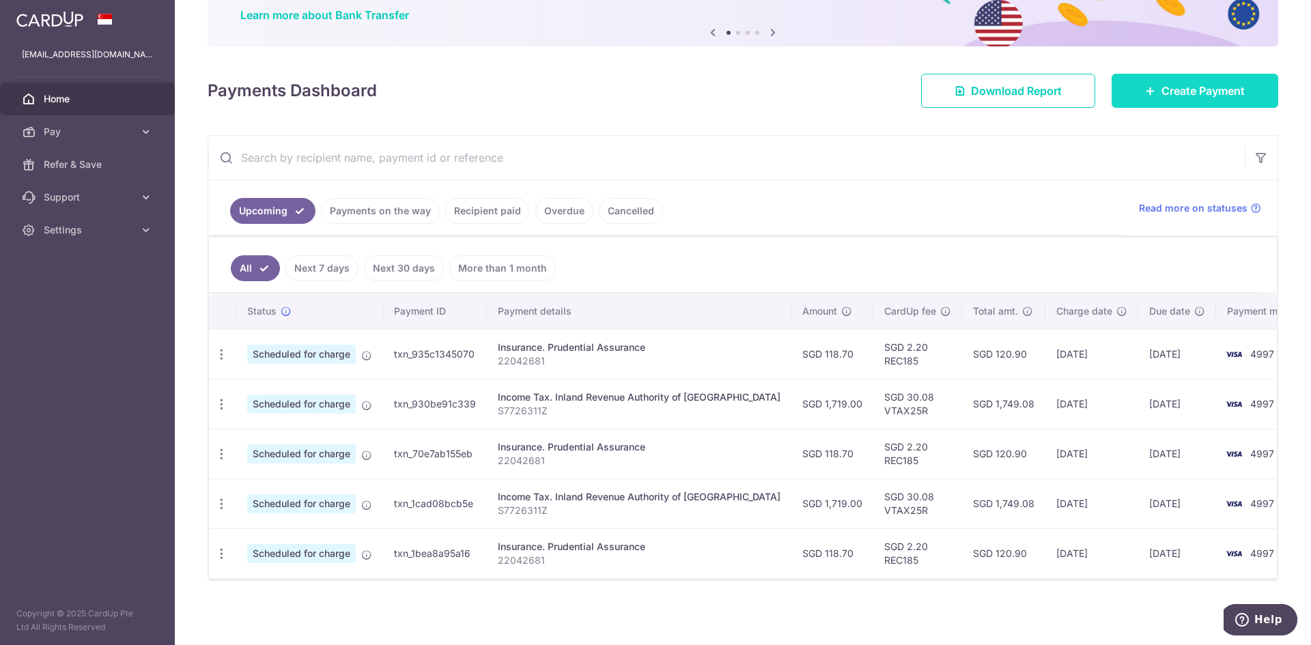
click at [1141, 82] on link "Create Payment" at bounding box center [1194, 91] width 167 height 34
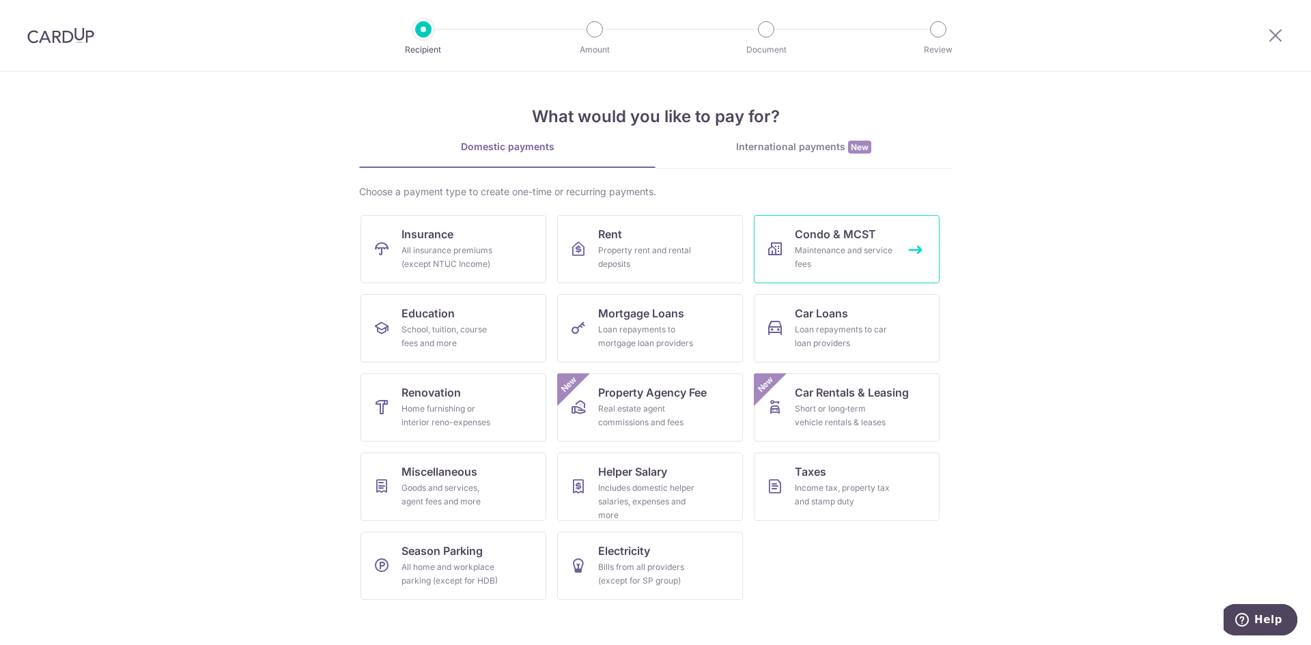
click at [823, 237] on span "Condo & MCST" at bounding box center [835, 234] width 81 height 16
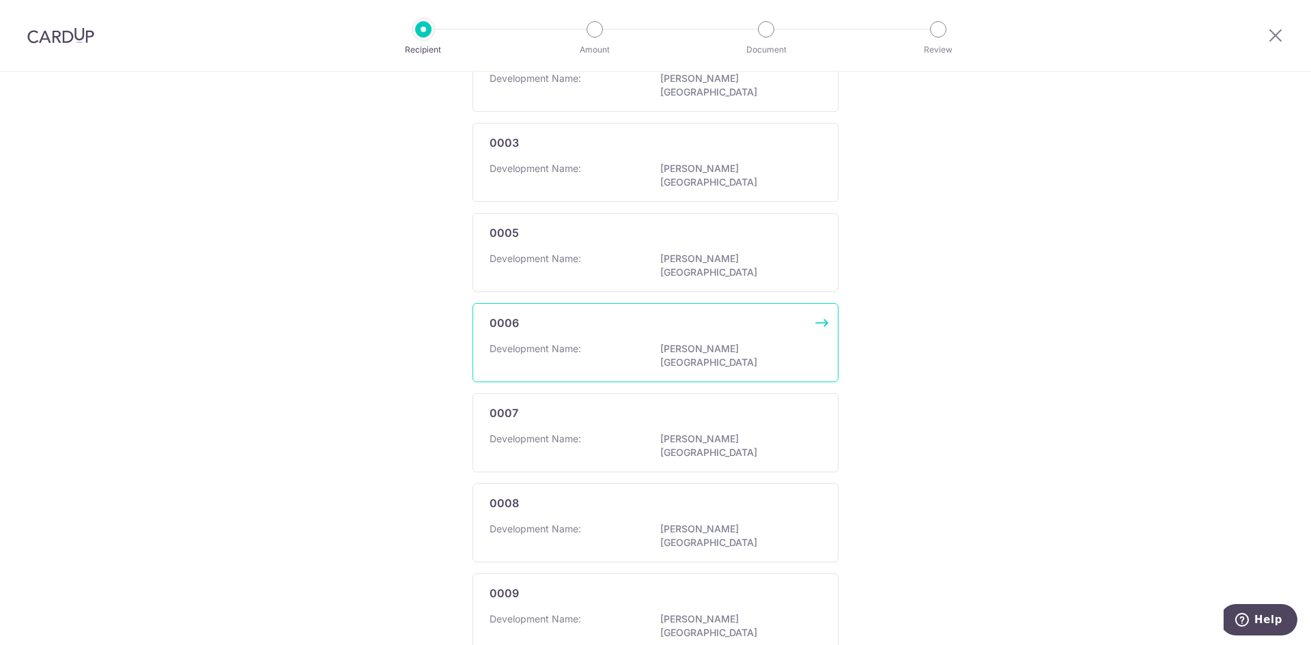
scroll to position [737, 0]
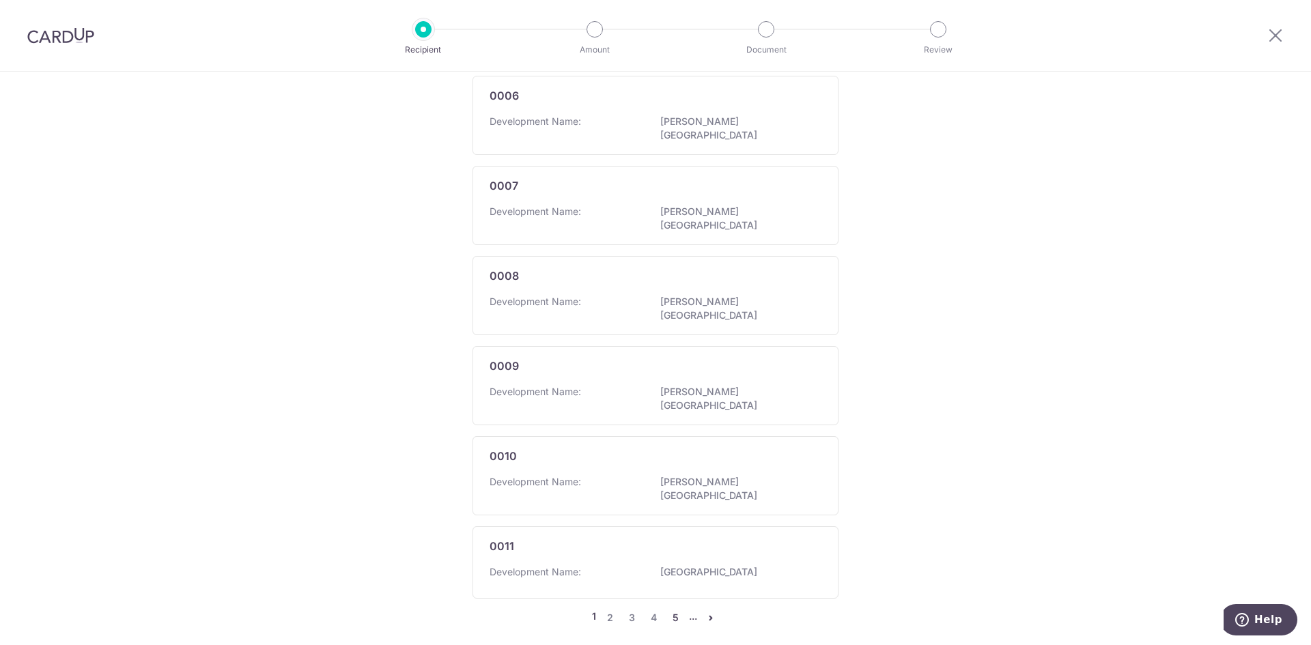
click at [670, 610] on link "5" at bounding box center [675, 618] width 16 height 16
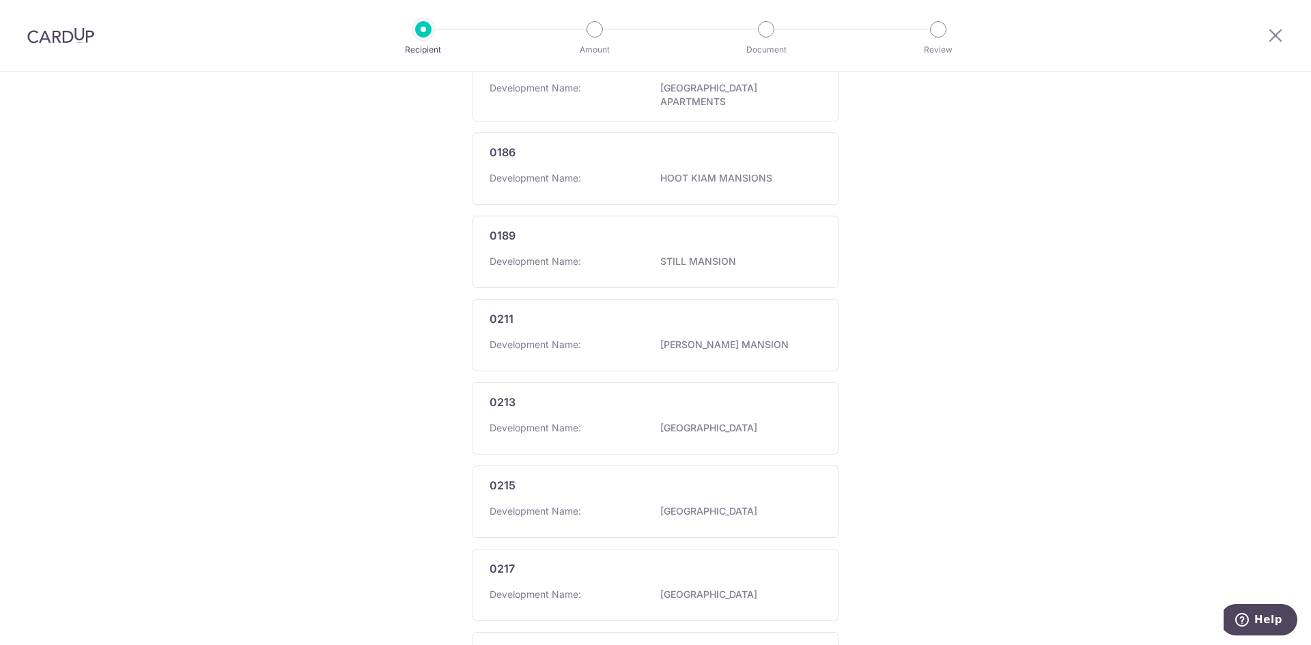
scroll to position [744, 0]
click at [724, 559] on link "9" at bounding box center [731, 563] width 16 height 16
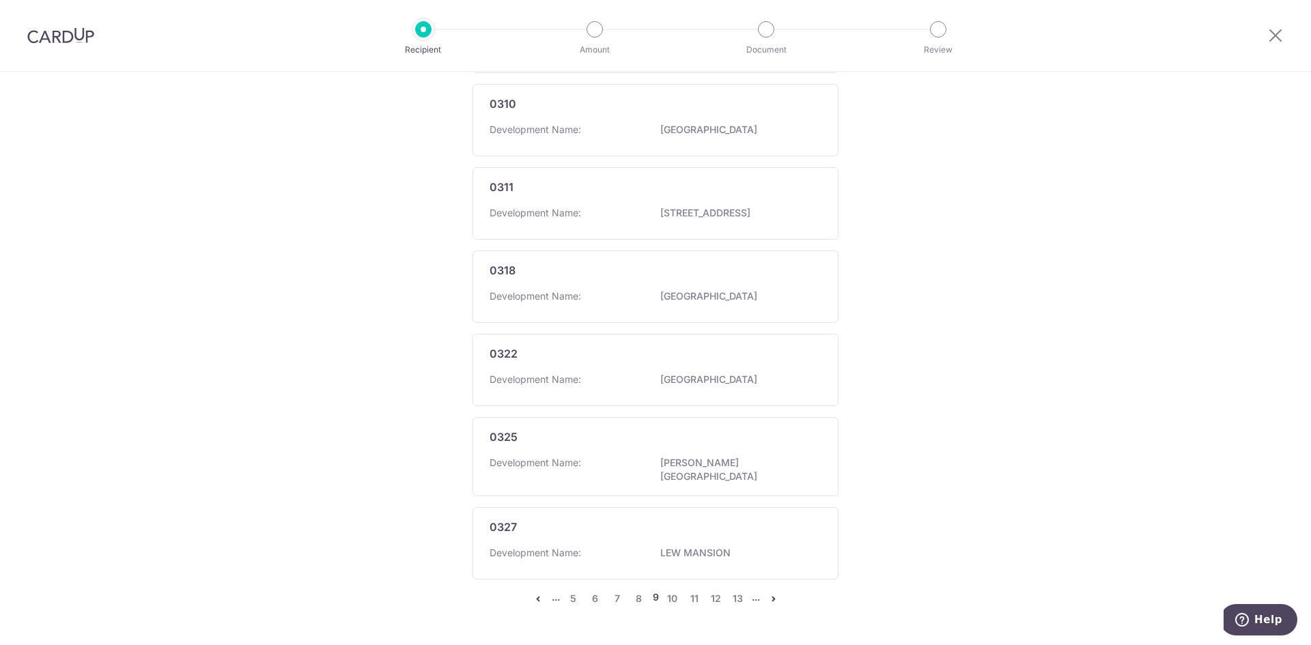
scroll to position [737, 0]
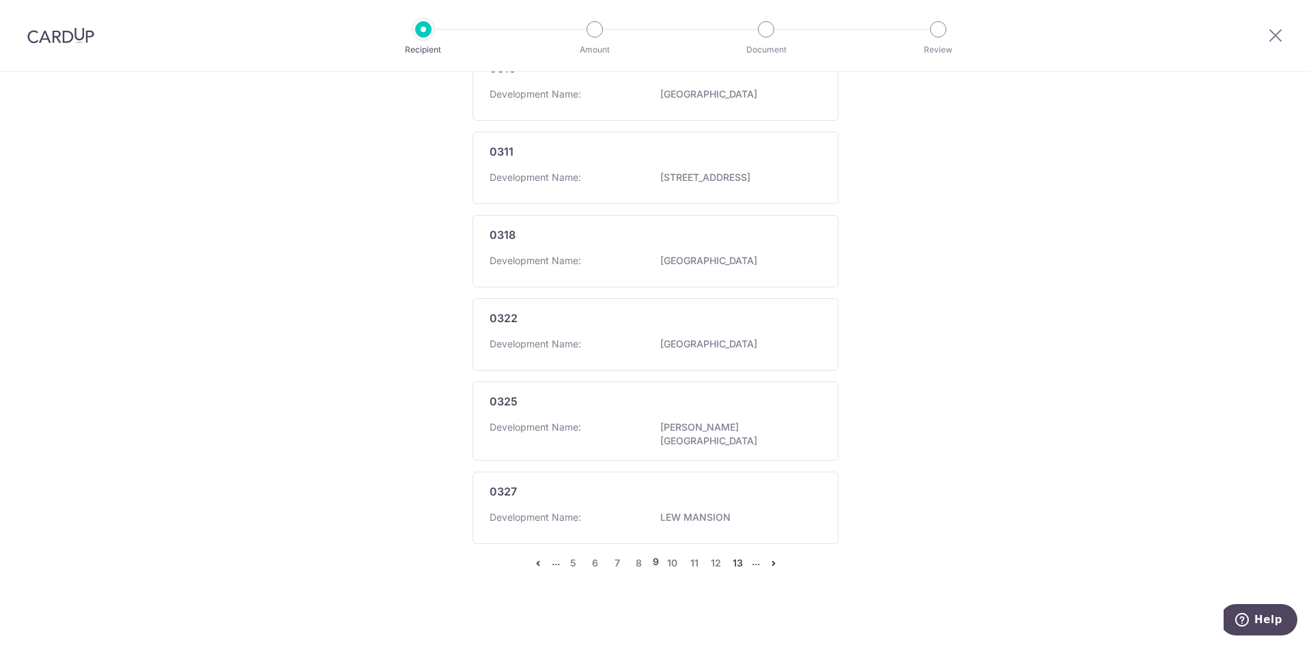
click at [739, 556] on link "13" at bounding box center [738, 563] width 16 height 16
click at [770, 556] on icon "pager" at bounding box center [775, 556] width 11 height 11
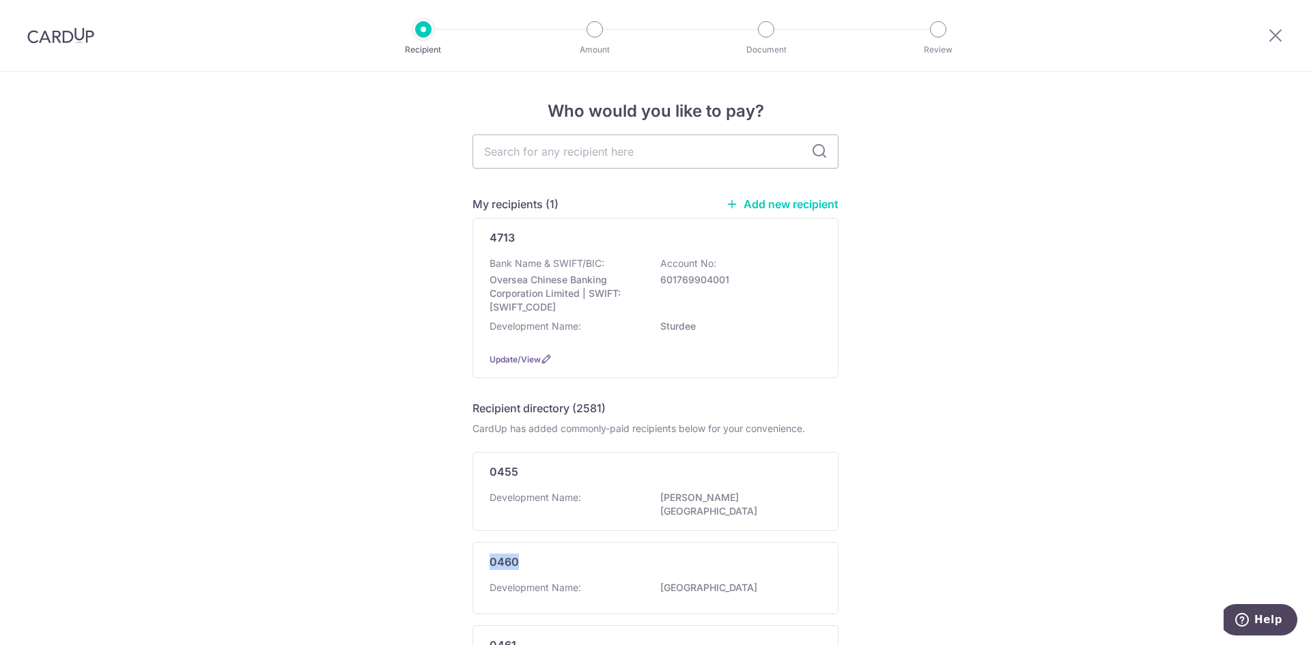
click at [770, 556] on div "0460" at bounding box center [647, 562] width 315 height 16
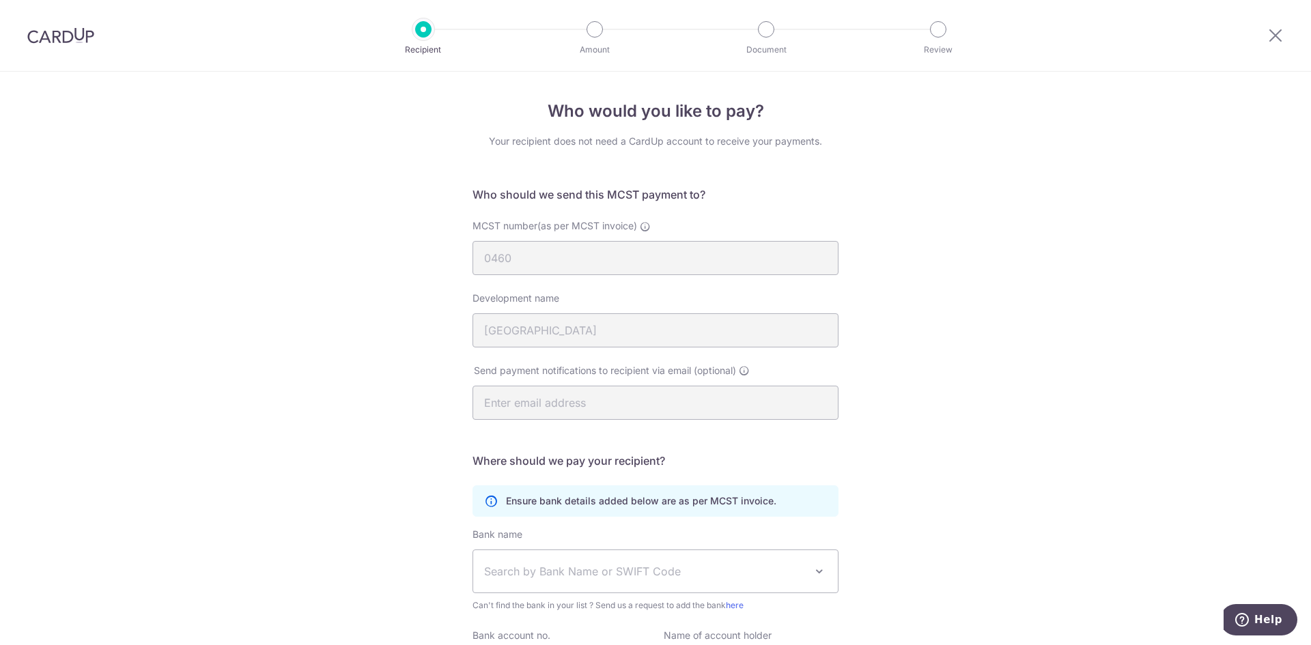
scroll to position [149, 0]
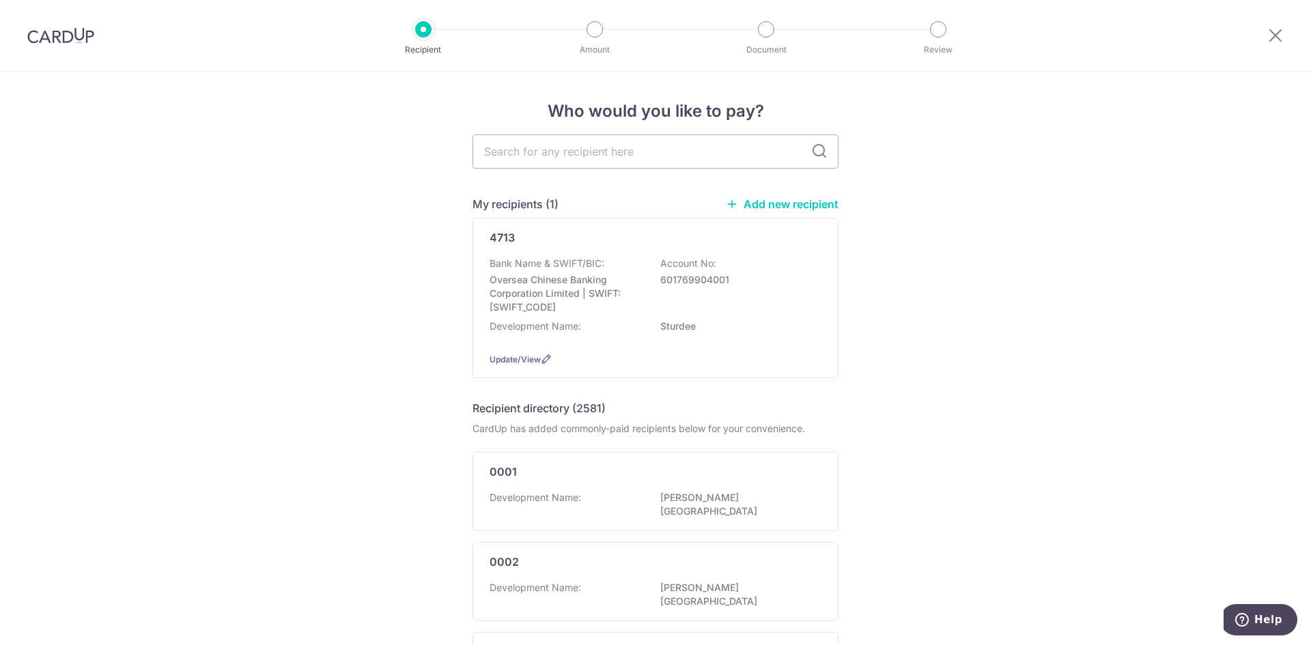
scroll to position [737, 0]
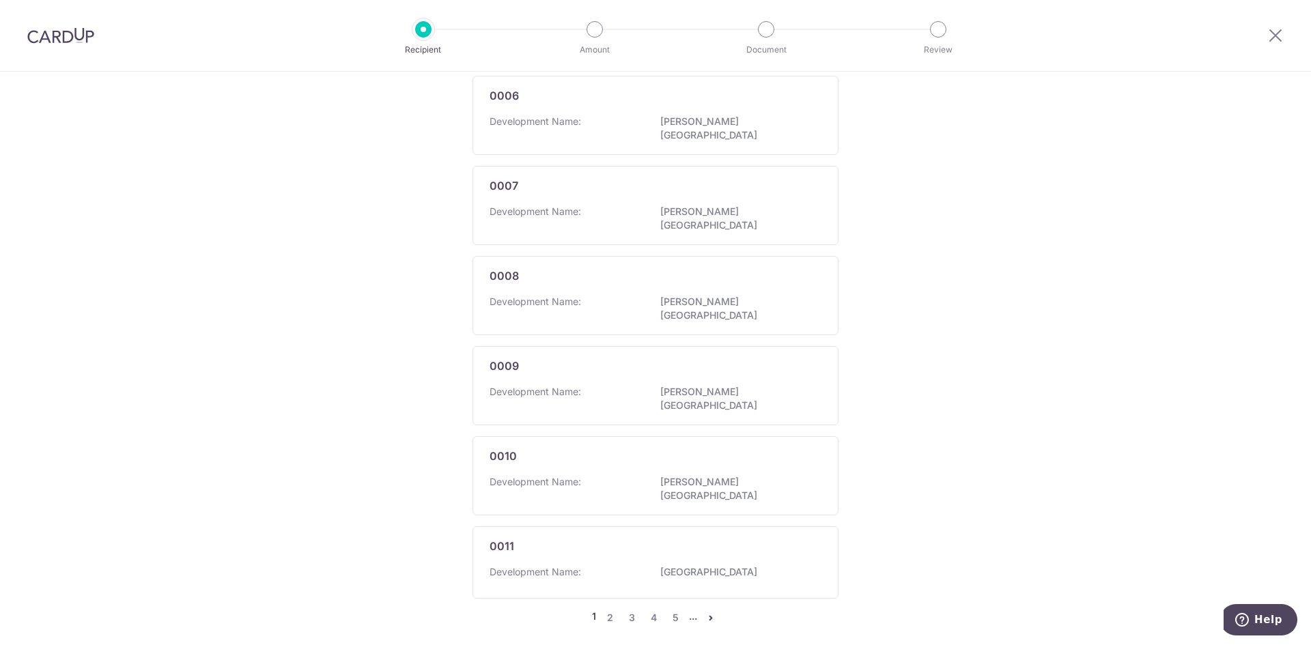
click at [707, 612] on icon "pager" at bounding box center [710, 617] width 11 height 11
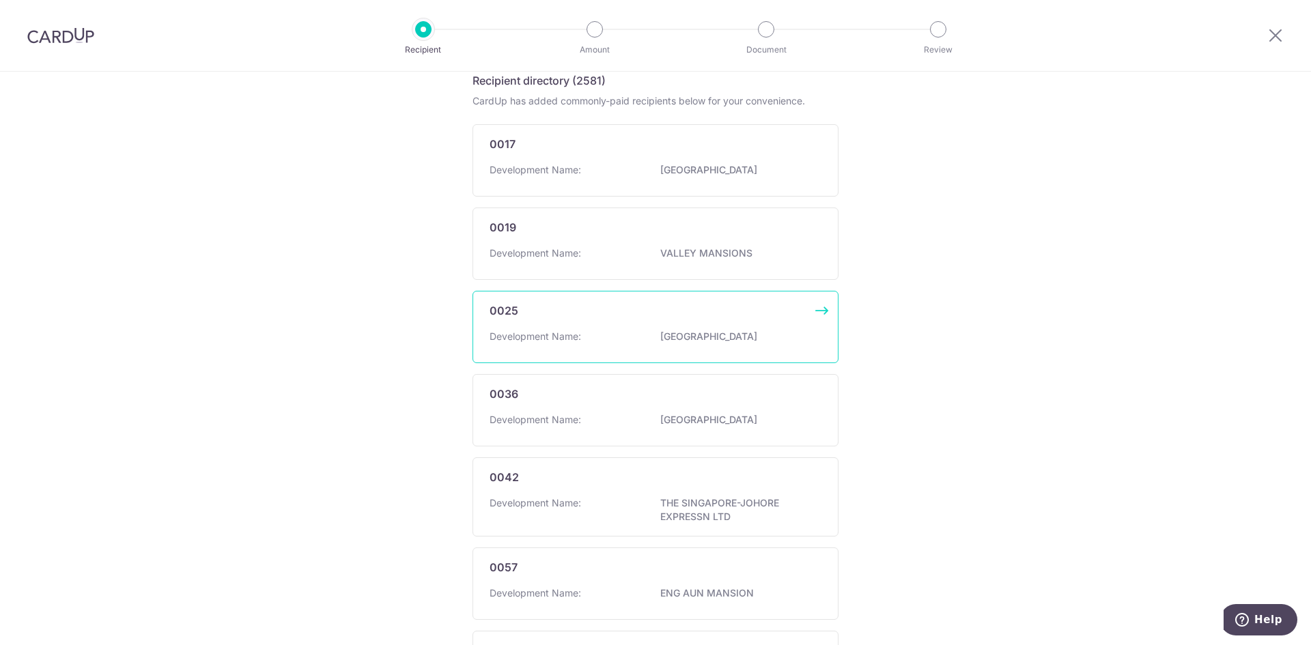
scroll to position [744, 0]
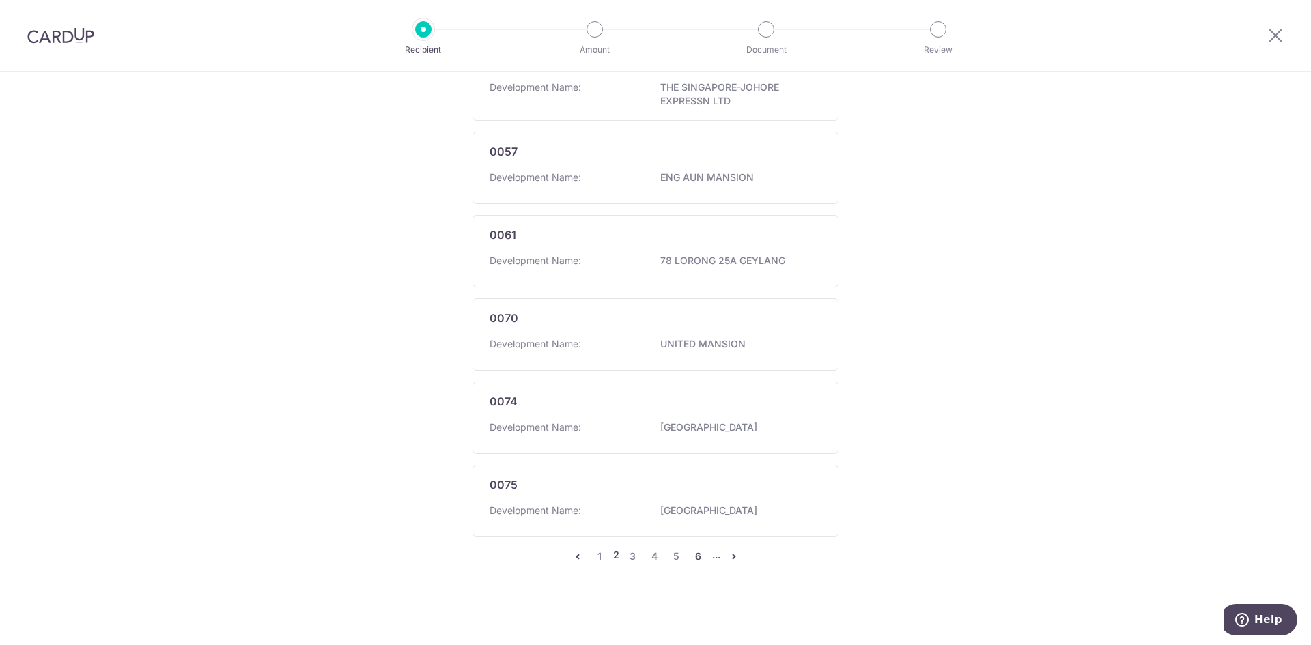
click at [696, 563] on link "6" at bounding box center [698, 556] width 16 height 16
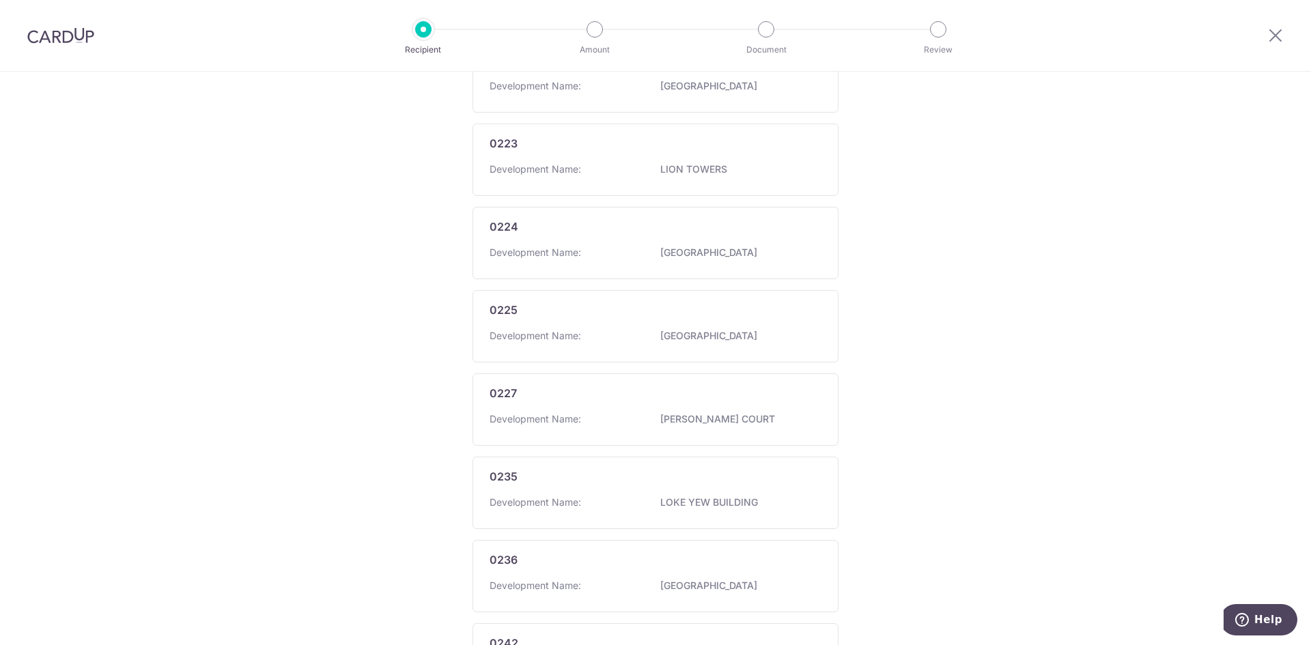
scroll to position [737, 0]
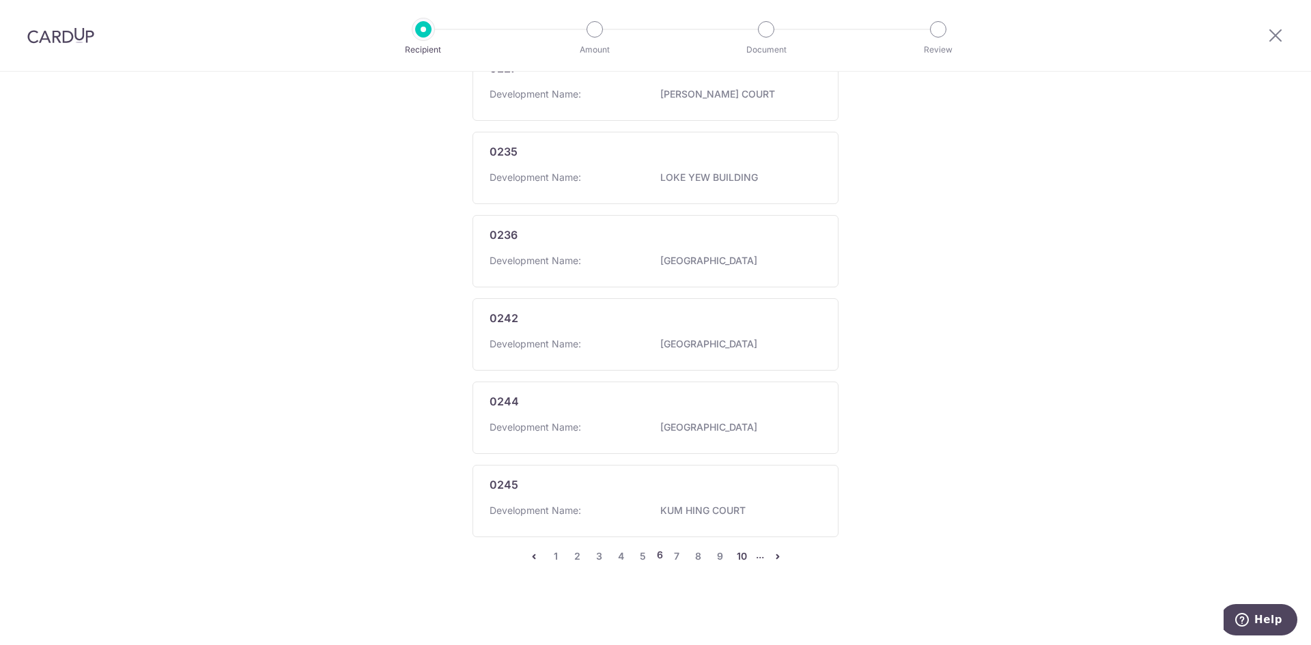
click at [738, 559] on link "10" at bounding box center [742, 556] width 16 height 16
click at [739, 559] on link "14" at bounding box center [740, 556] width 16 height 16
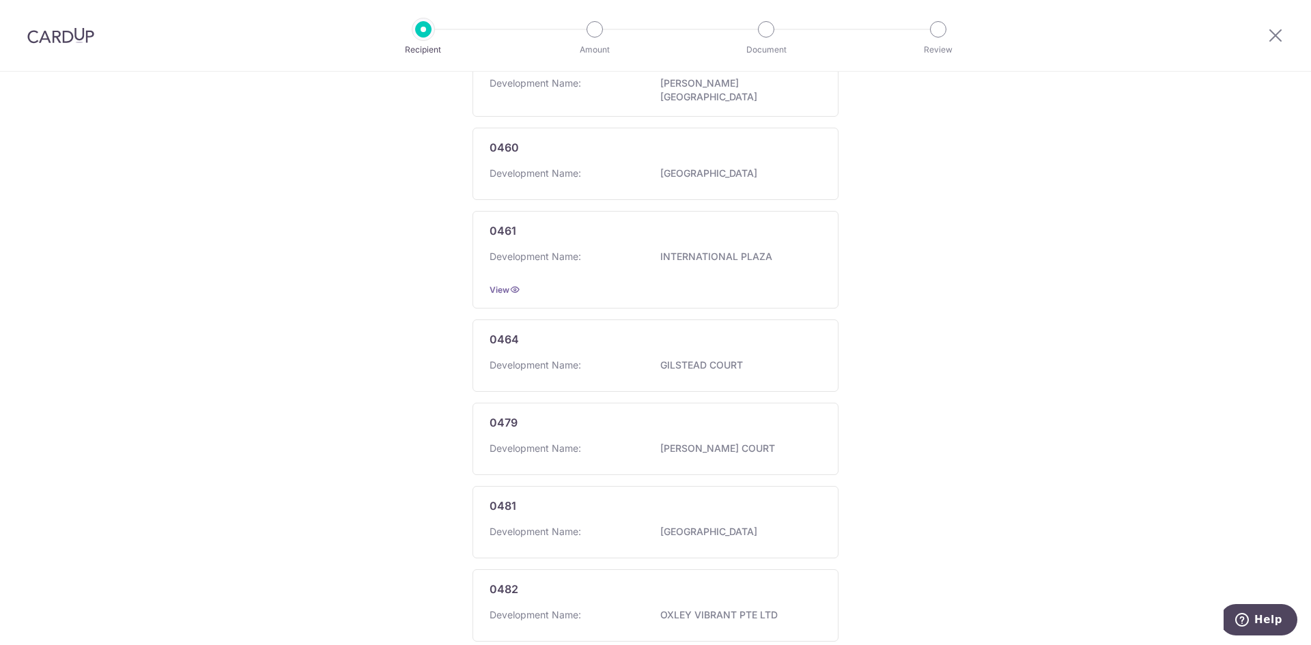
scroll to position [762, 0]
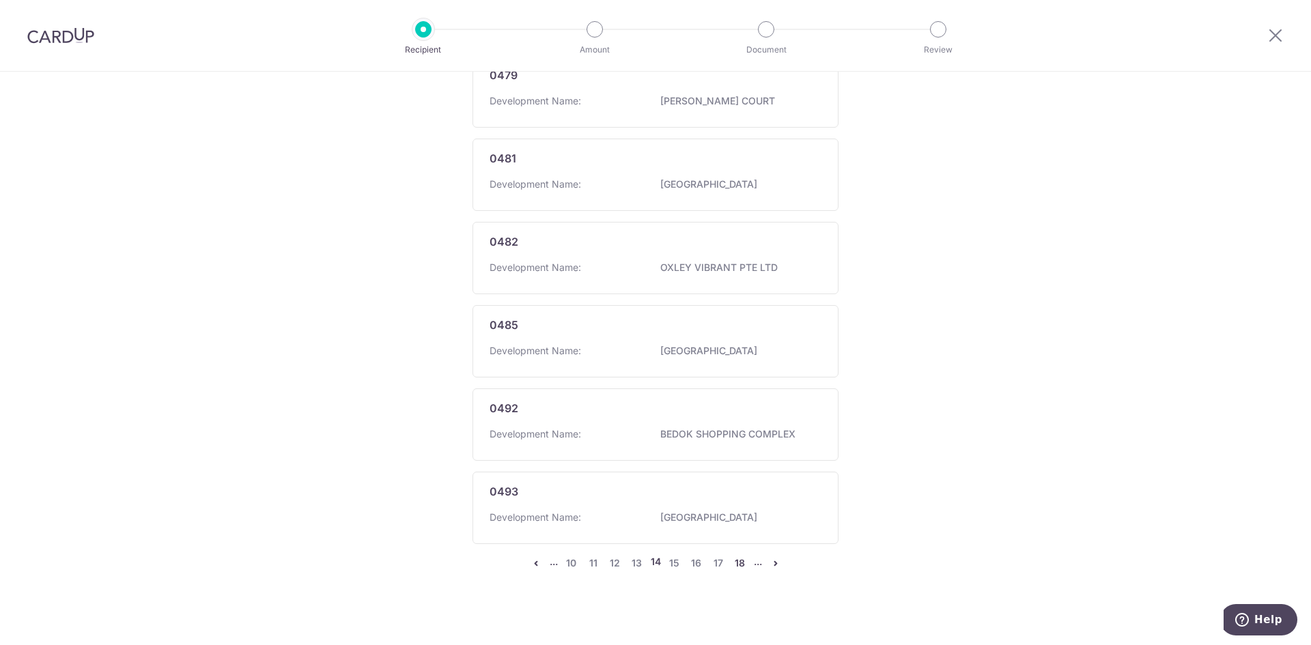
click at [735, 556] on link "18" at bounding box center [740, 563] width 16 height 16
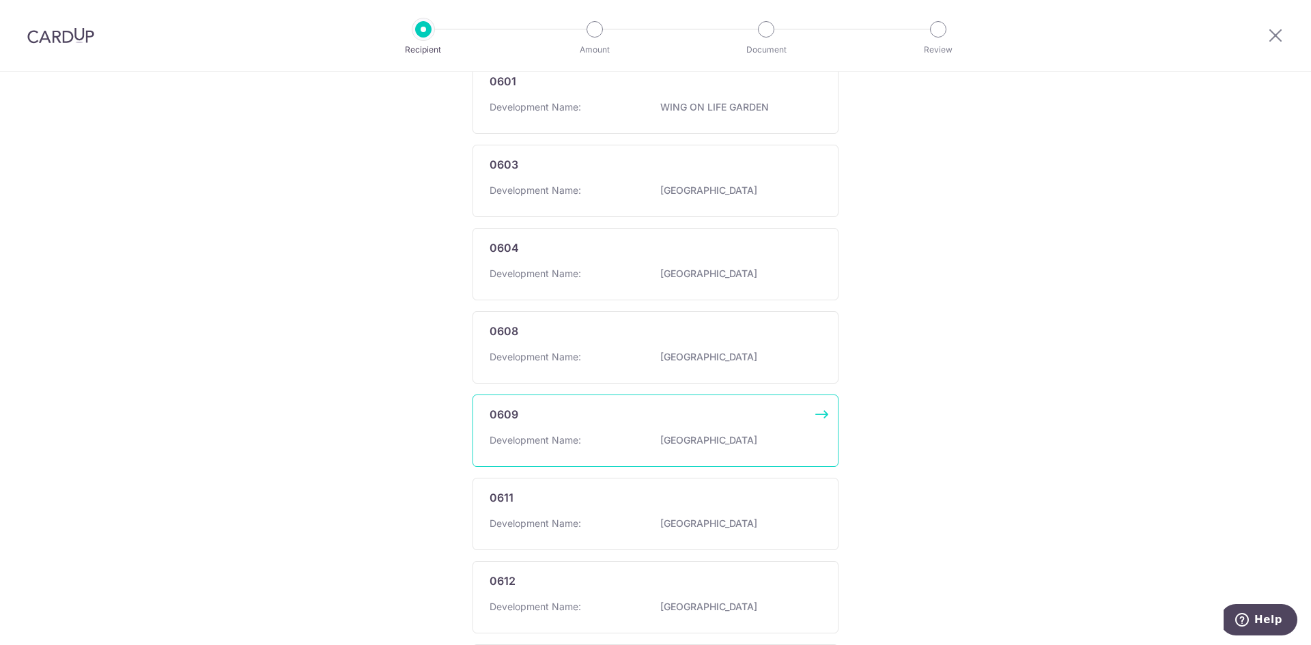
scroll to position [737, 0]
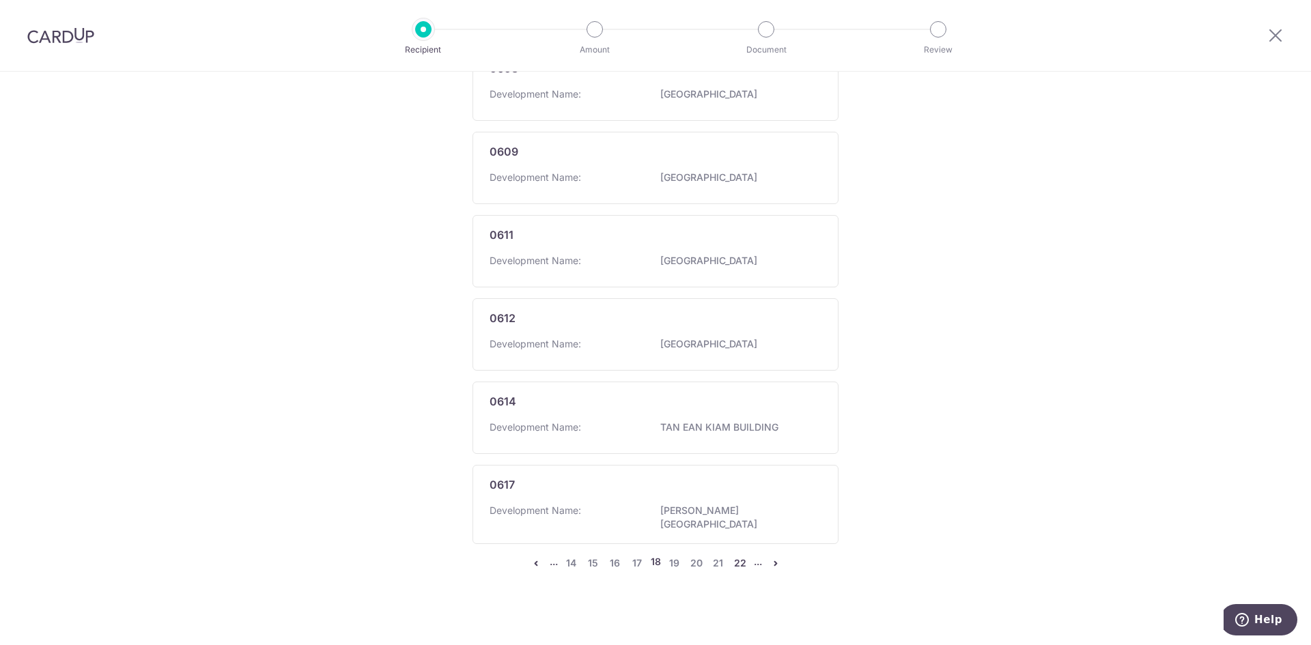
click at [743, 557] on link "22" at bounding box center [740, 563] width 16 height 16
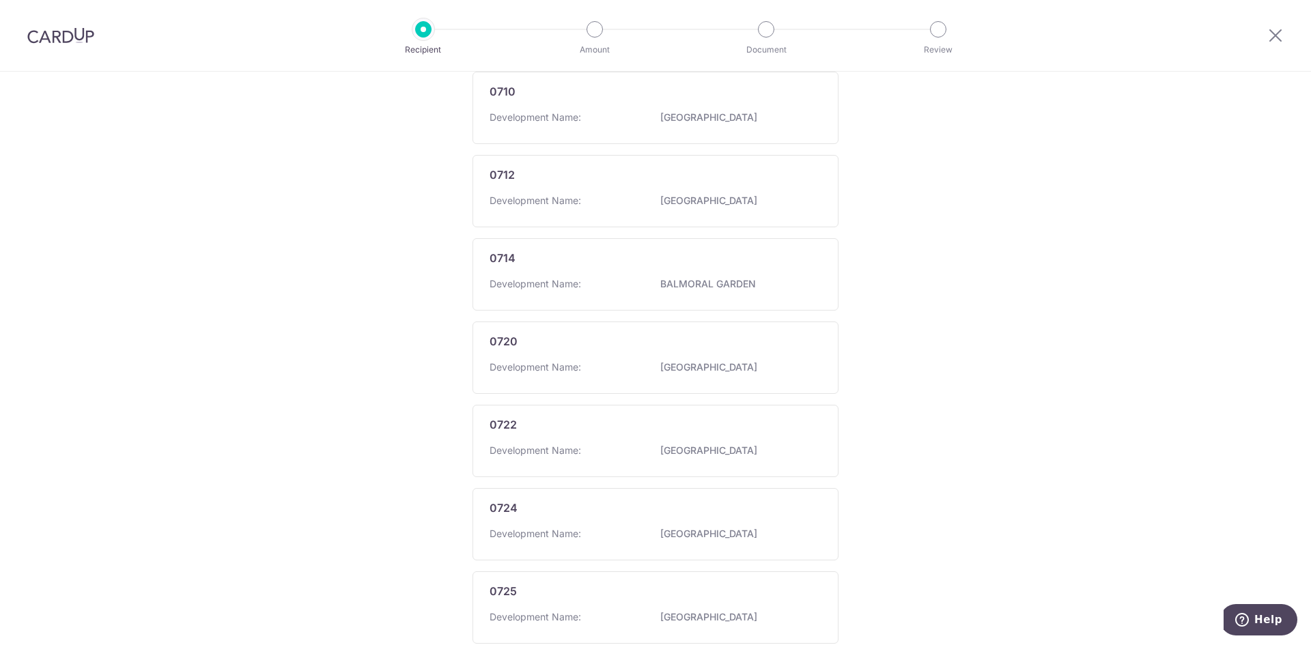
scroll to position [744, 0]
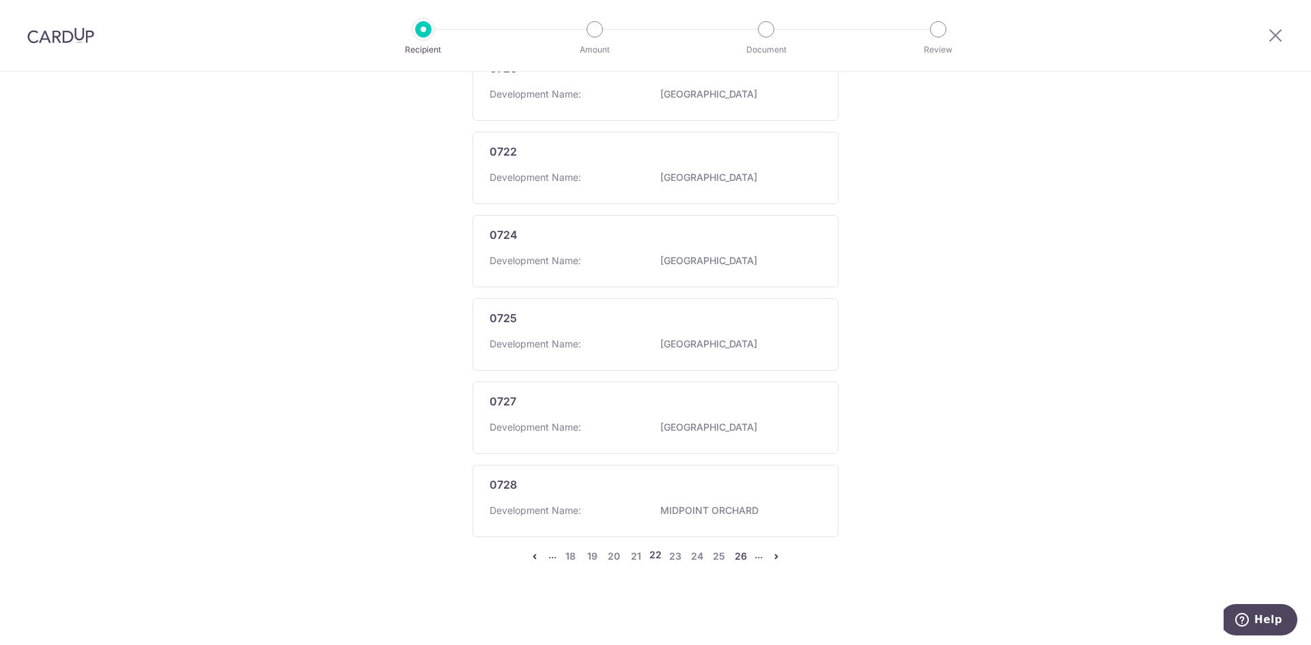
click at [744, 558] on link "26" at bounding box center [741, 556] width 16 height 16
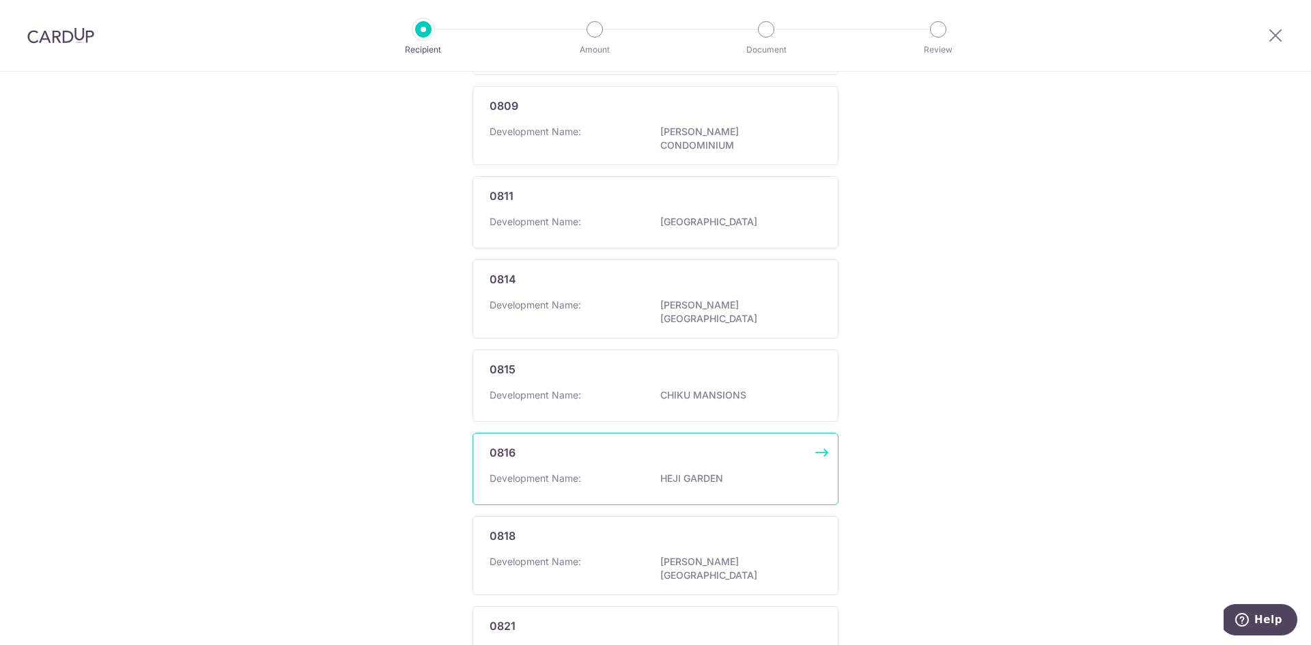
scroll to position [737, 0]
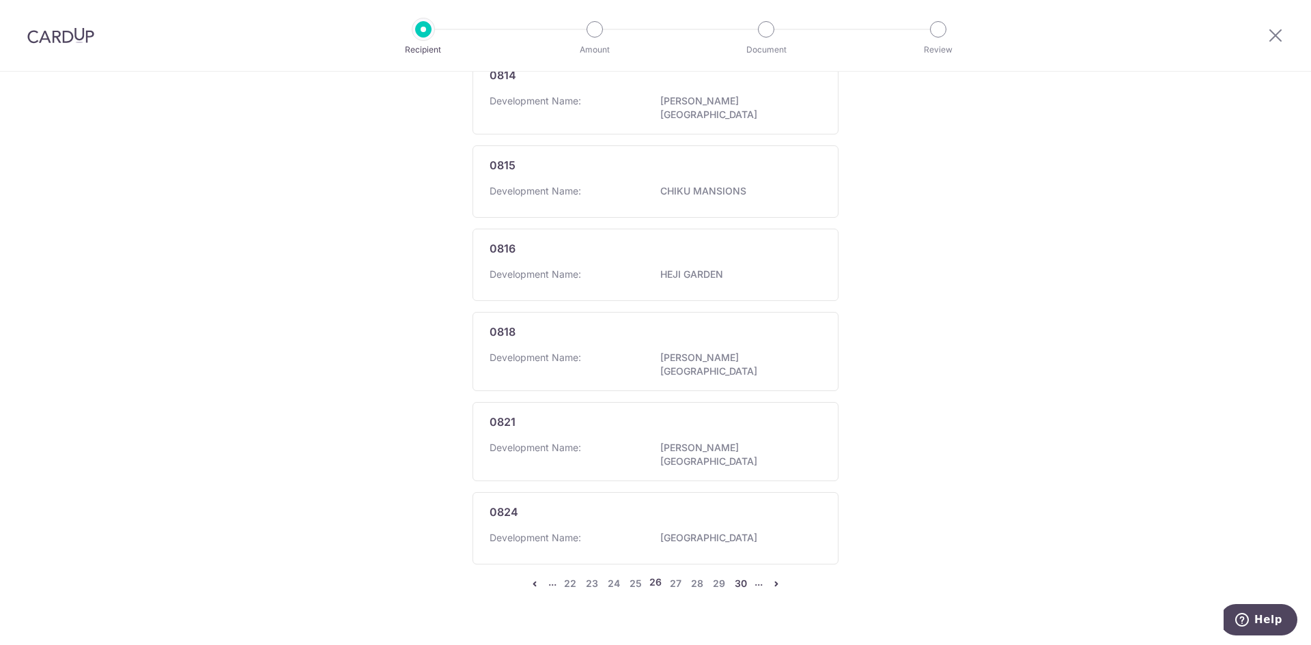
click at [736, 576] on link "30" at bounding box center [741, 584] width 16 height 16
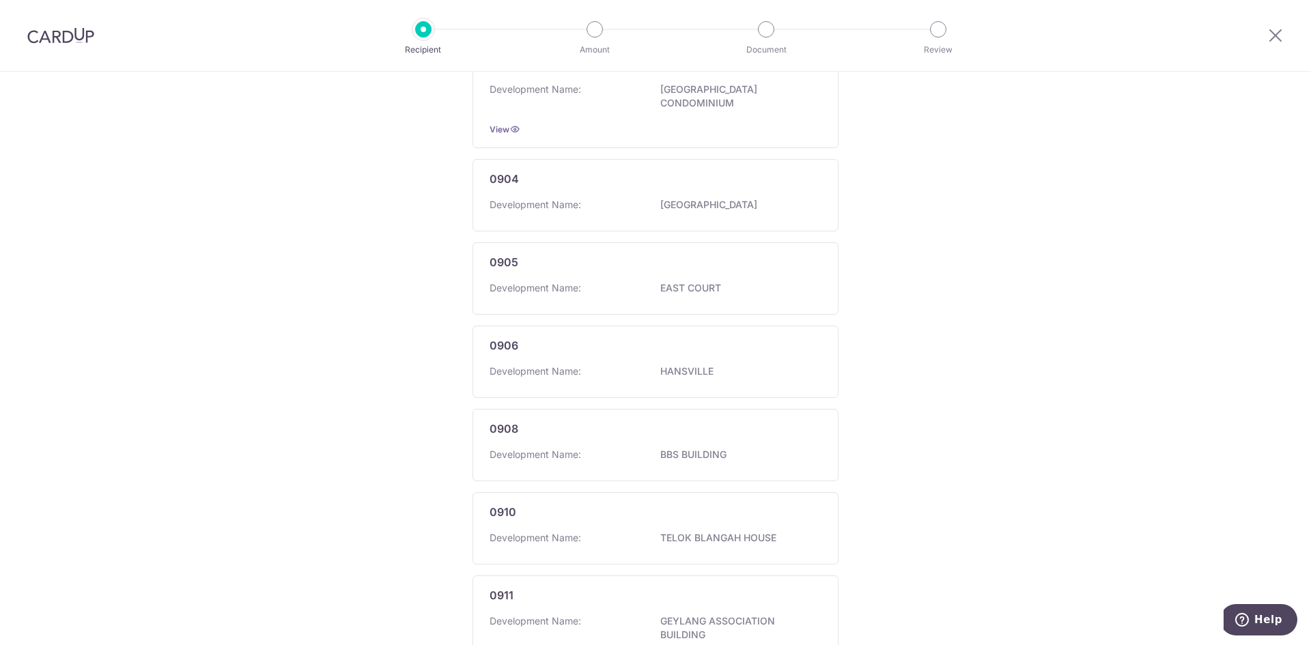
scroll to position [769, 0]
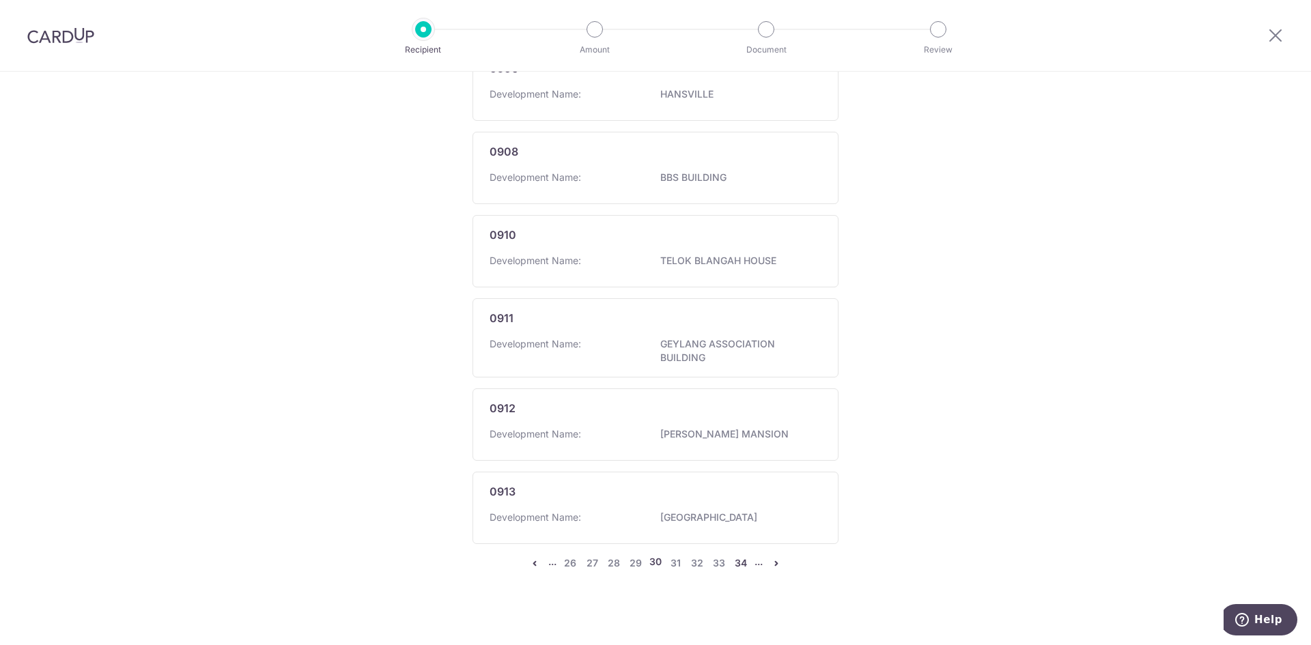
click at [735, 560] on link "34" at bounding box center [741, 563] width 16 height 16
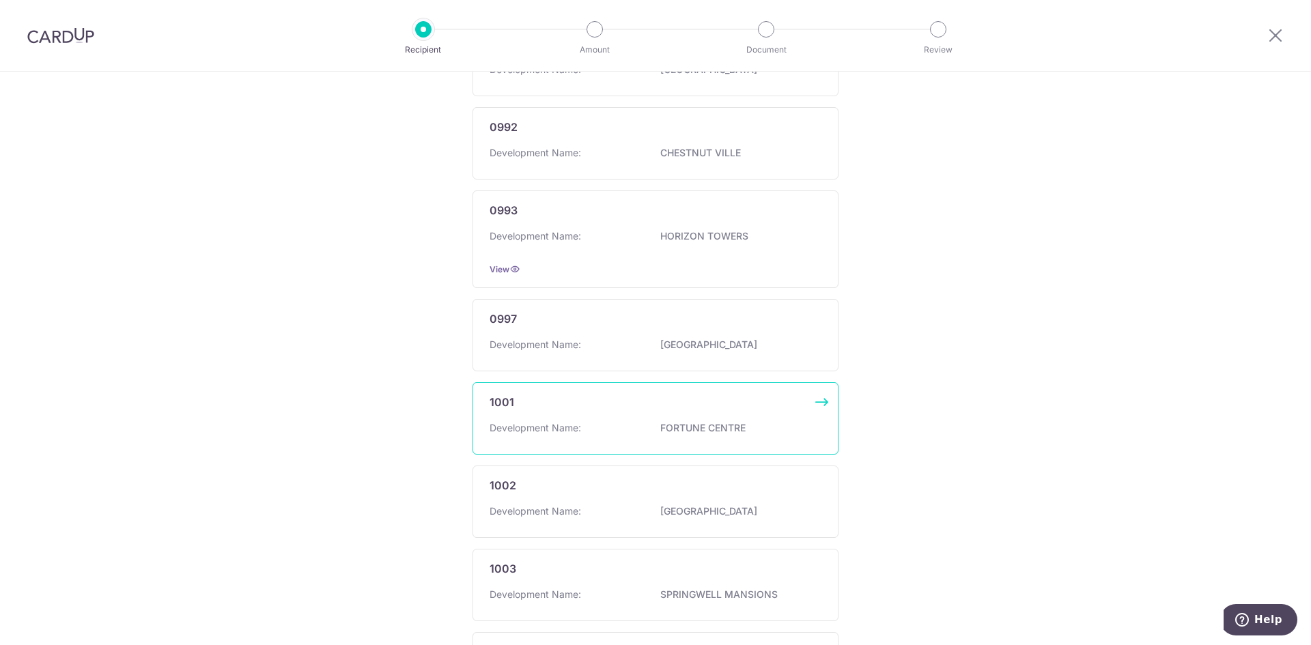
scroll to position [762, 0]
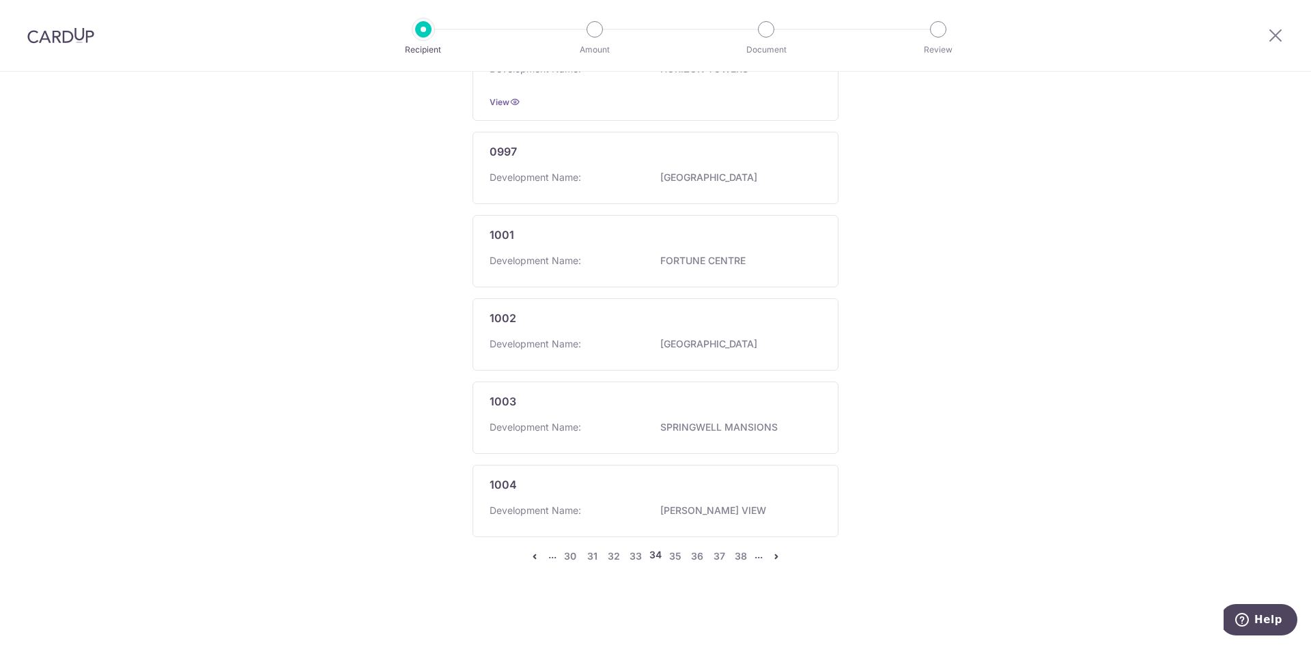
click at [746, 557] on ul "... 30 31 32 33 34 35 36 37 38 ..." at bounding box center [655, 556] width 258 height 16
click at [739, 558] on link "38" at bounding box center [741, 556] width 16 height 16
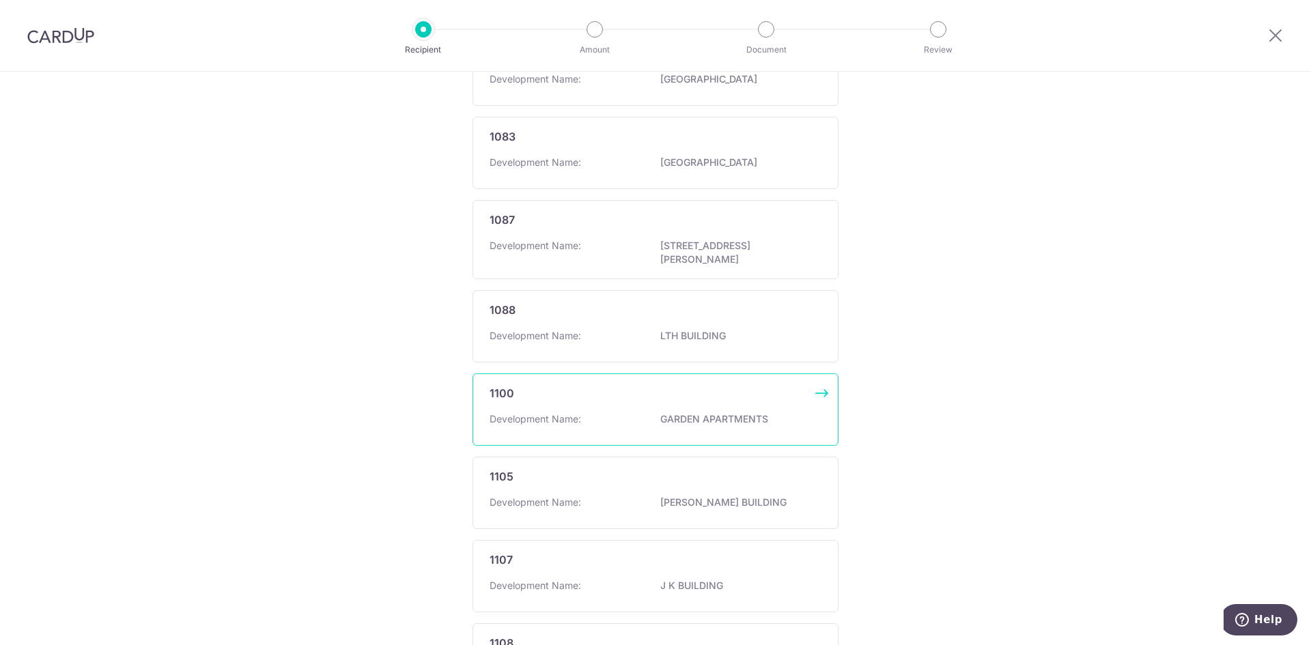
scroll to position [737, 0]
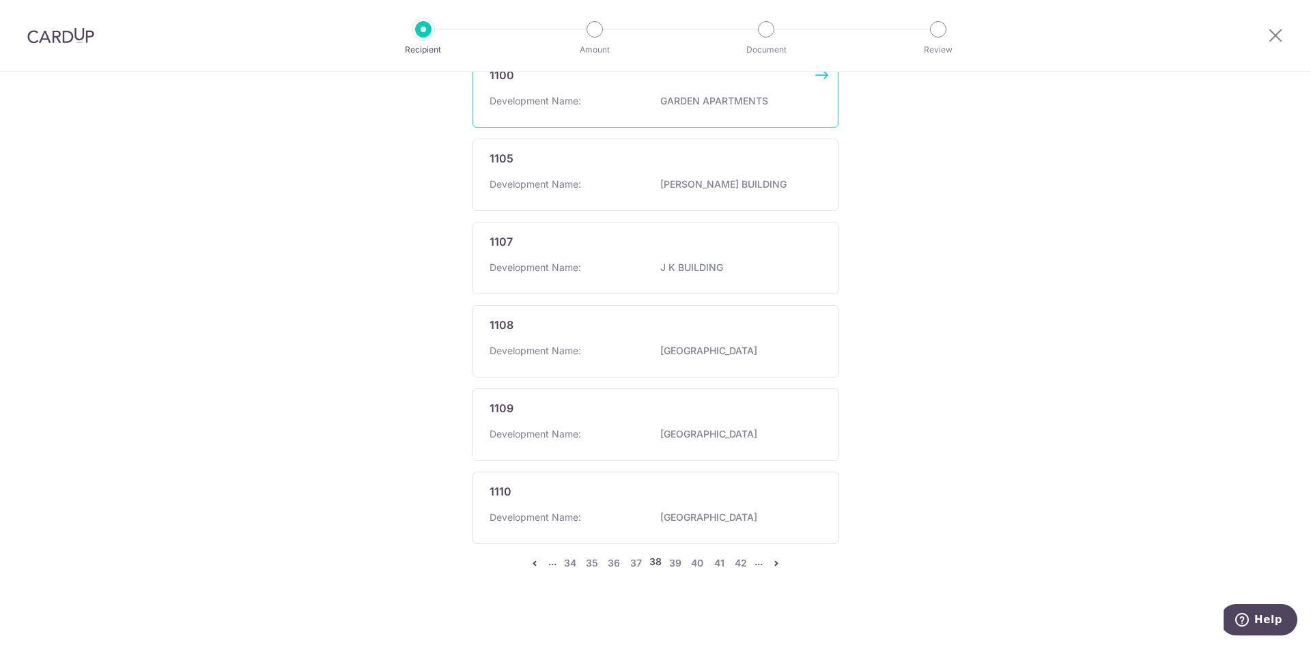
click at [754, 559] on li "..." at bounding box center [758, 563] width 8 height 16
click at [740, 560] on link "42" at bounding box center [741, 563] width 16 height 16
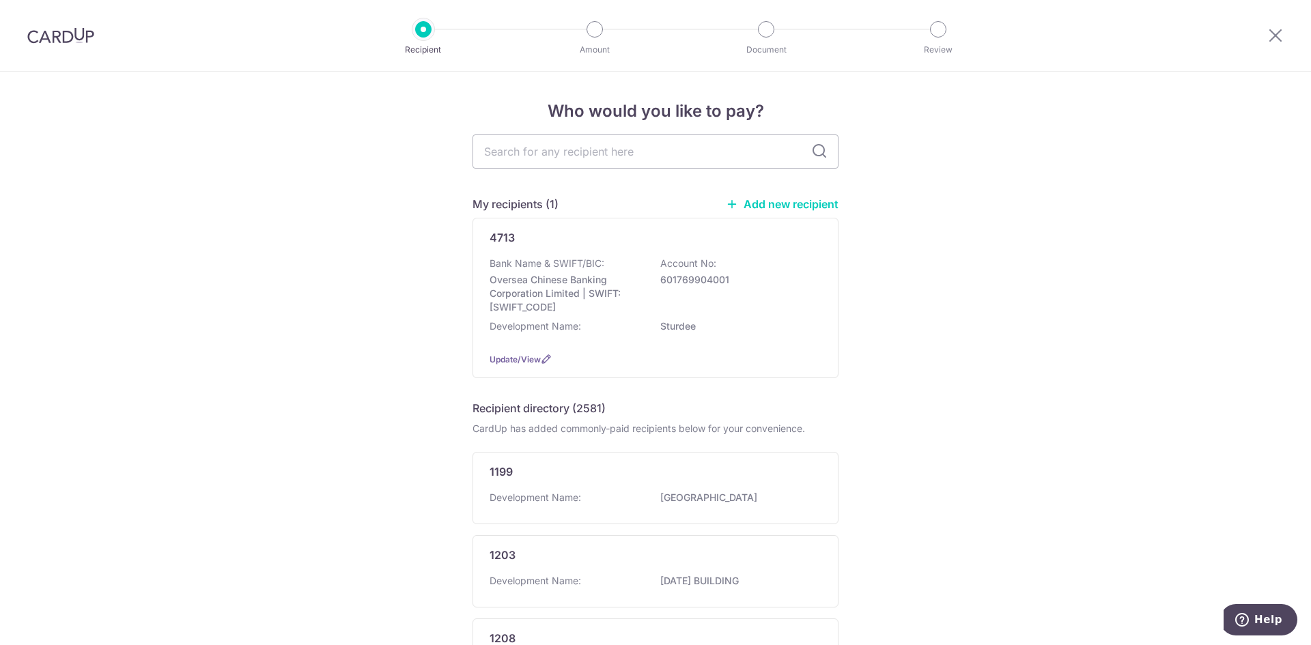
scroll to position [757, 0]
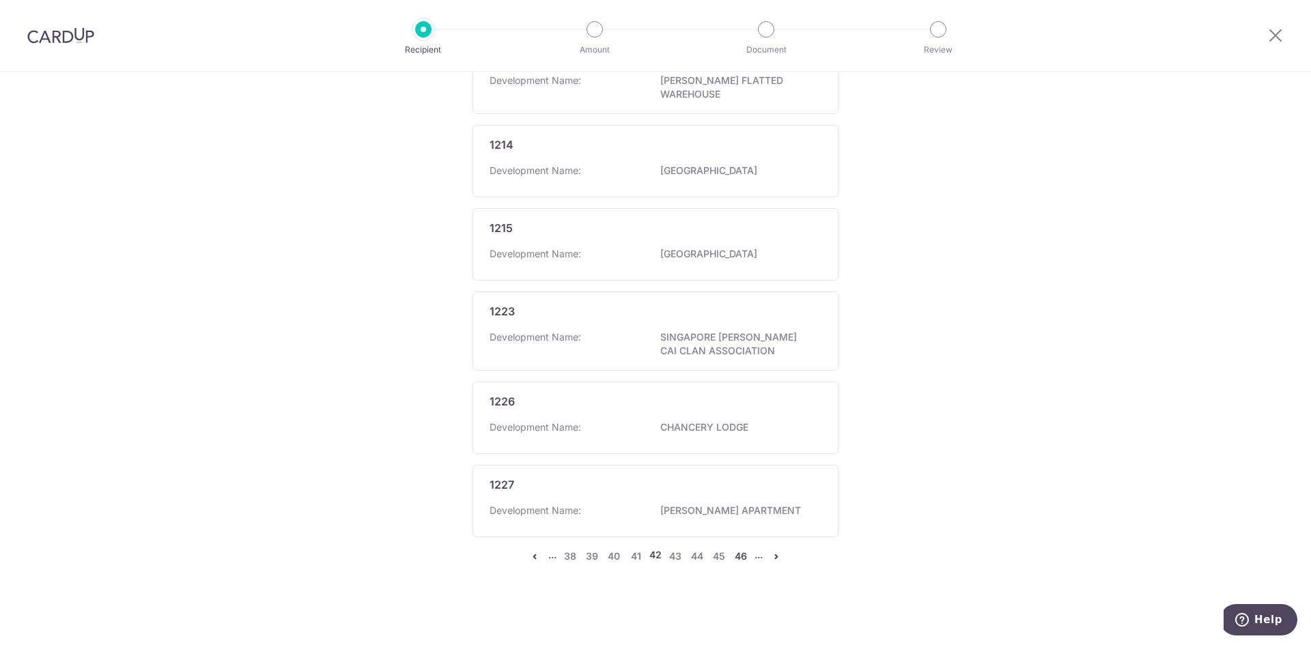
click at [736, 558] on link "46" at bounding box center [741, 556] width 16 height 16
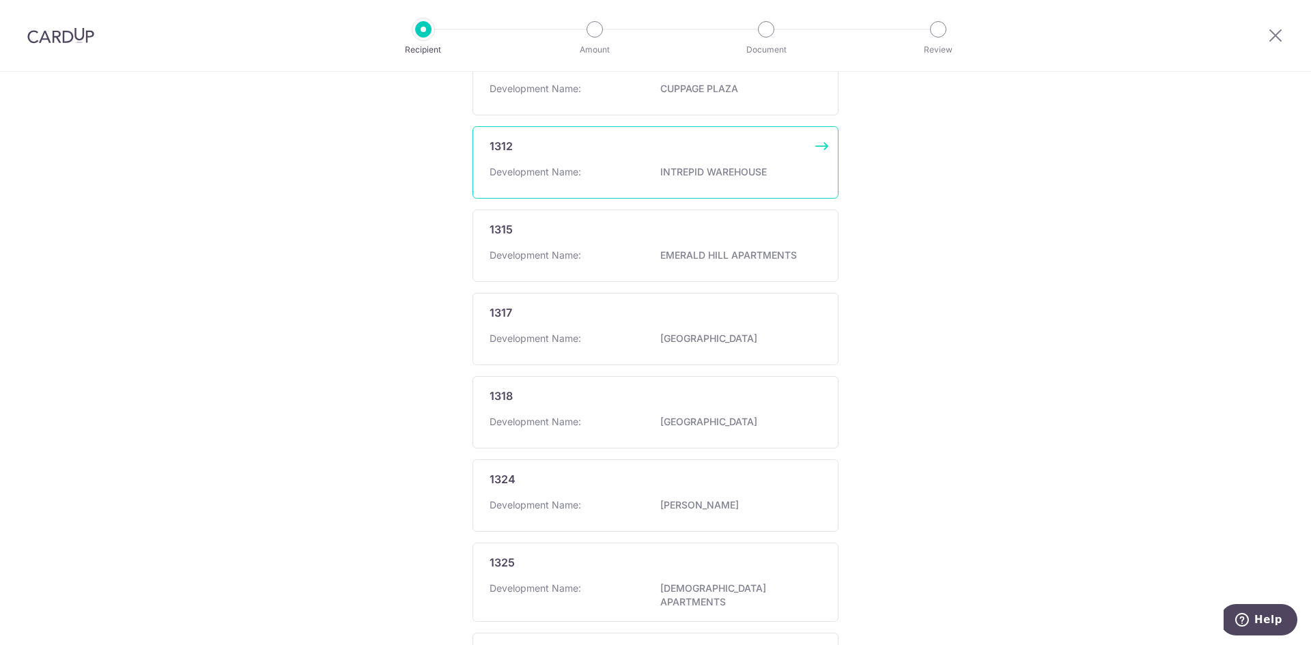
scroll to position [737, 0]
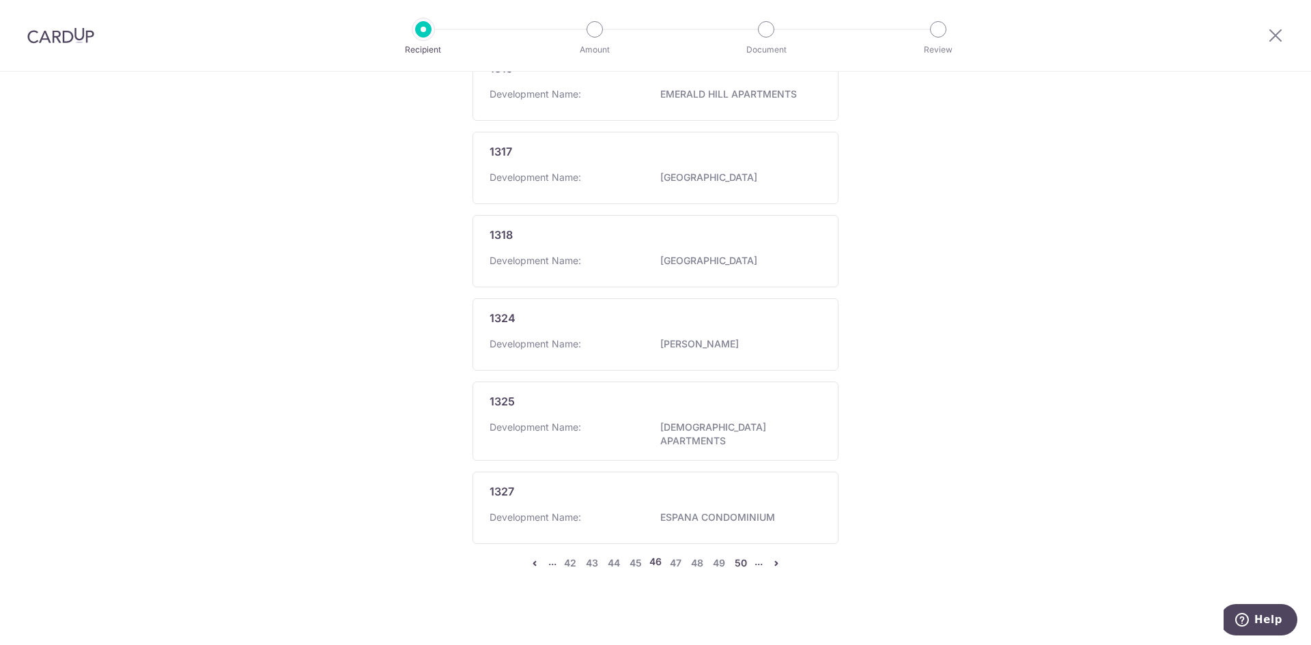
click at [736, 555] on link "50" at bounding box center [741, 563] width 16 height 16
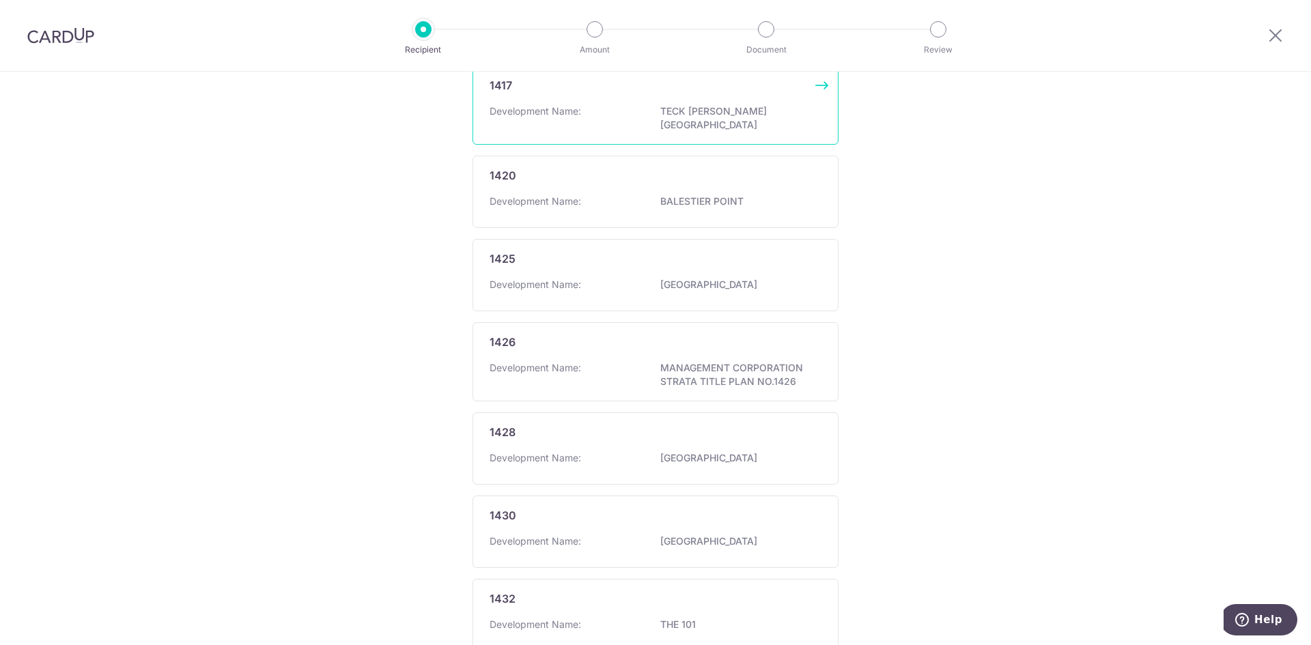
scroll to position [764, 0]
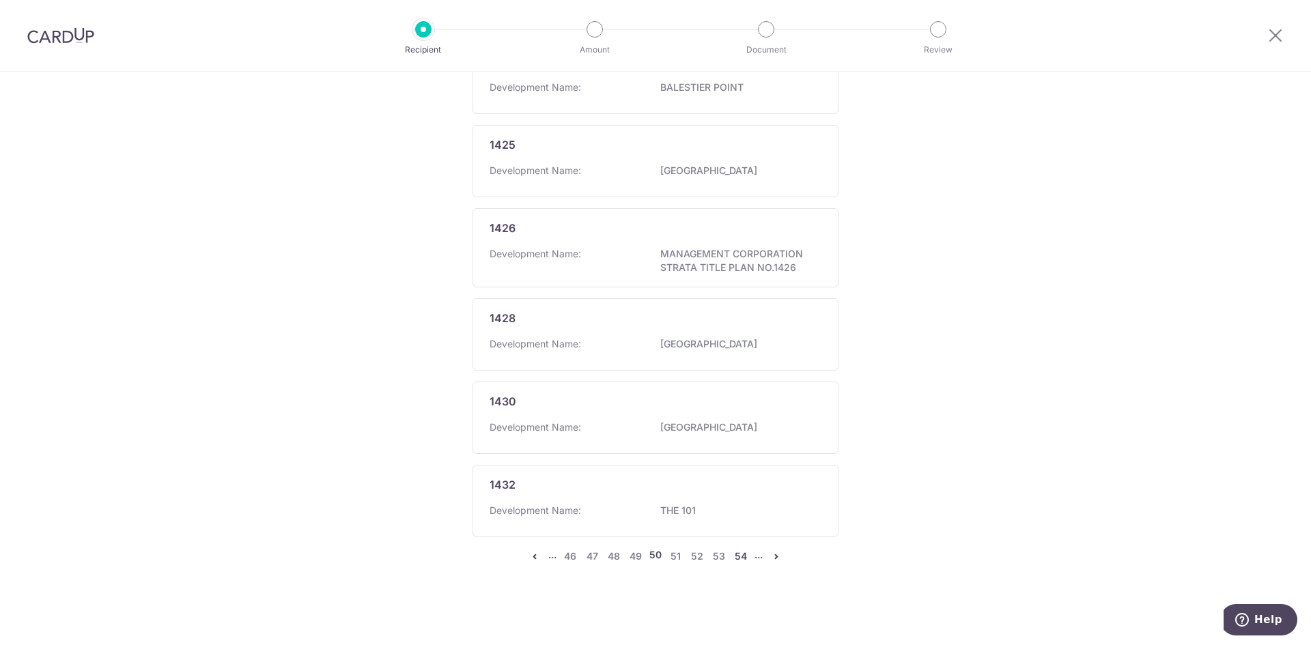
click at [737, 554] on link "54" at bounding box center [741, 556] width 16 height 16
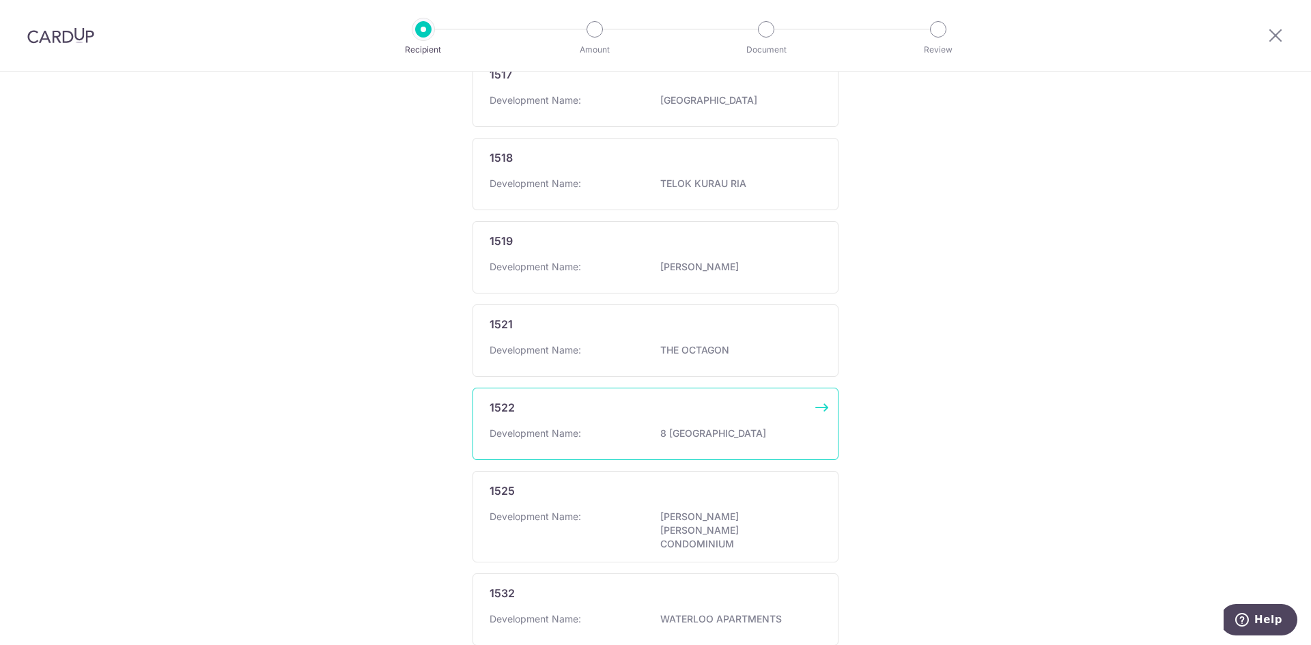
scroll to position [0, 0]
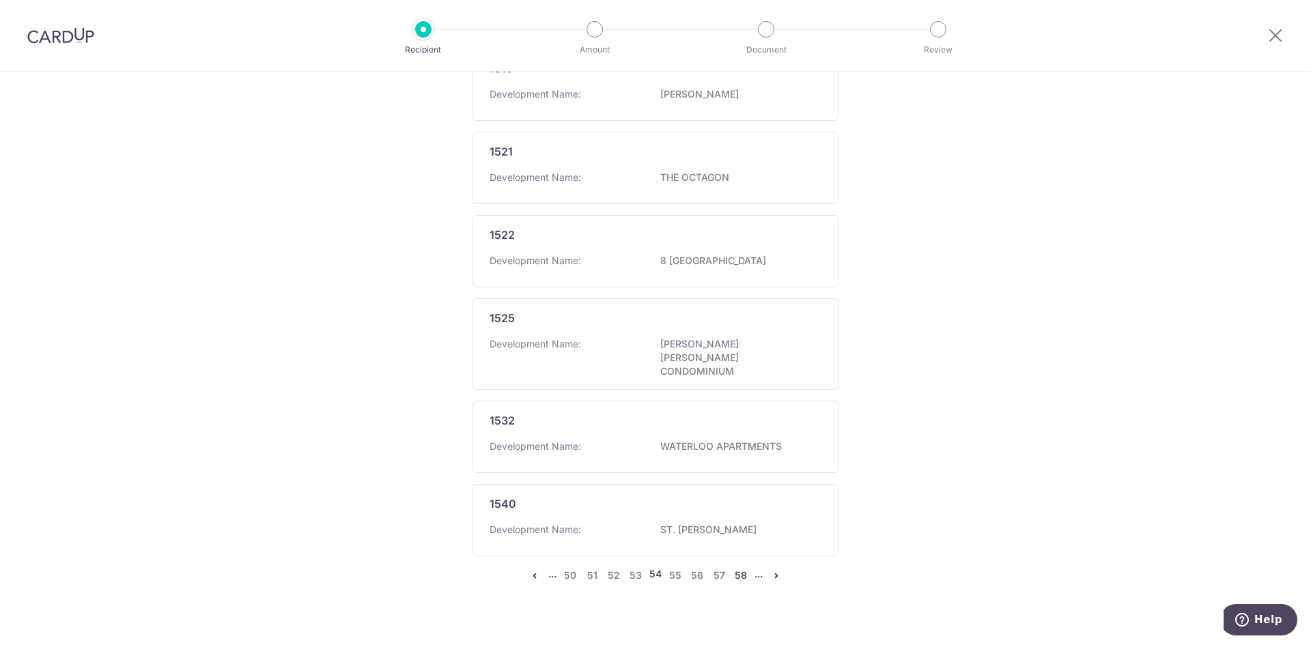
click at [741, 567] on link "58" at bounding box center [741, 575] width 16 height 16
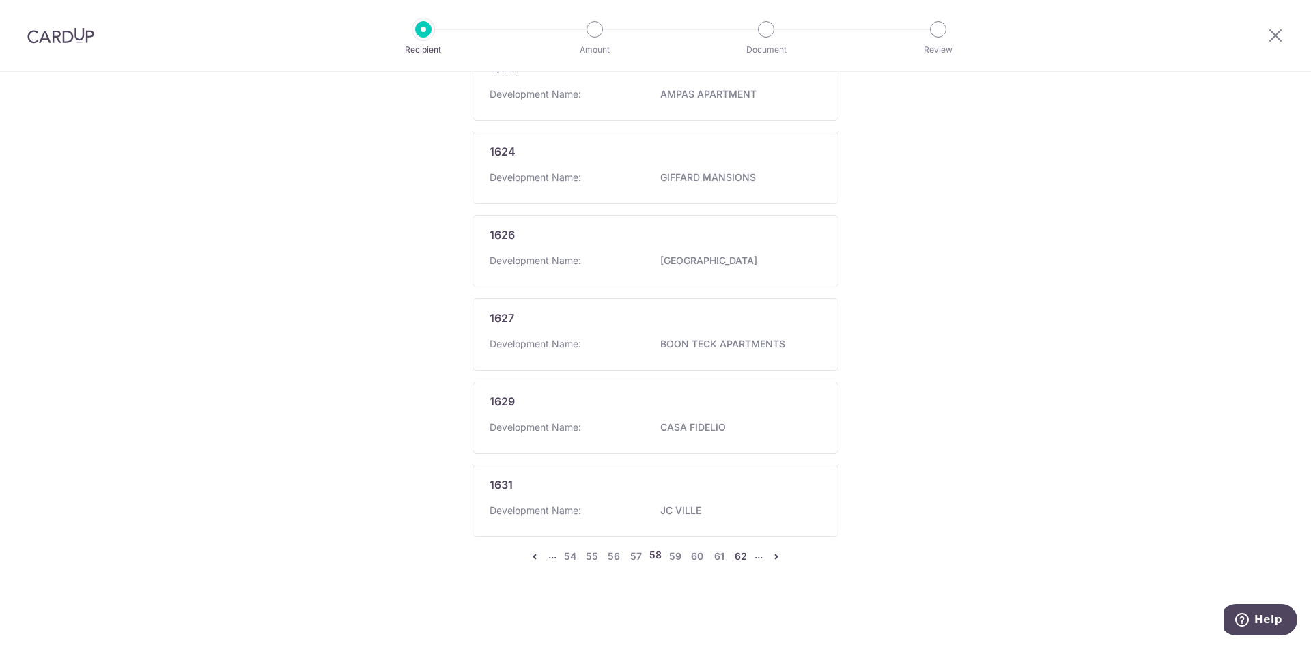
click at [743, 561] on link "62" at bounding box center [741, 556] width 16 height 16
click at [741, 562] on link "66" at bounding box center [741, 570] width 16 height 16
click at [744, 561] on link "70" at bounding box center [741, 556] width 16 height 16
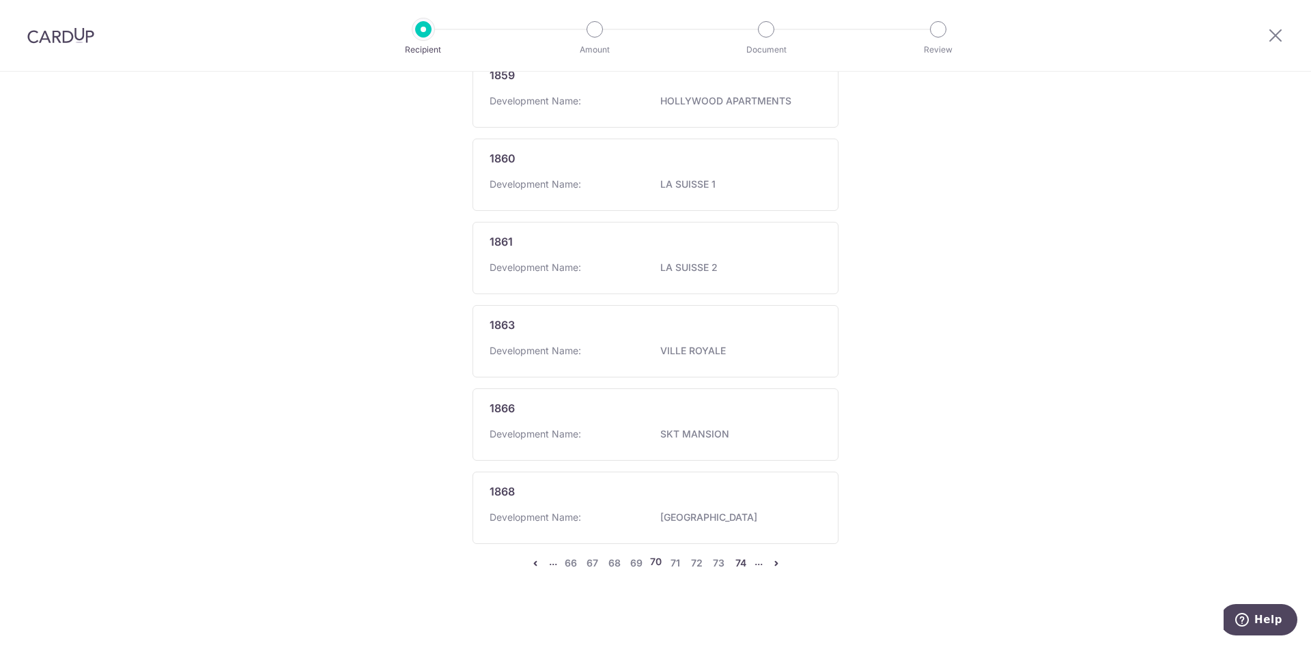
click at [734, 560] on link "74" at bounding box center [741, 563] width 16 height 16
click at [734, 557] on link "78" at bounding box center [740, 563] width 16 height 16
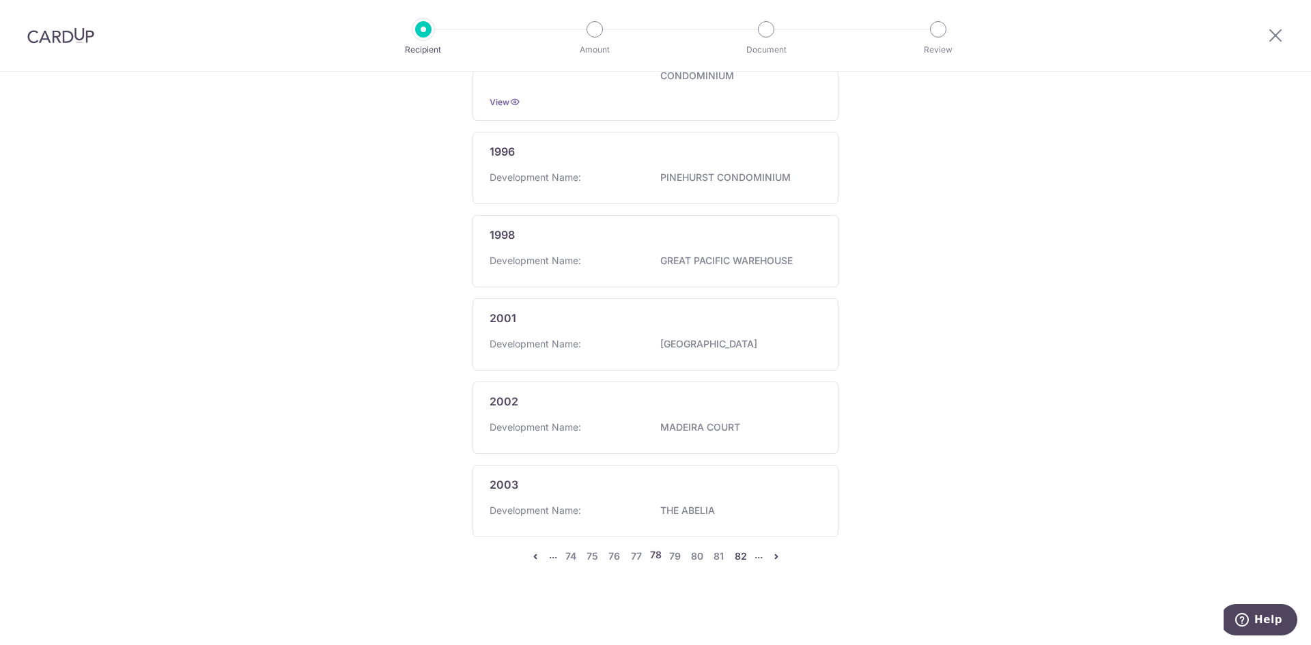
click at [735, 556] on link "82" at bounding box center [741, 556] width 16 height 16
click at [737, 559] on link "86" at bounding box center [741, 556] width 16 height 16
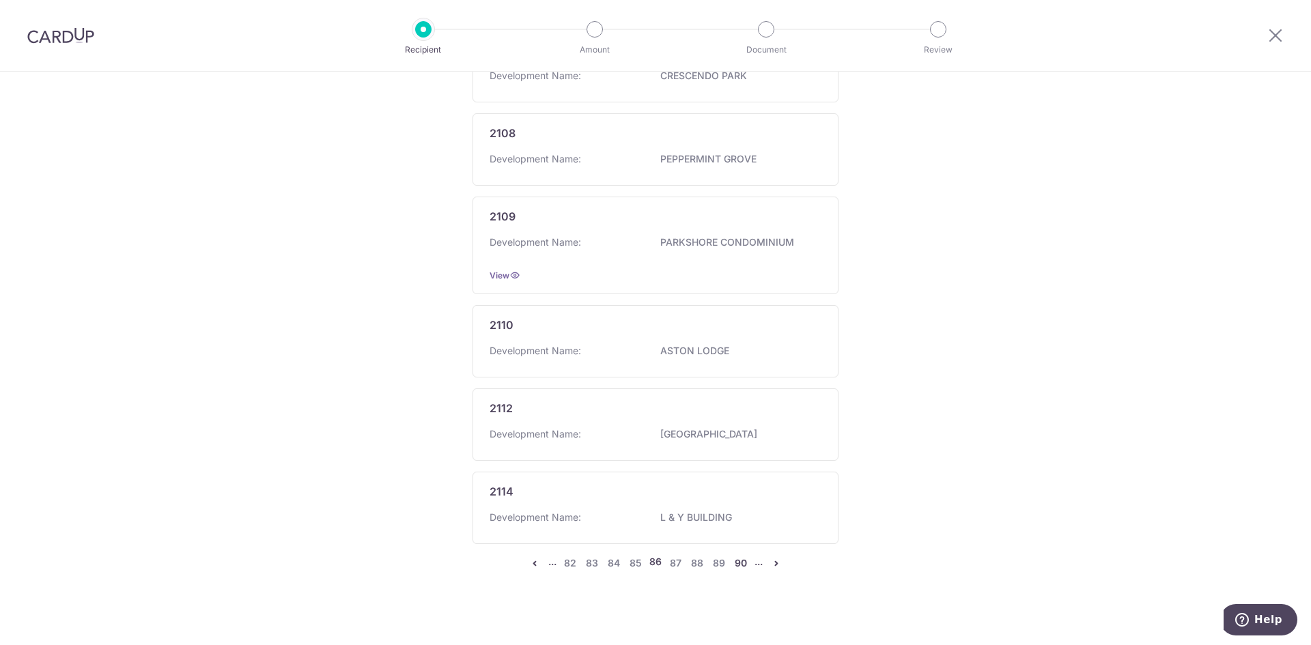
click at [735, 559] on link "90" at bounding box center [741, 563] width 16 height 16
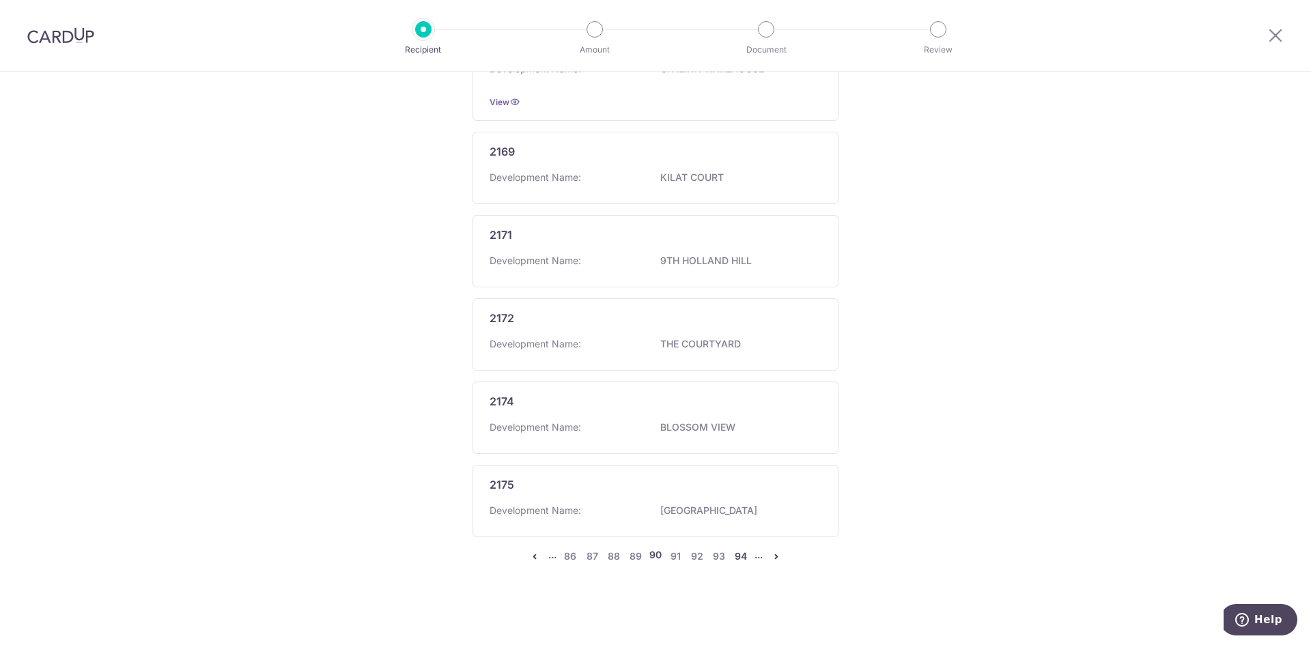
click at [736, 564] on link "94" at bounding box center [741, 556] width 16 height 16
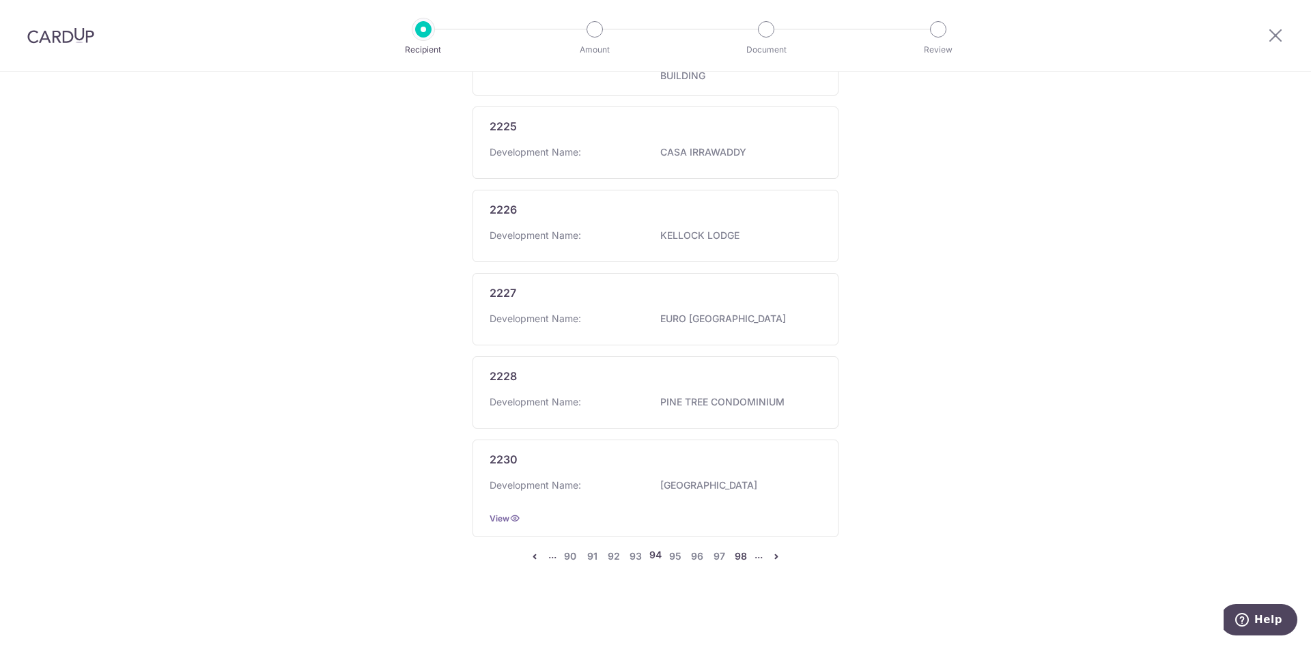
click at [733, 561] on link "98" at bounding box center [741, 556] width 16 height 16
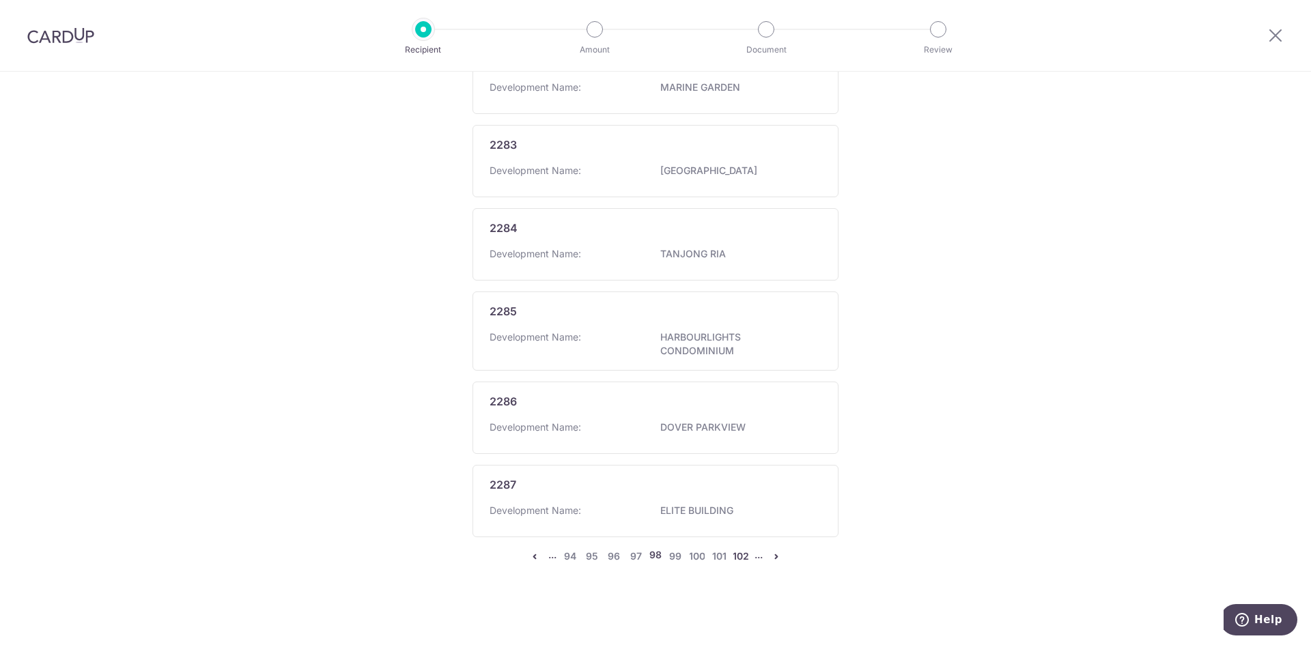
click at [735, 554] on link "102" at bounding box center [741, 556] width 16 height 16
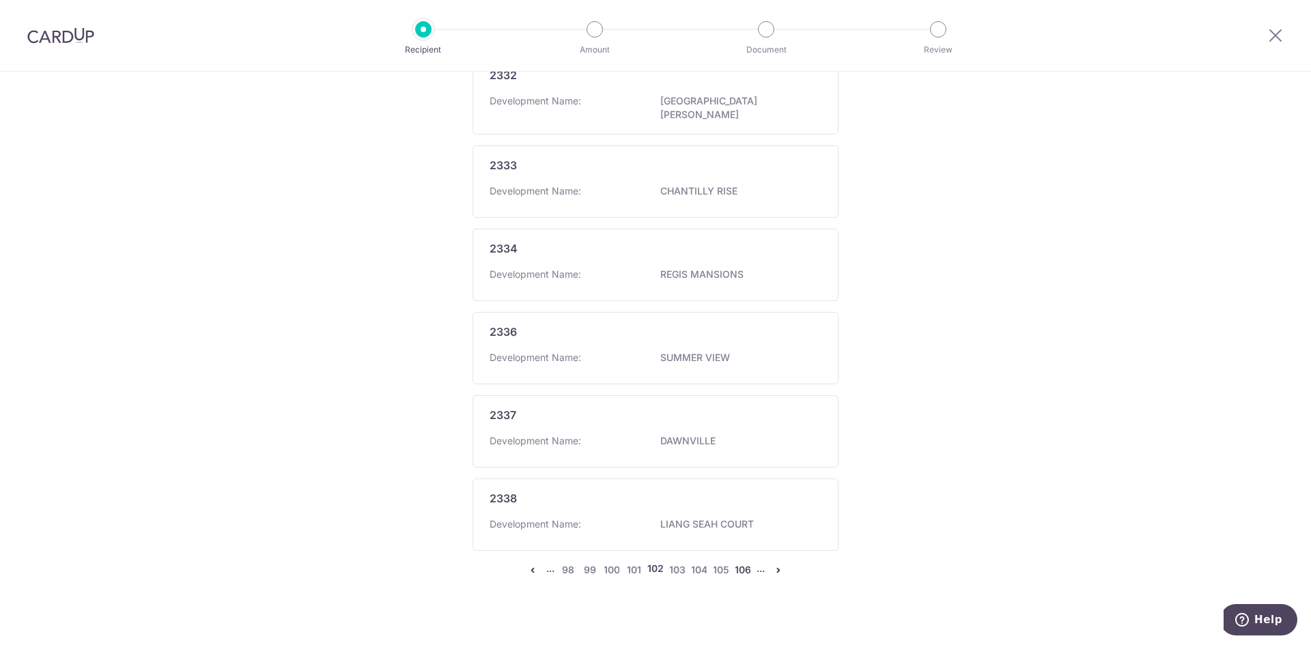
click at [744, 562] on link "106" at bounding box center [743, 570] width 16 height 16
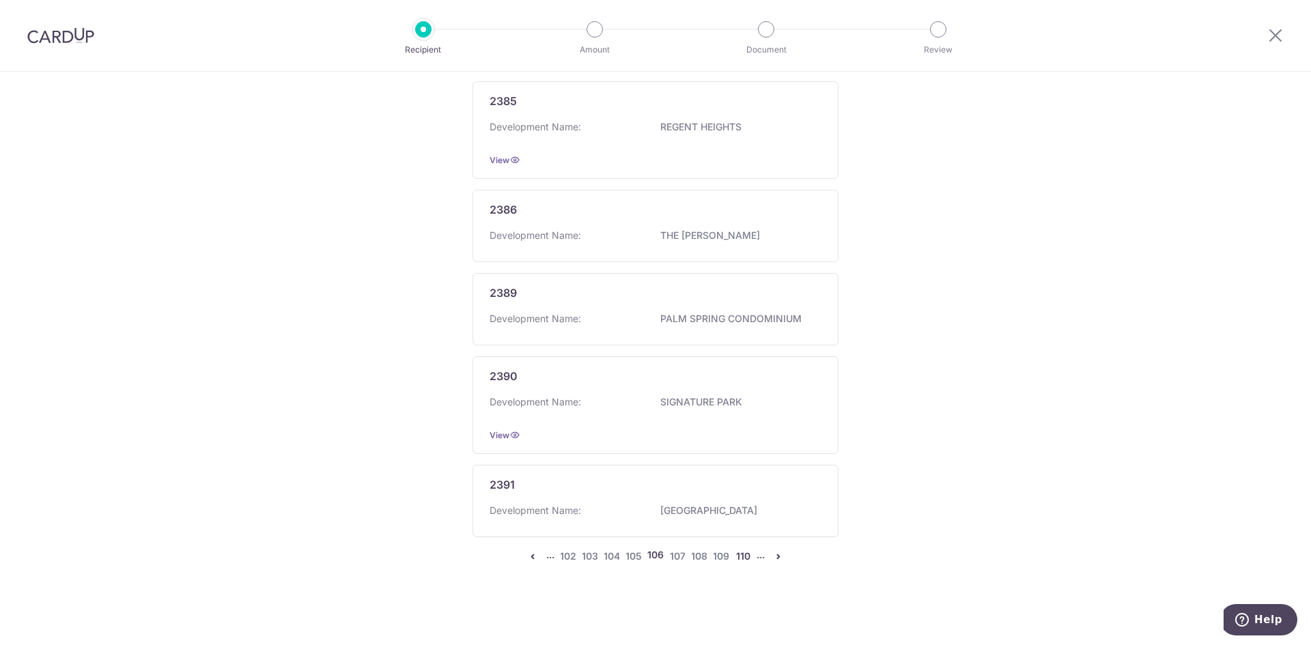
click at [747, 561] on link "110" at bounding box center [743, 556] width 16 height 16
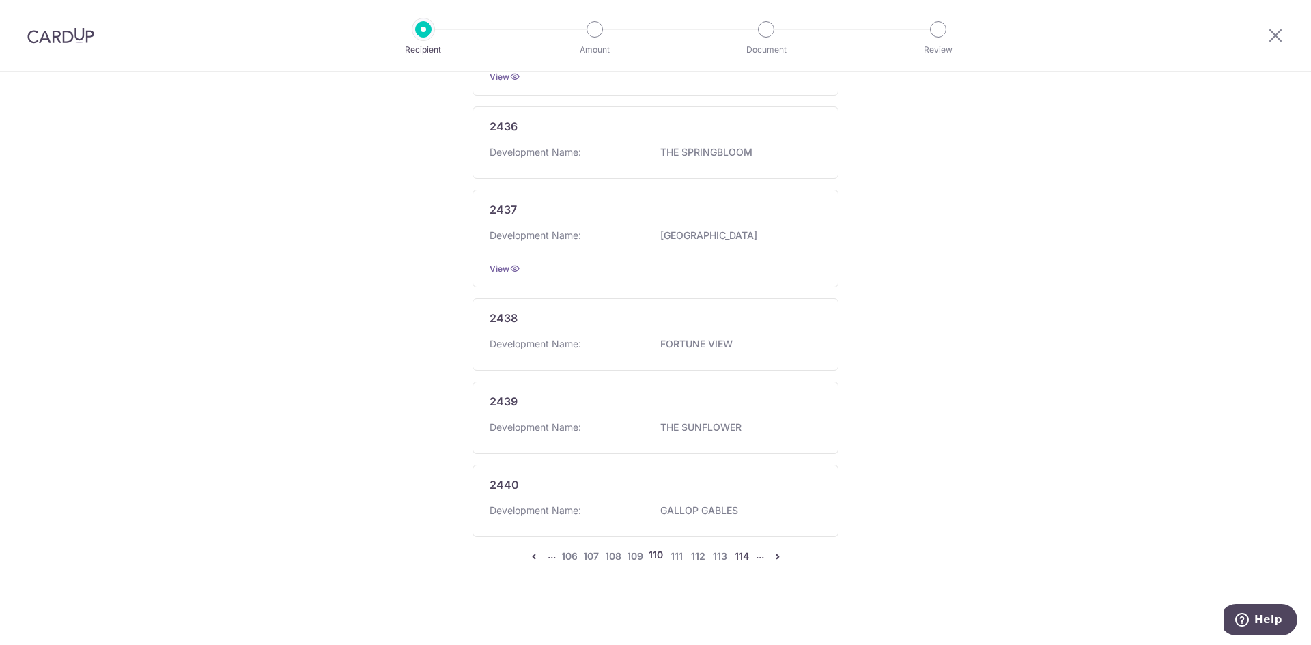
click at [745, 554] on link "114" at bounding box center [742, 556] width 16 height 16
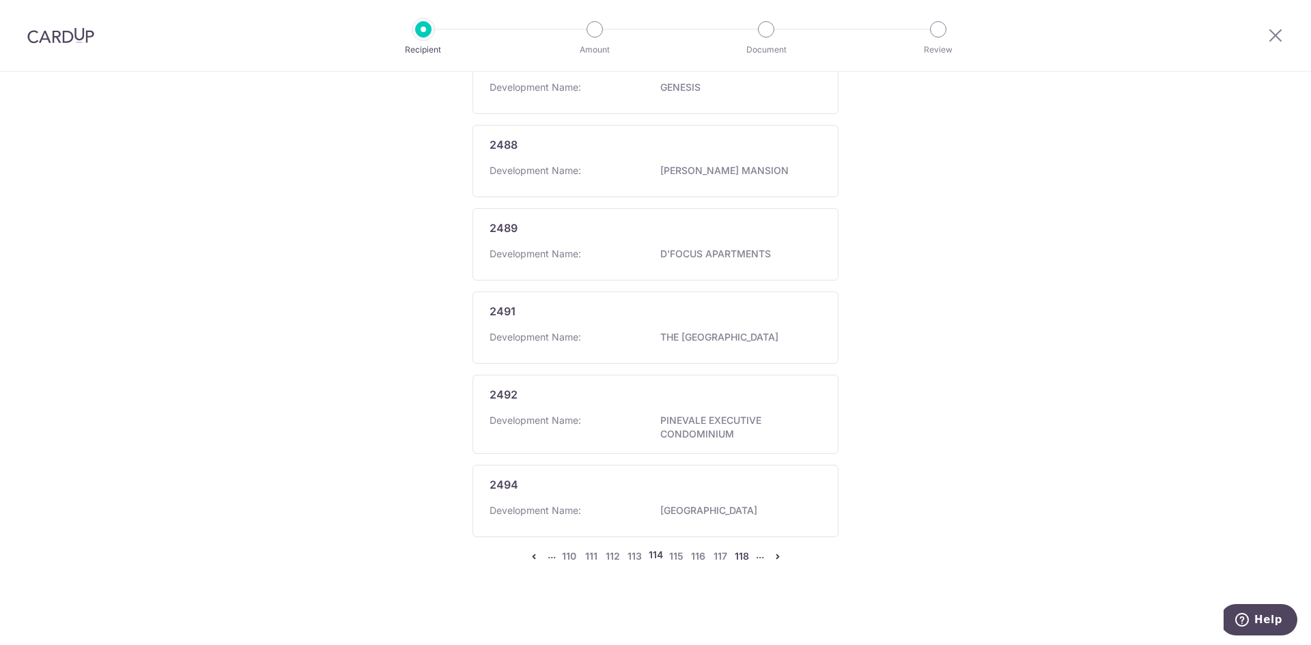
click at [745, 558] on link "118" at bounding box center [742, 556] width 16 height 16
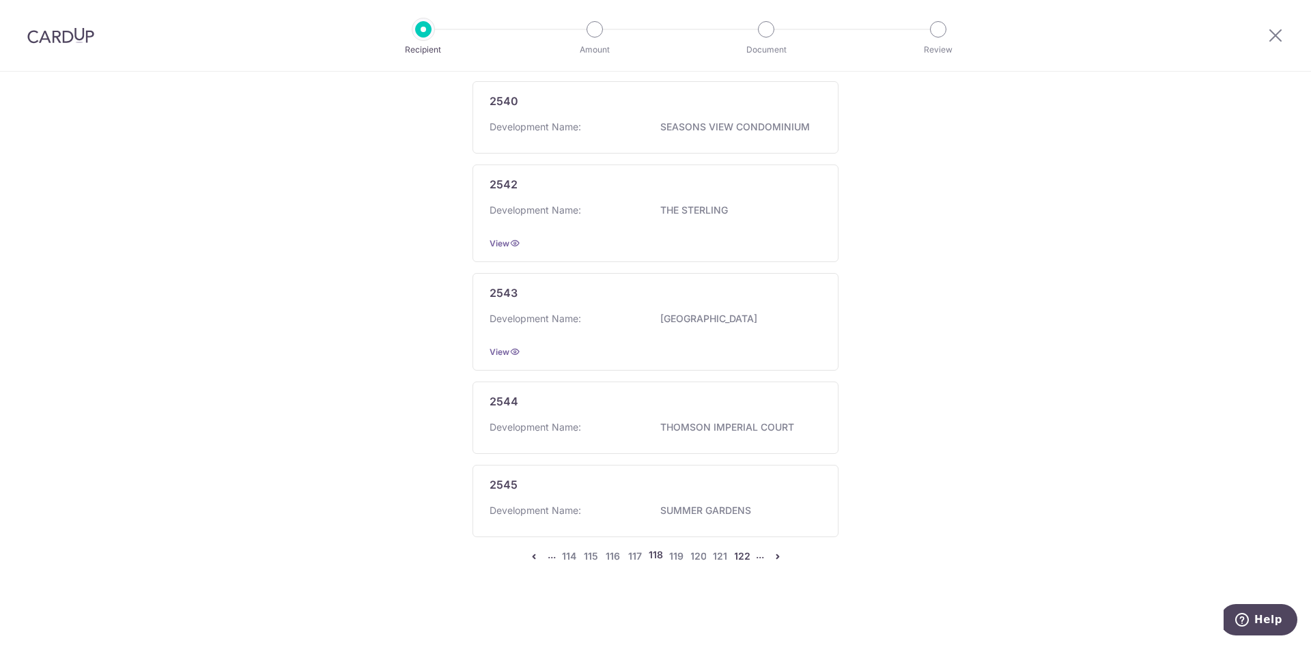
click at [737, 559] on link "122" at bounding box center [742, 556] width 16 height 16
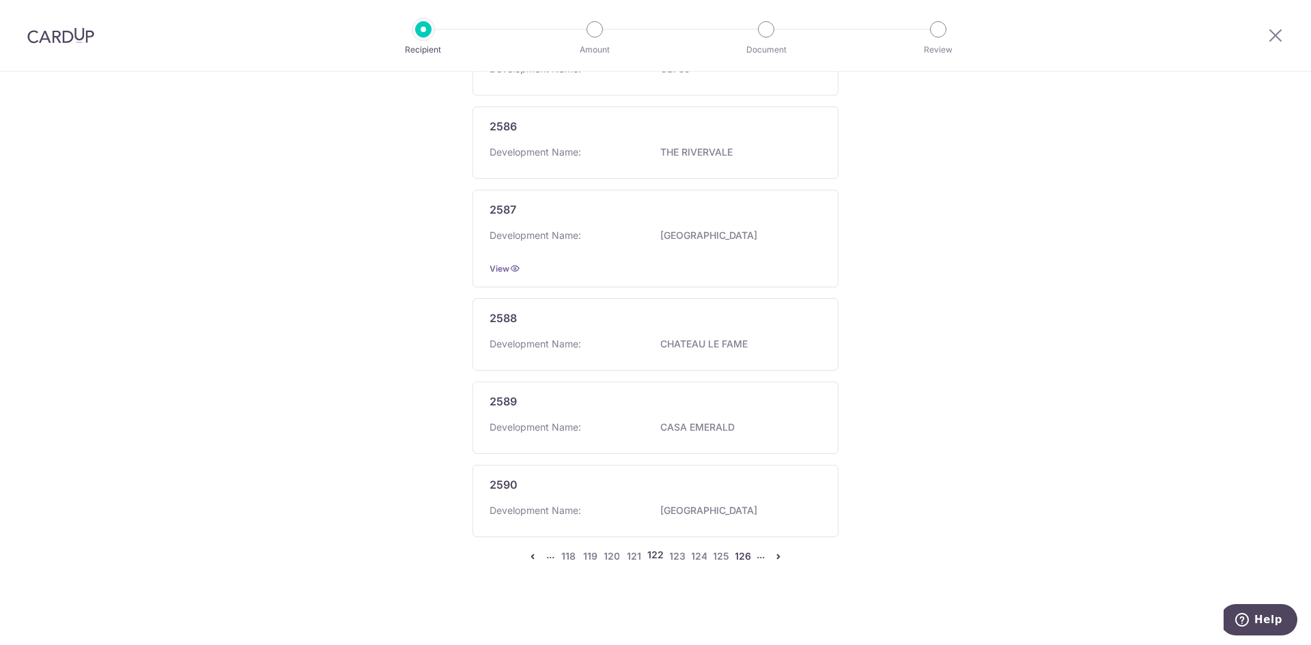
click at [742, 554] on link "126" at bounding box center [743, 556] width 16 height 16
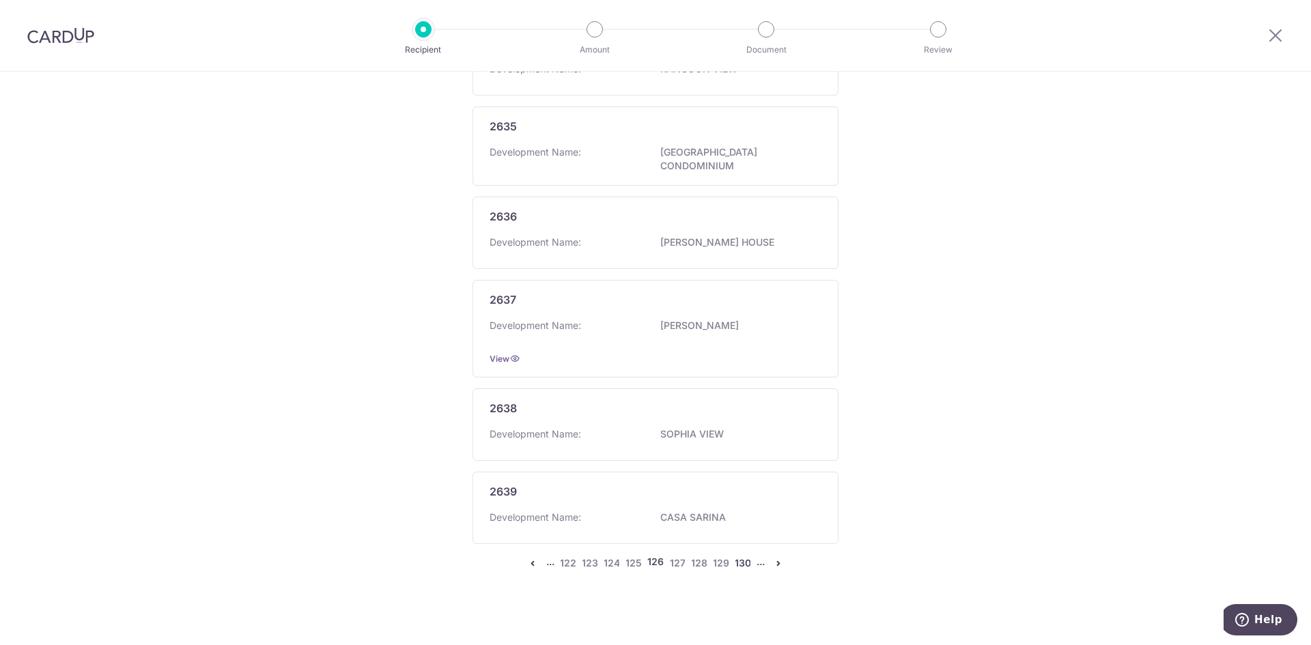
click at [738, 555] on link "130" at bounding box center [743, 563] width 16 height 16
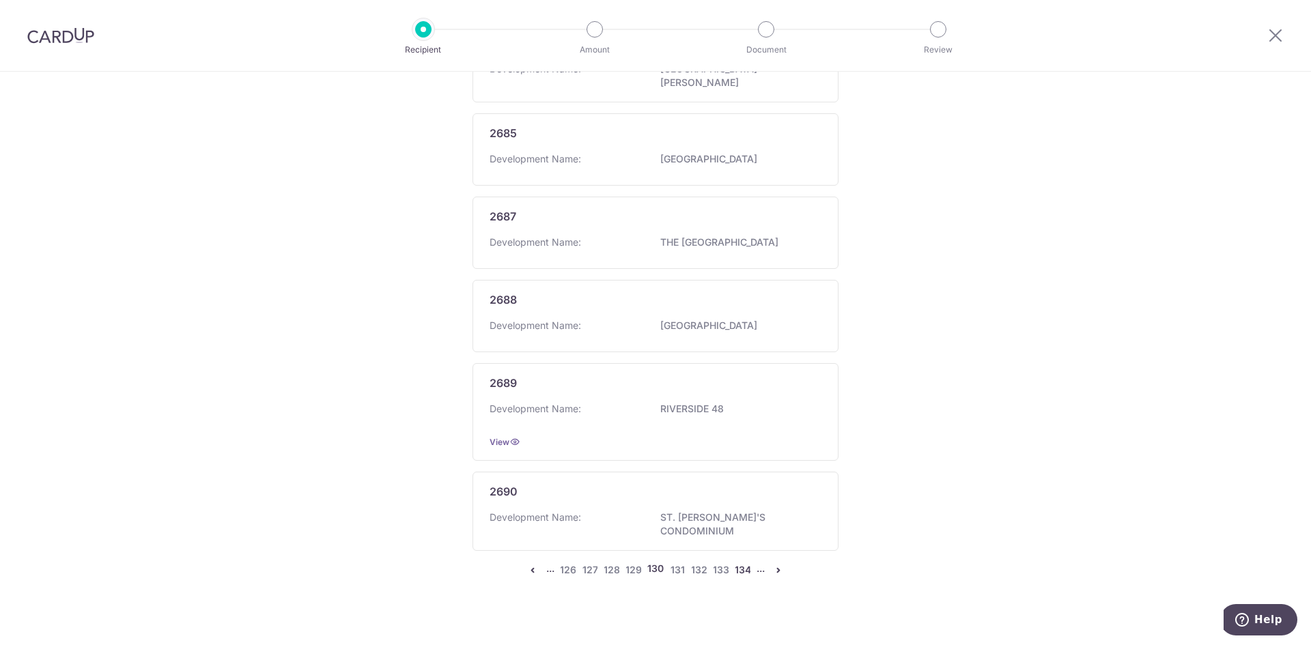
click at [744, 562] on link "134" at bounding box center [743, 570] width 16 height 16
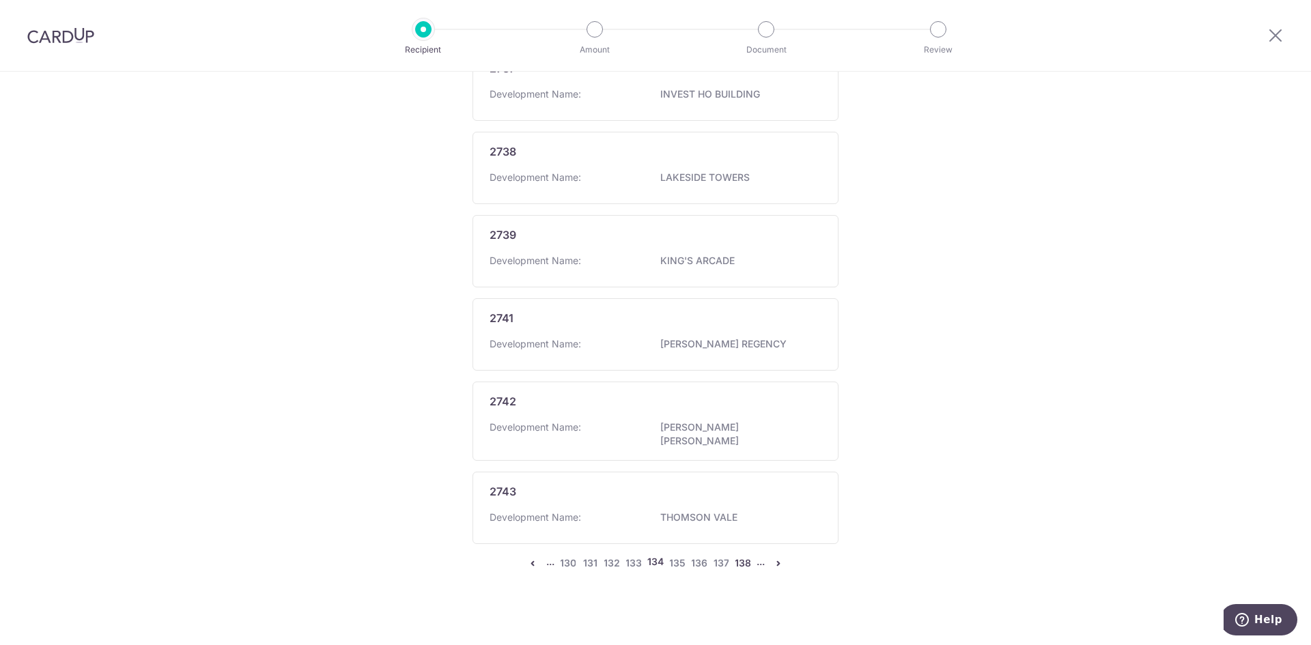
click at [746, 555] on link "138" at bounding box center [743, 563] width 16 height 16
click at [749, 561] on ul "... 134 135 136 137 138 139 140 141 142 ..." at bounding box center [655, 556] width 262 height 16
click at [741, 557] on link "142" at bounding box center [743, 556] width 16 height 16
click at [741, 562] on link "146" at bounding box center [743, 570] width 16 height 16
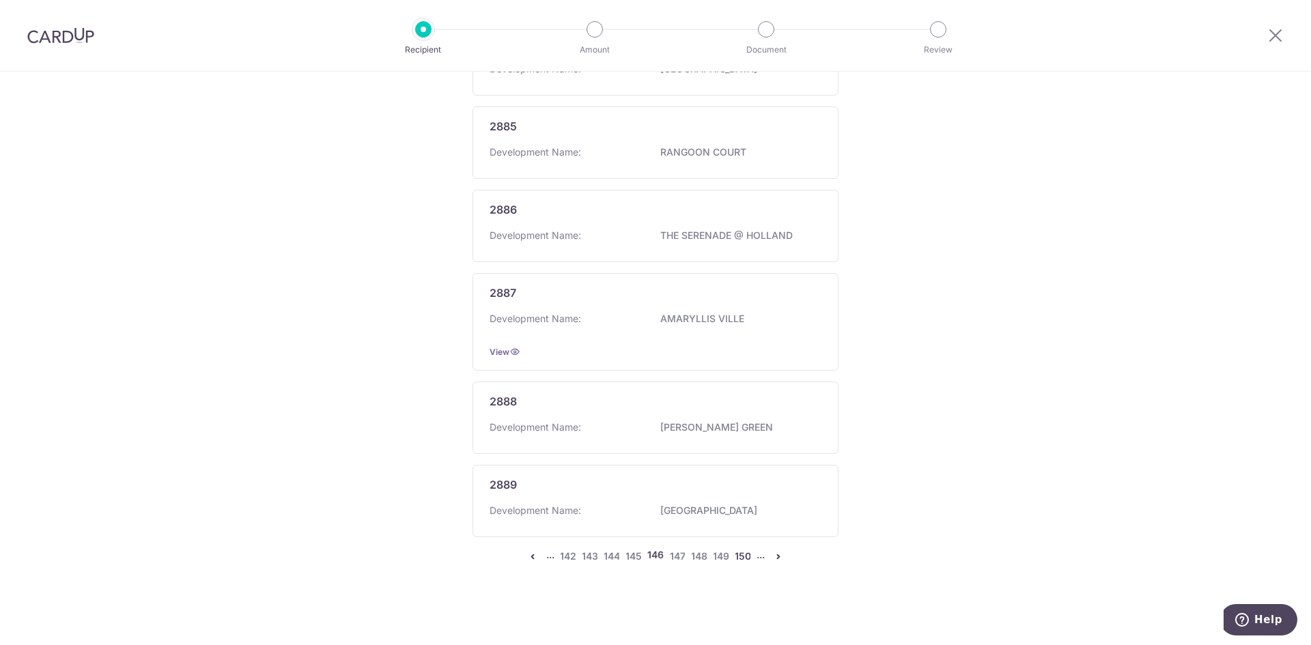
click at [741, 561] on link "150" at bounding box center [743, 556] width 16 height 16
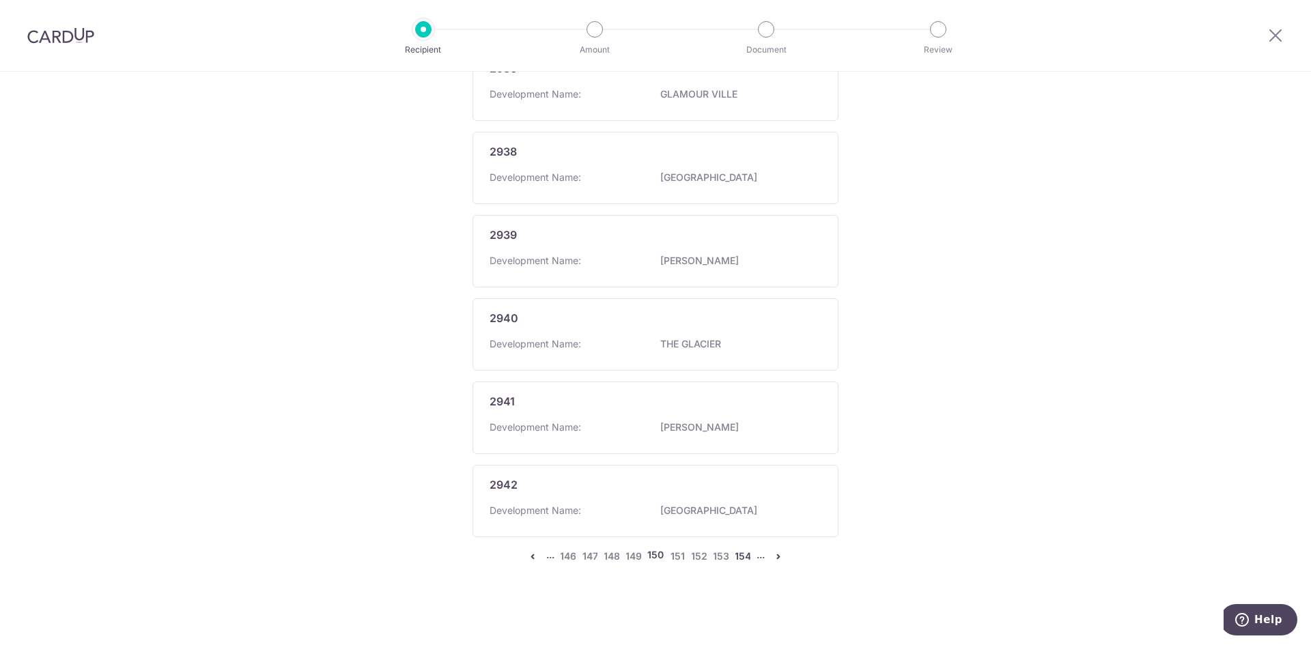
click at [741, 553] on link "154" at bounding box center [743, 556] width 16 height 16
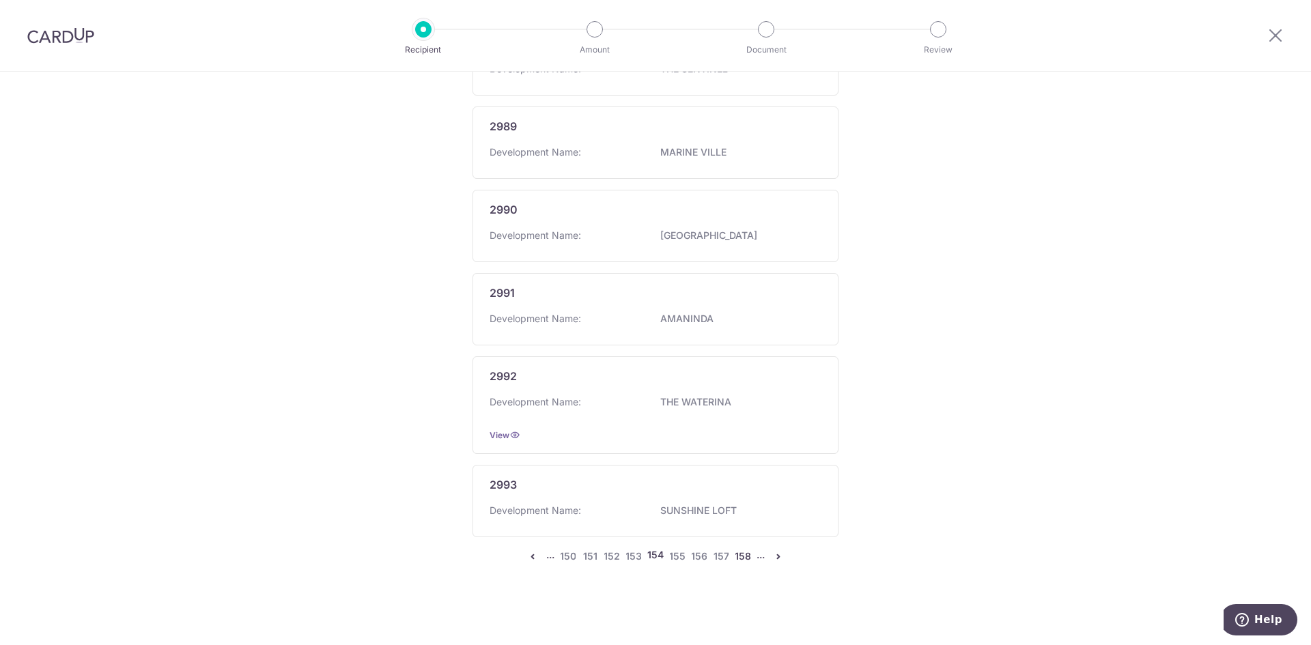
click at [743, 560] on link "158" at bounding box center [743, 556] width 16 height 16
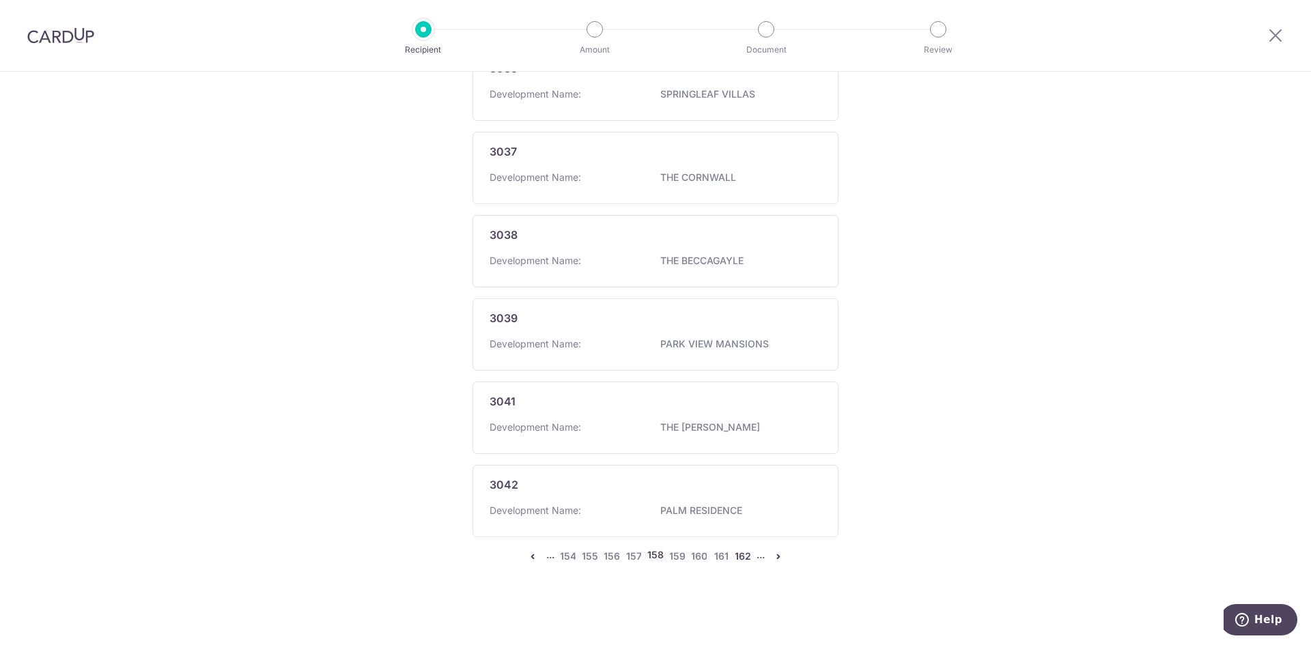
click at [737, 561] on link "162" at bounding box center [743, 556] width 16 height 16
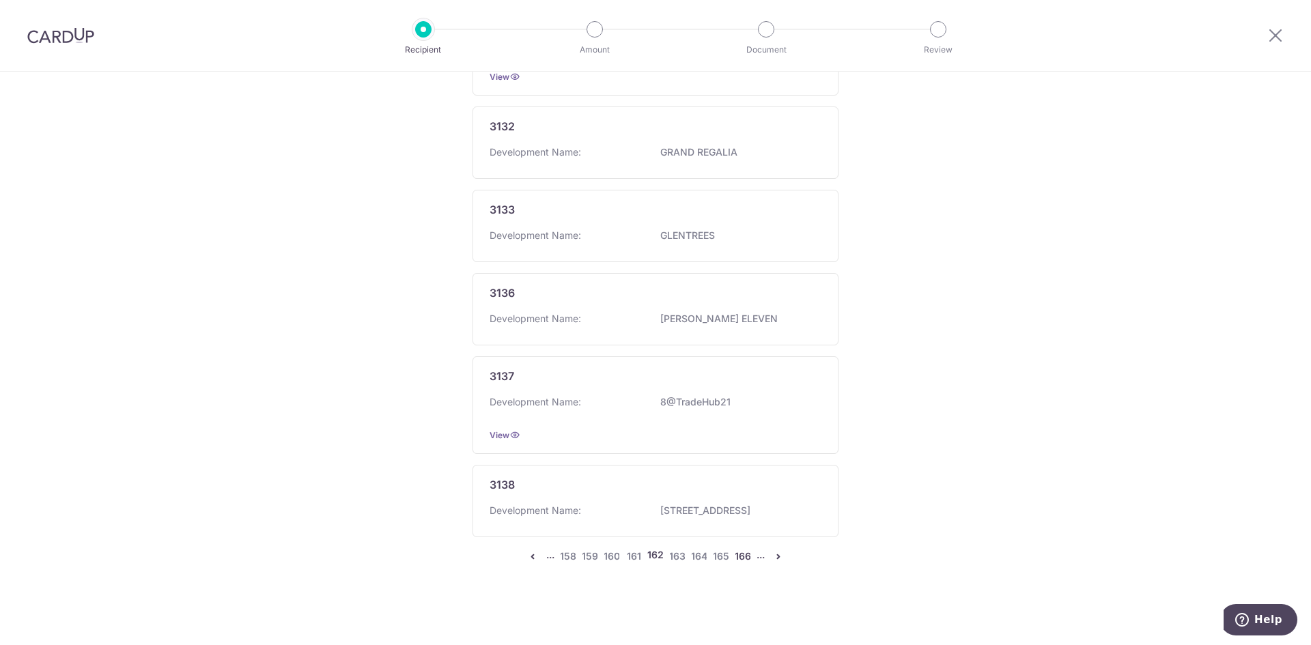
click at [737, 561] on link "166" at bounding box center [743, 556] width 16 height 16
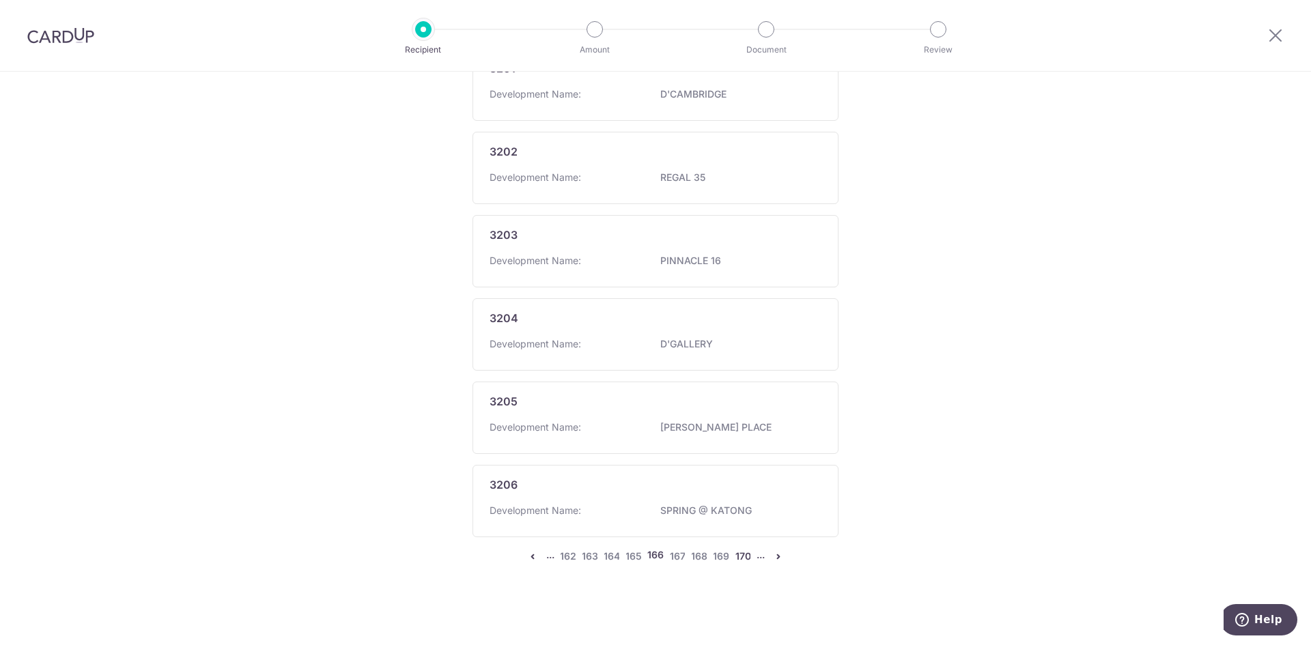
click at [738, 555] on link "170" at bounding box center [743, 556] width 16 height 16
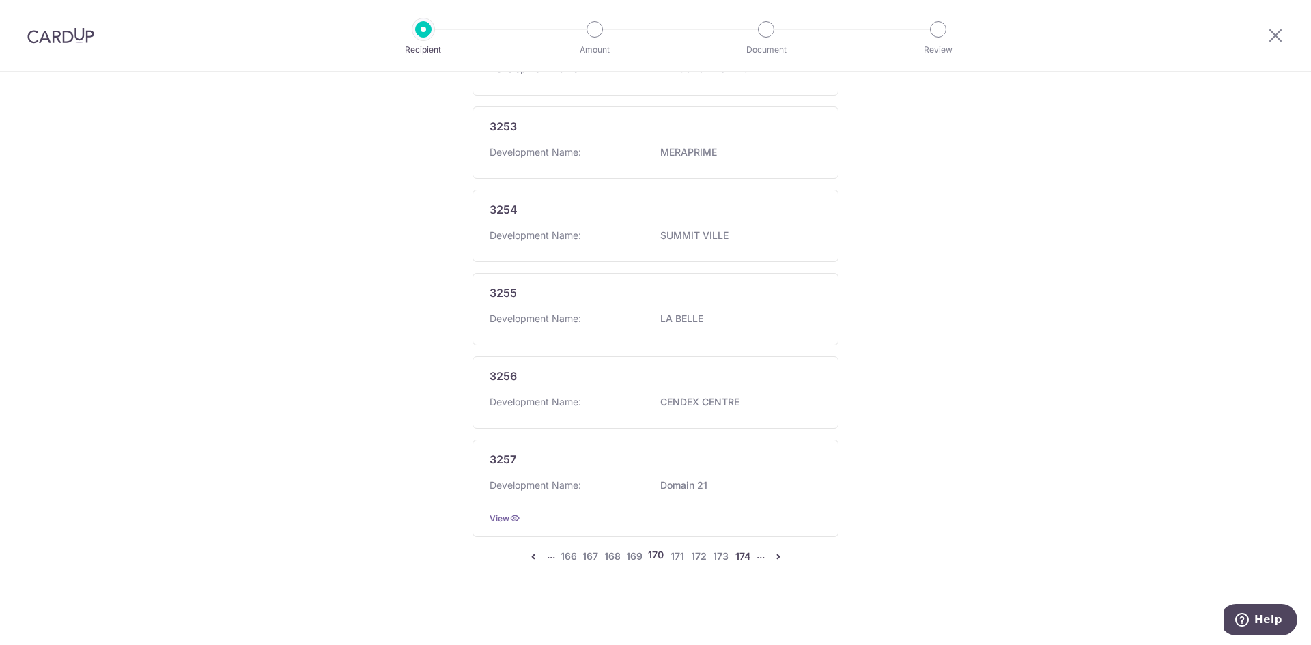
click at [739, 556] on link "174" at bounding box center [743, 556] width 16 height 16
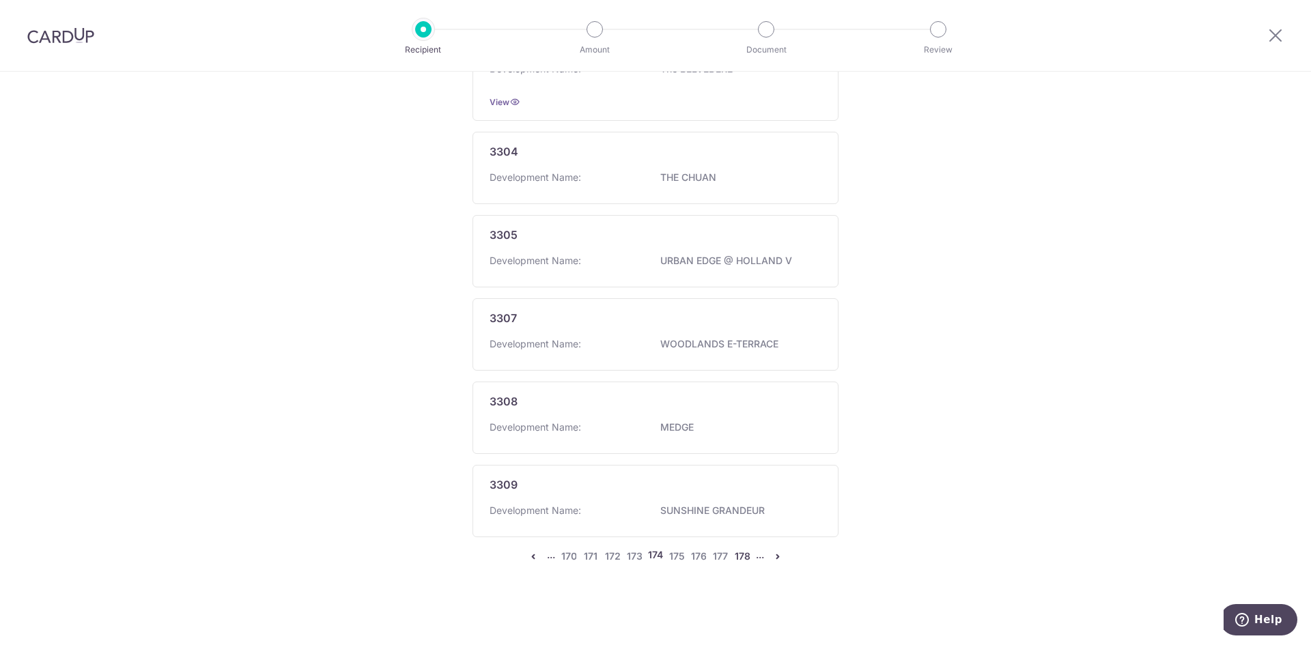
click at [739, 558] on link "178" at bounding box center [742, 556] width 16 height 16
click at [740, 558] on link "182" at bounding box center [743, 556] width 16 height 16
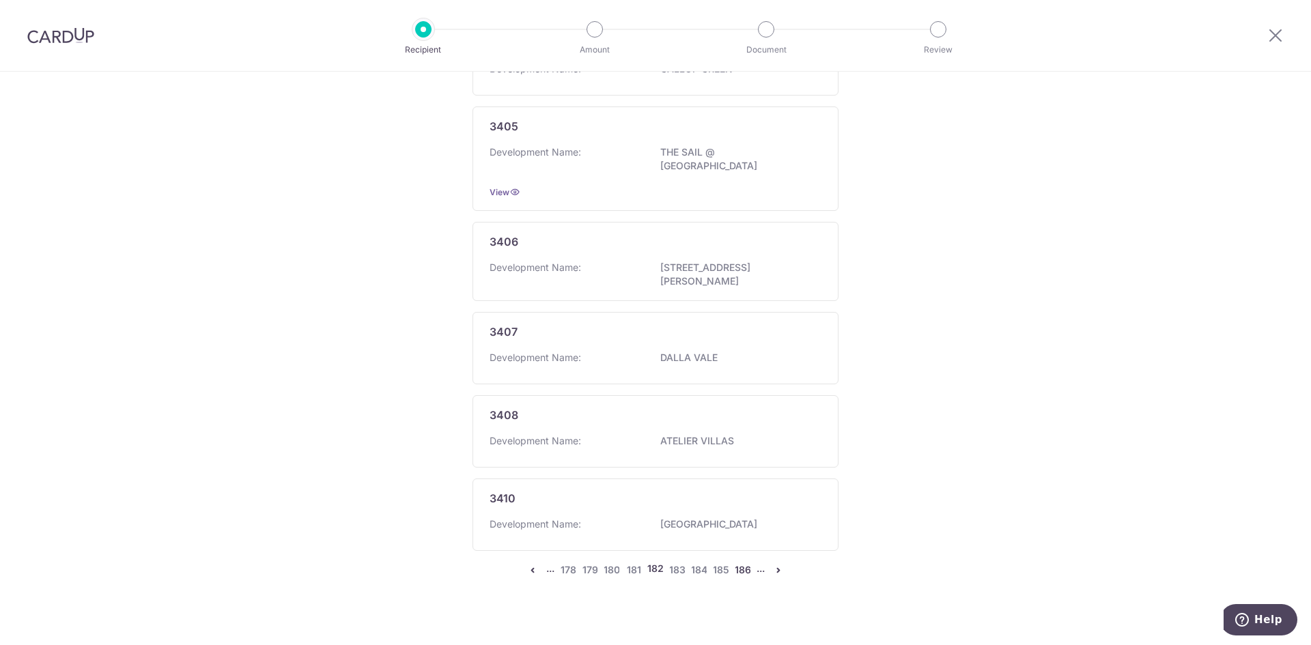
click at [738, 562] on link "186" at bounding box center [743, 570] width 16 height 16
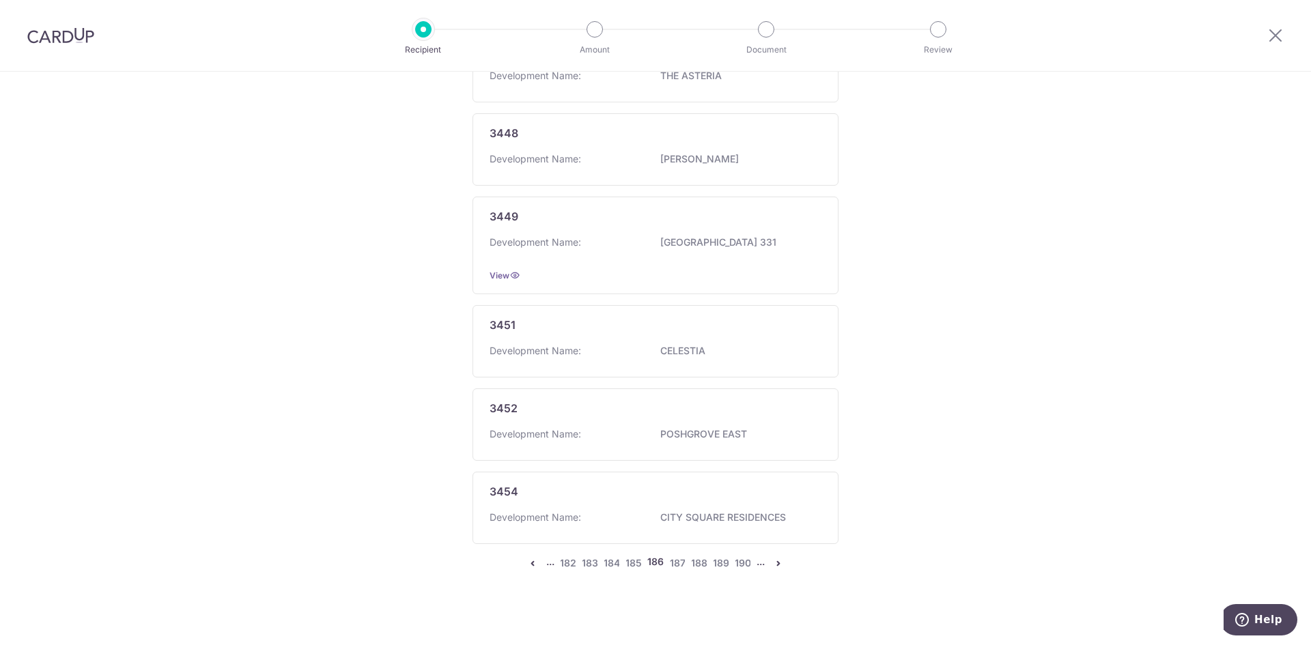
click at [756, 555] on li "..." at bounding box center [760, 563] width 8 height 16
click at [739, 556] on link "190" at bounding box center [743, 563] width 16 height 16
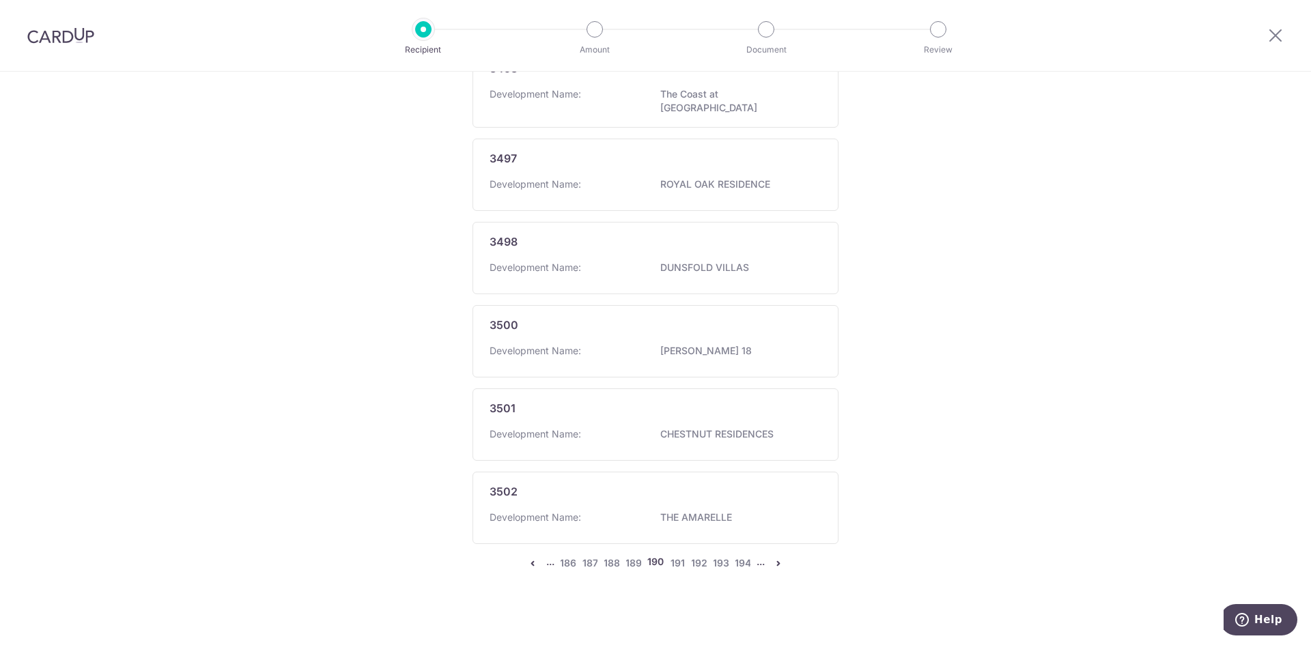
click at [756, 562] on li "..." at bounding box center [760, 563] width 8 height 16
click at [746, 555] on link "194" at bounding box center [743, 563] width 16 height 16
click at [748, 555] on link "198" at bounding box center [743, 563] width 16 height 16
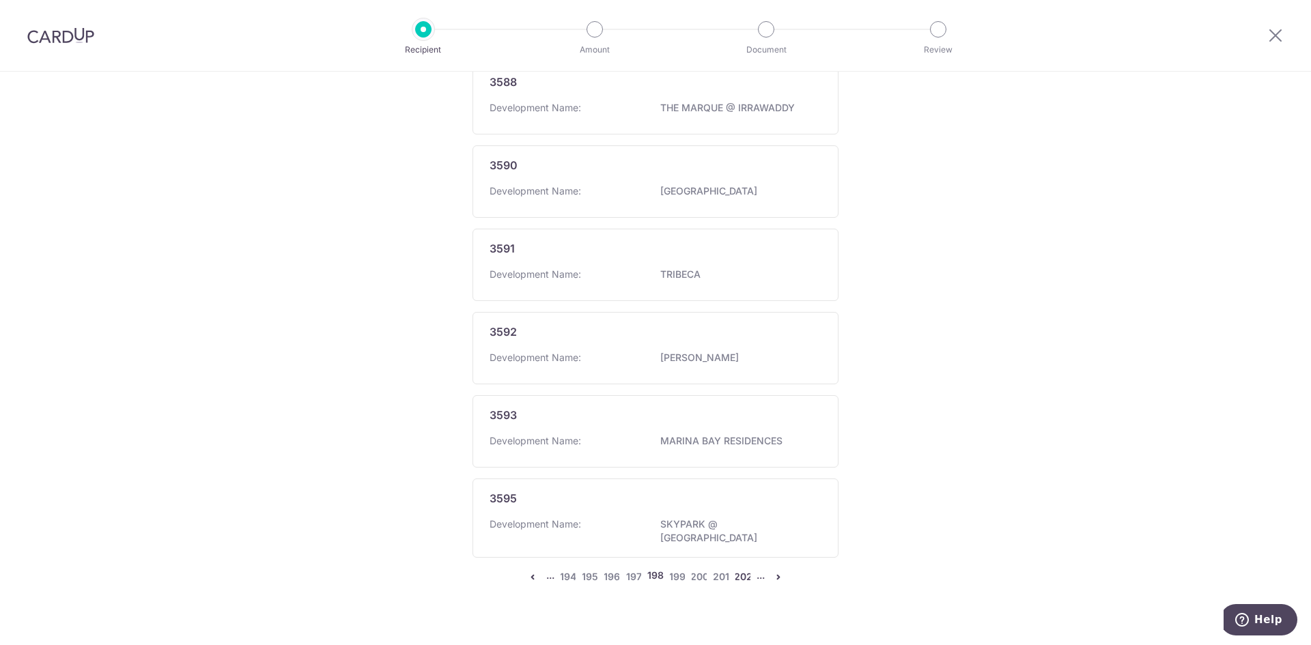
click at [740, 569] on link "202" at bounding box center [743, 577] width 16 height 16
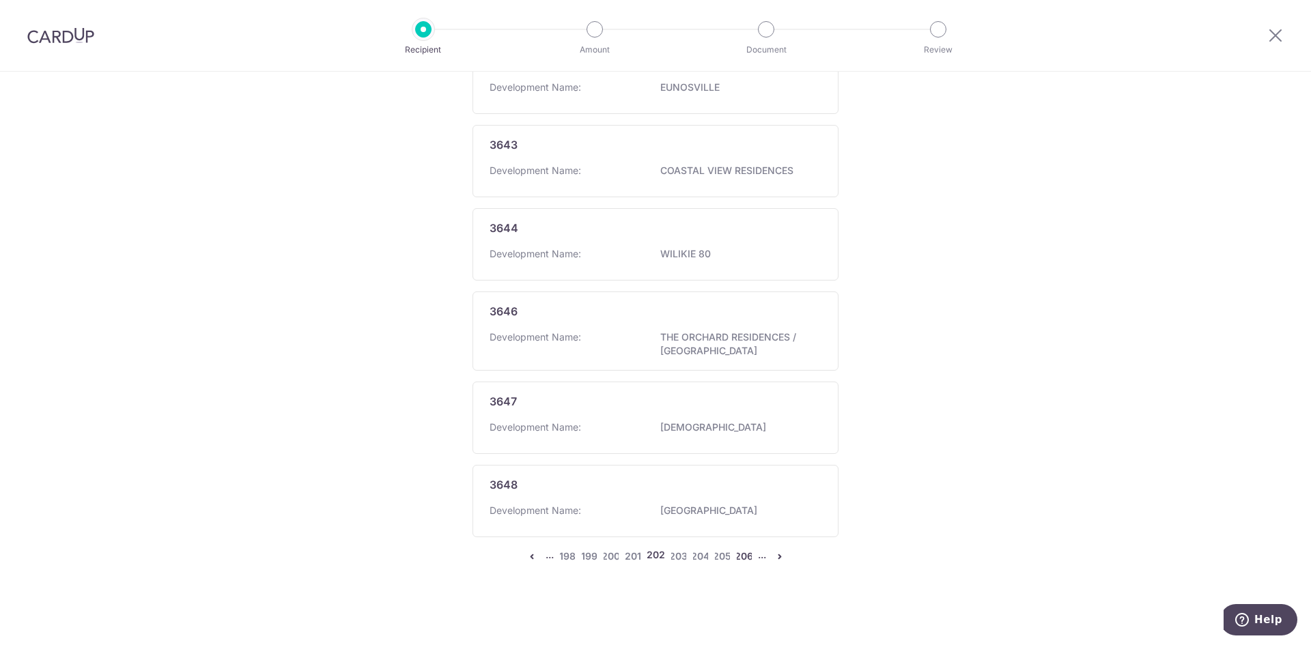
click at [744, 559] on link "206" at bounding box center [744, 556] width 16 height 16
click at [741, 560] on link "210" at bounding box center [744, 556] width 16 height 16
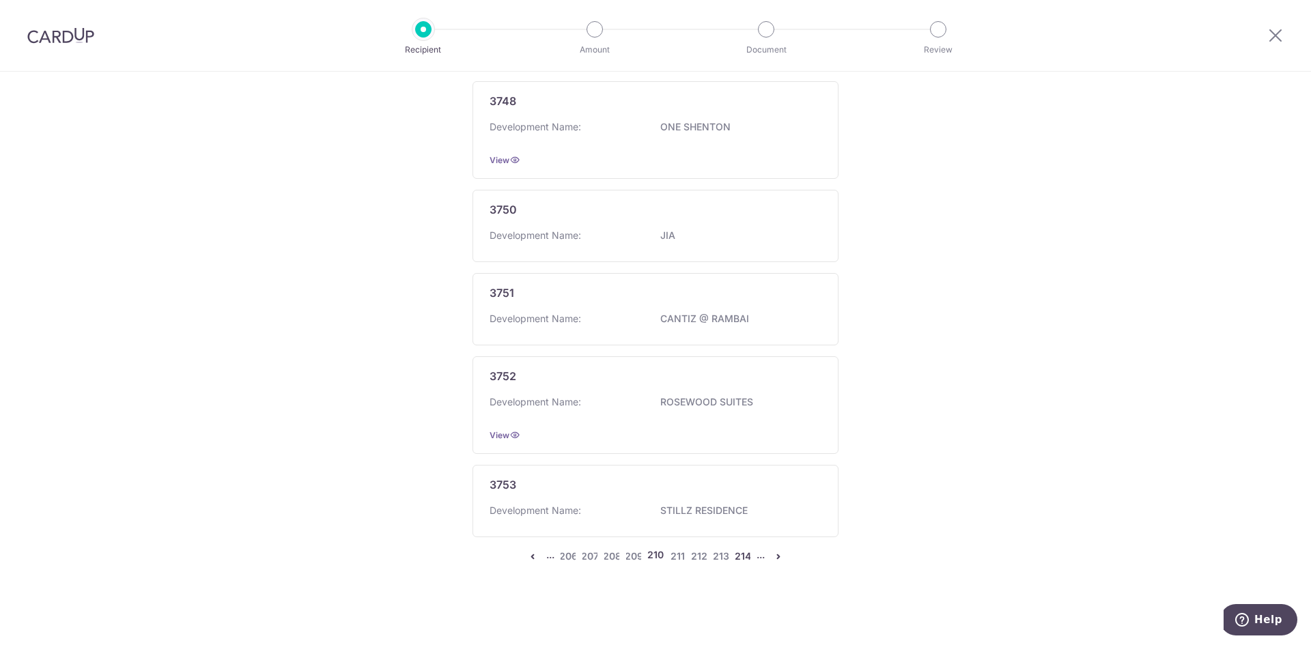
click at [742, 555] on link "214" at bounding box center [743, 556] width 16 height 16
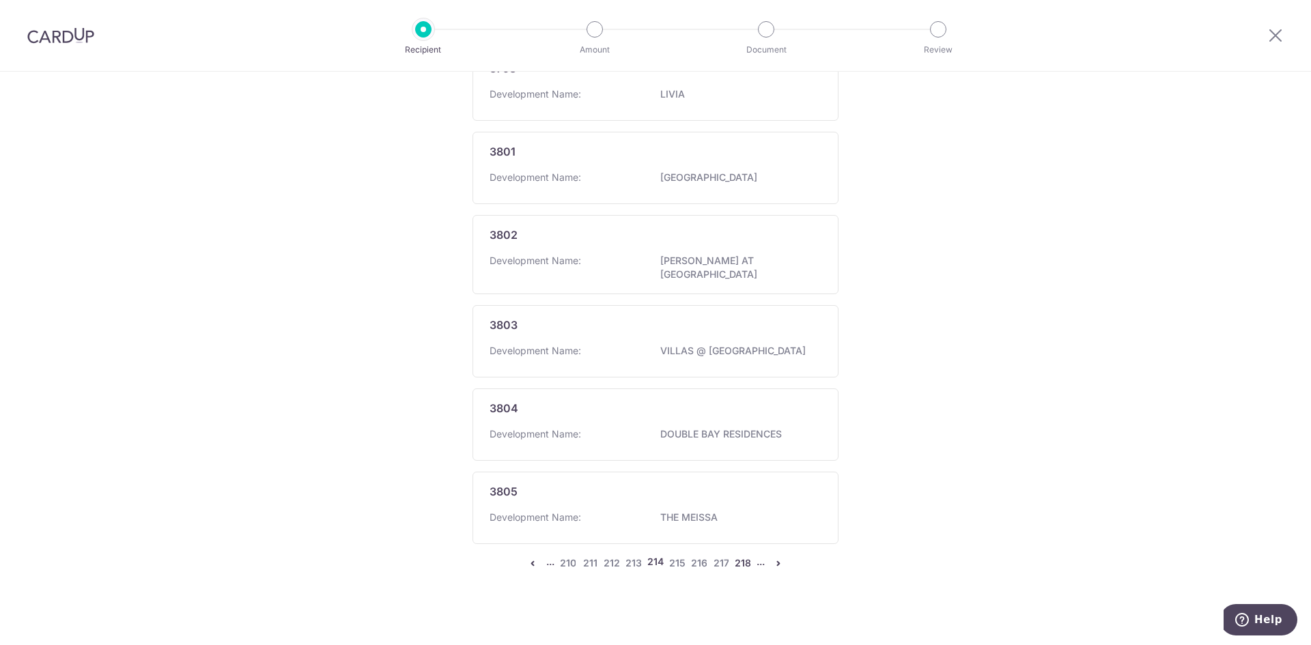
click at [742, 557] on link "218" at bounding box center [743, 563] width 16 height 16
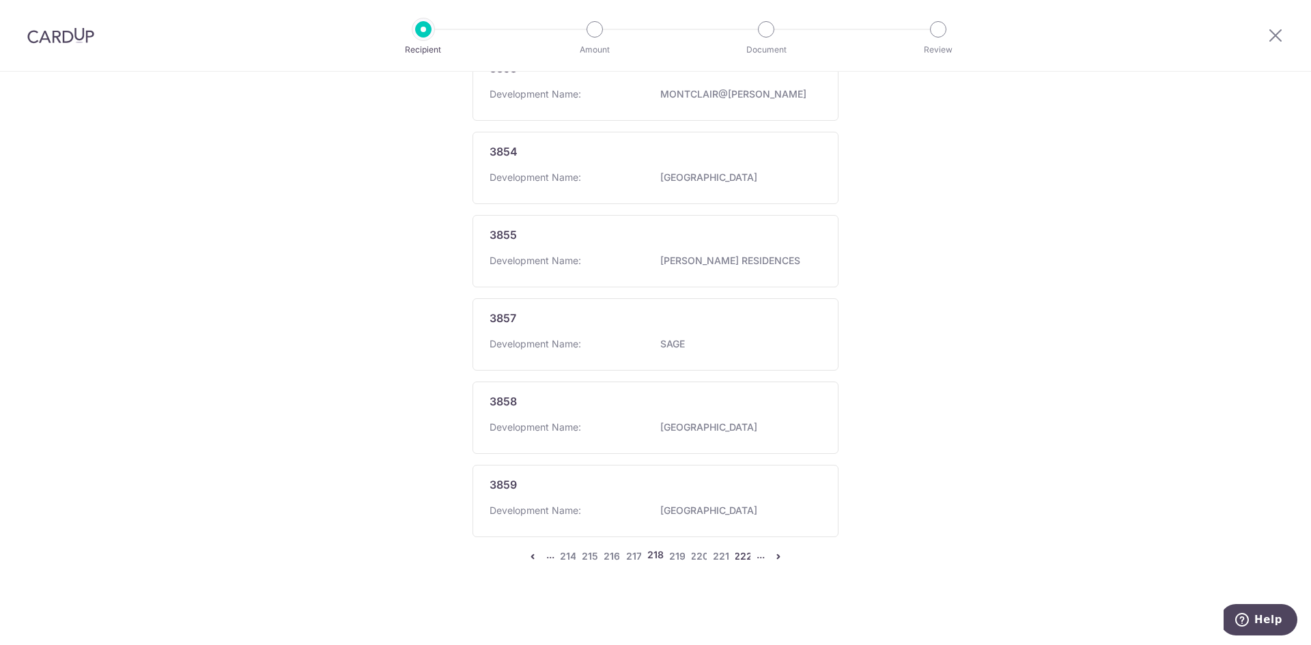
click at [738, 558] on link "222" at bounding box center [743, 556] width 16 height 16
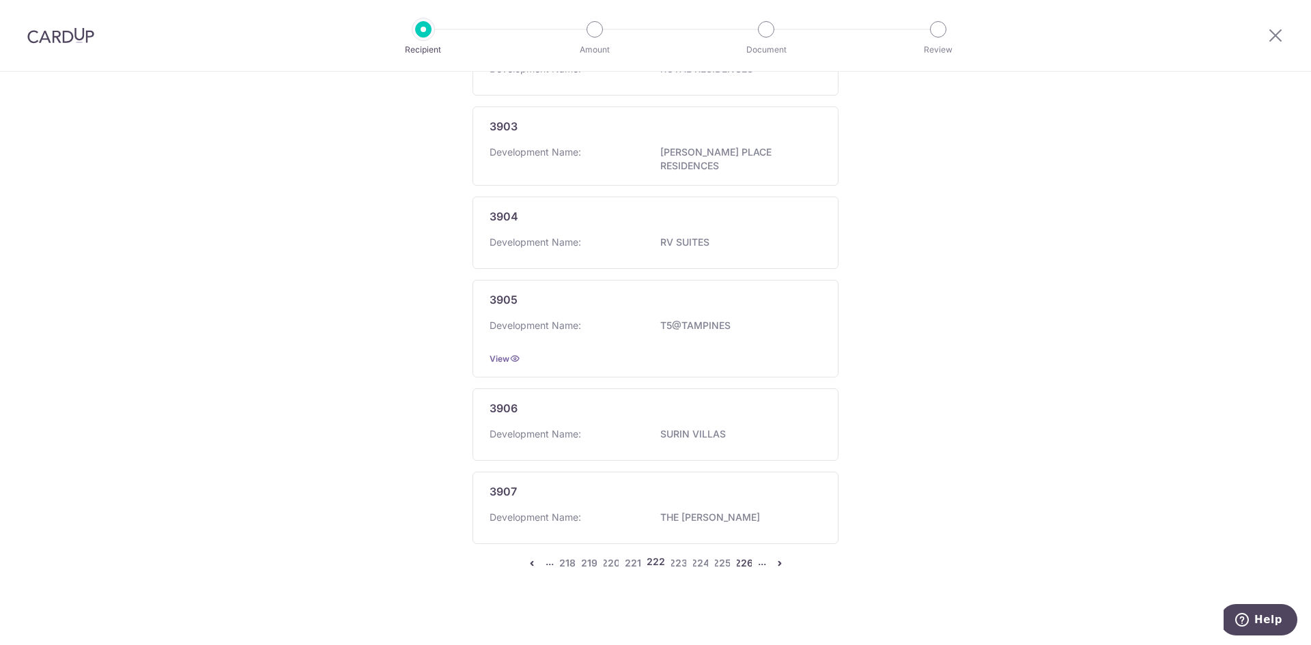
click at [739, 557] on link "226" at bounding box center [744, 563] width 16 height 16
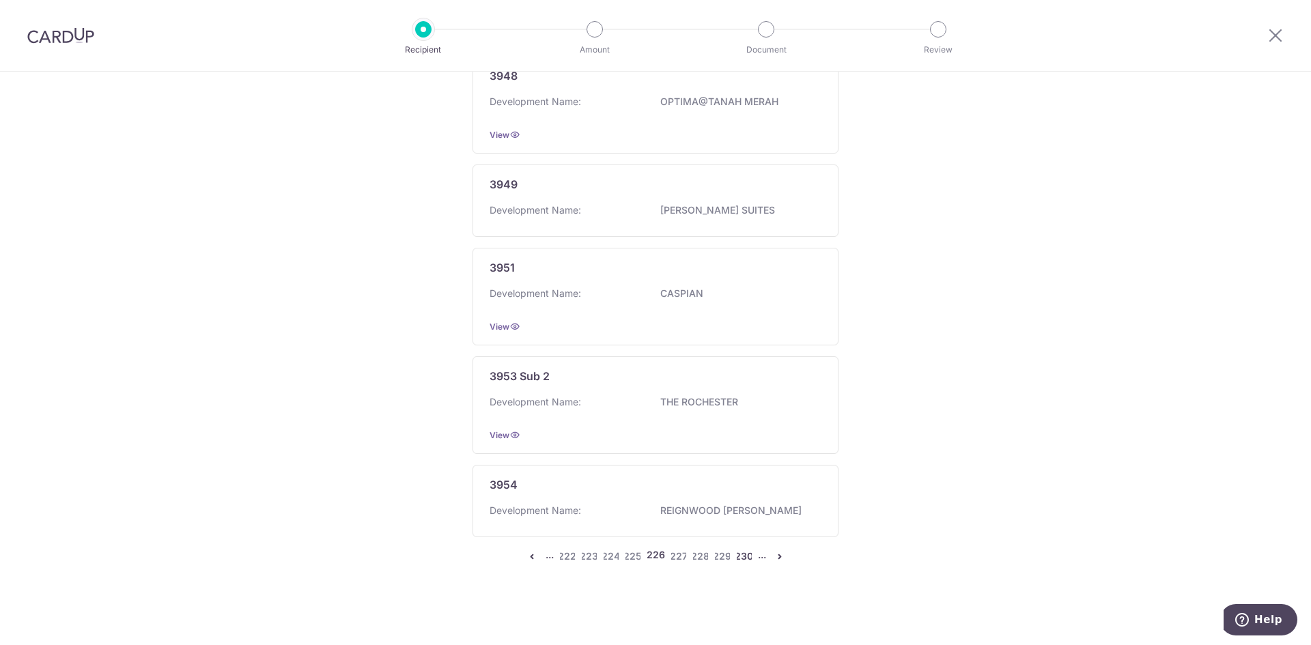
drag, startPoint x: 739, startPoint y: 557, endPoint x: 740, endPoint y: 564, distance: 7.0
click at [740, 564] on link "230" at bounding box center [744, 556] width 16 height 16
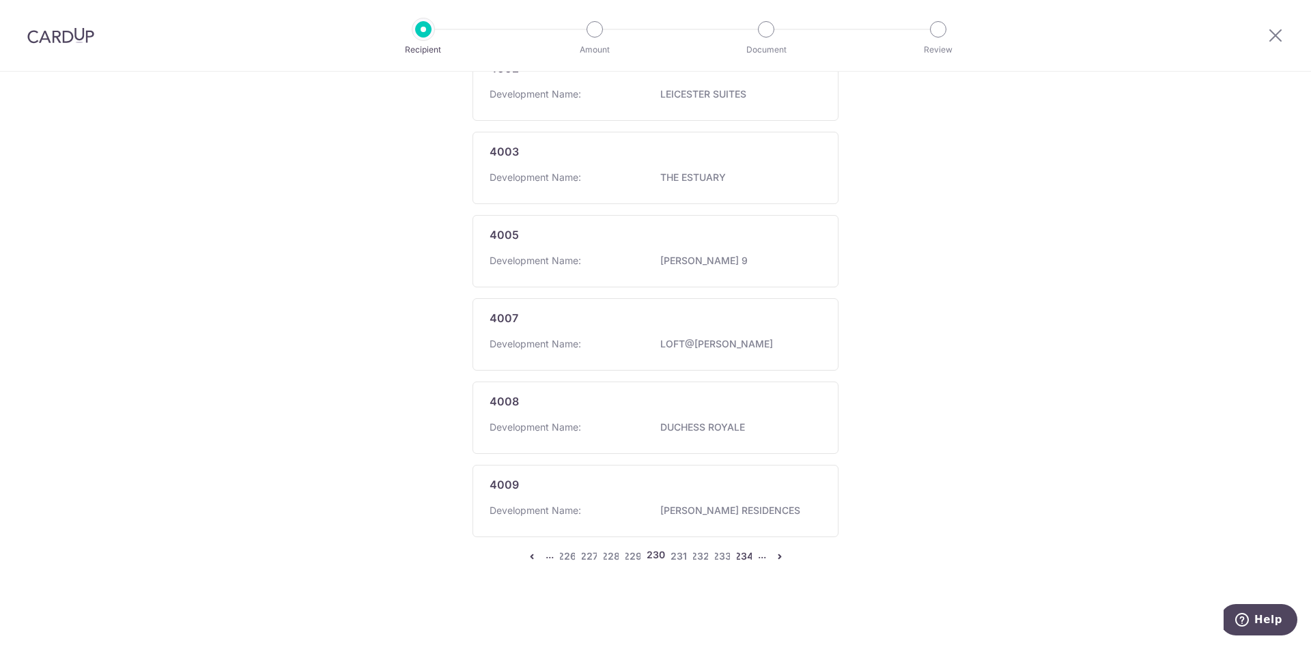
click at [742, 556] on link "234" at bounding box center [744, 556] width 16 height 16
click at [745, 552] on link "238" at bounding box center [744, 556] width 16 height 16
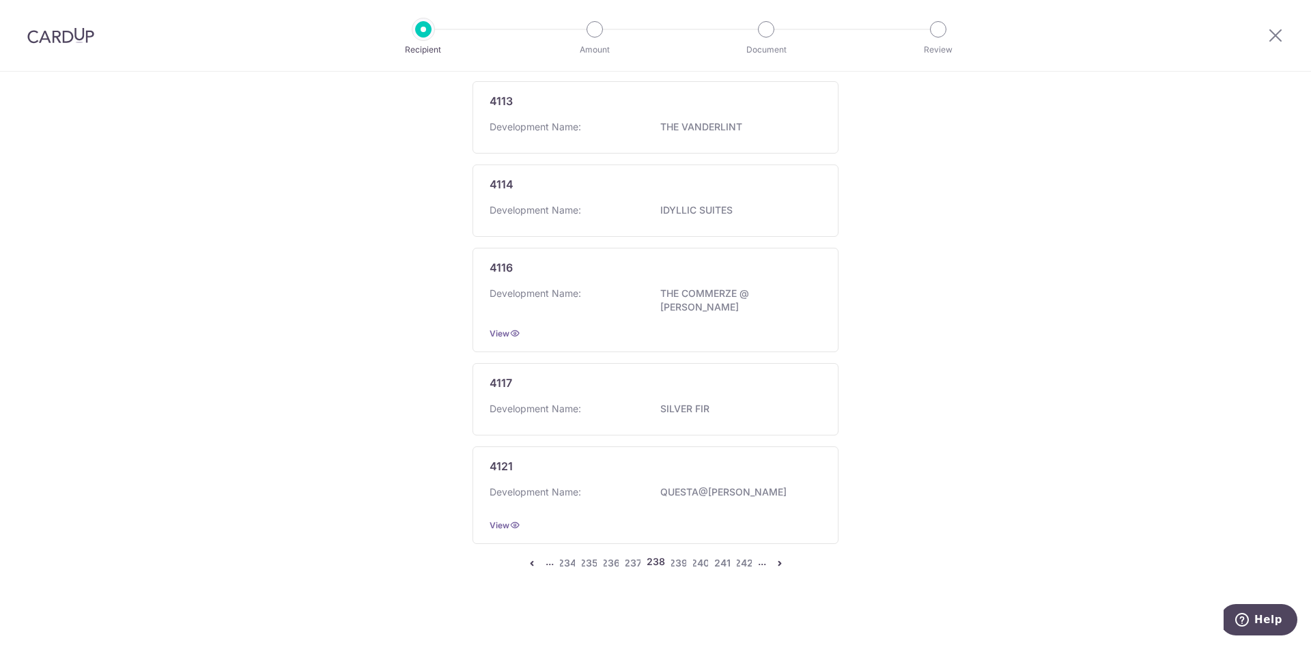
click at [753, 555] on ul "... 234 235 236 237 238 239 240 241 242 ..." at bounding box center [656, 563] width 264 height 16
click at [745, 555] on link "242" at bounding box center [744, 563] width 16 height 16
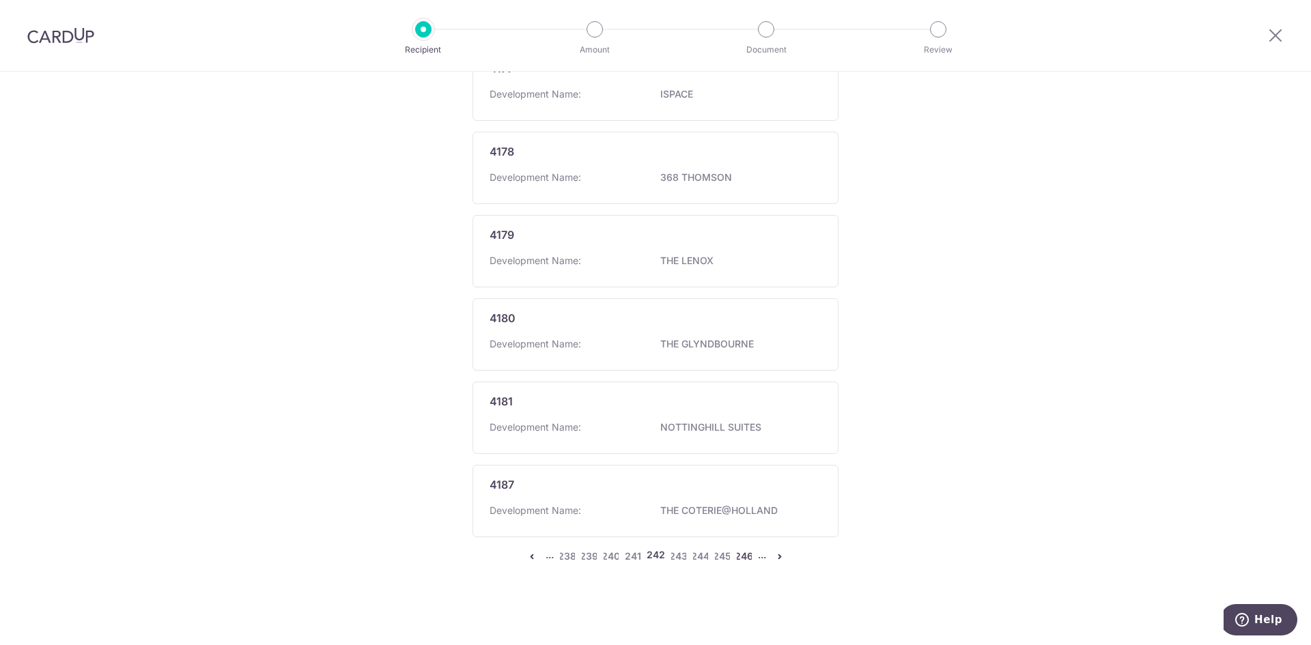
click at [745, 555] on link "246" at bounding box center [744, 556] width 16 height 16
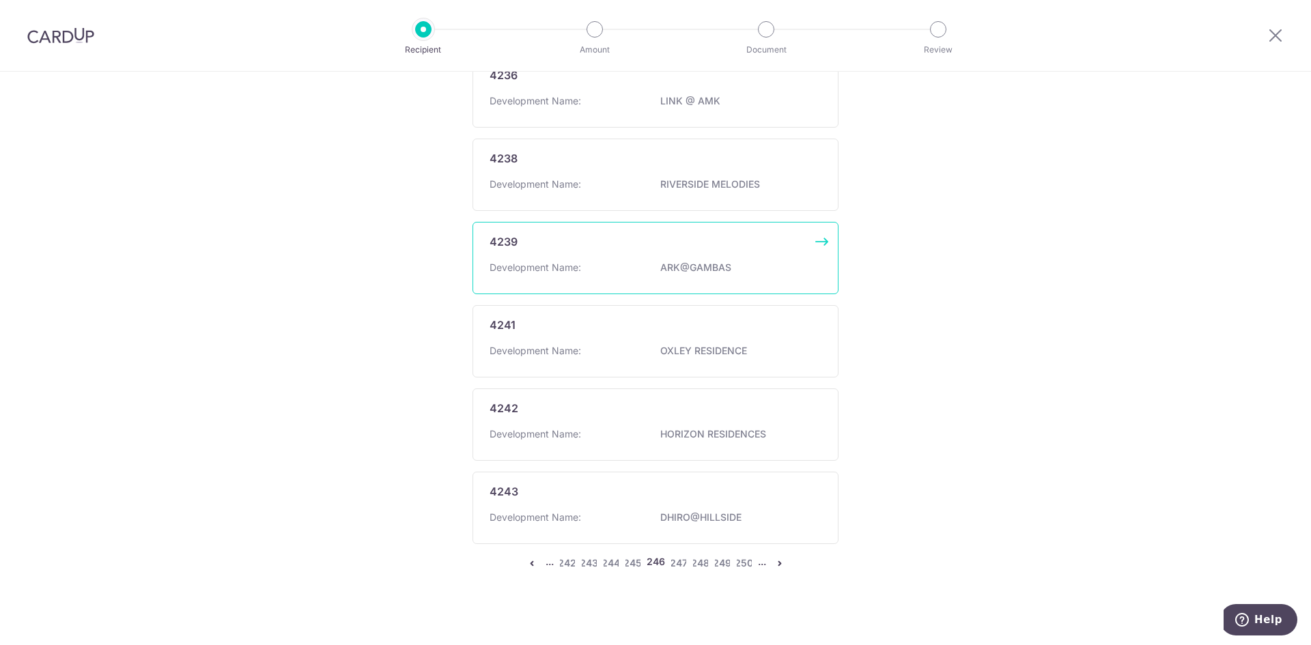
click at [749, 558] on ul "... 242 243 244 245 246 247 248 249 250 ..." at bounding box center [656, 563] width 264 height 16
click at [744, 560] on link "250" at bounding box center [744, 563] width 16 height 16
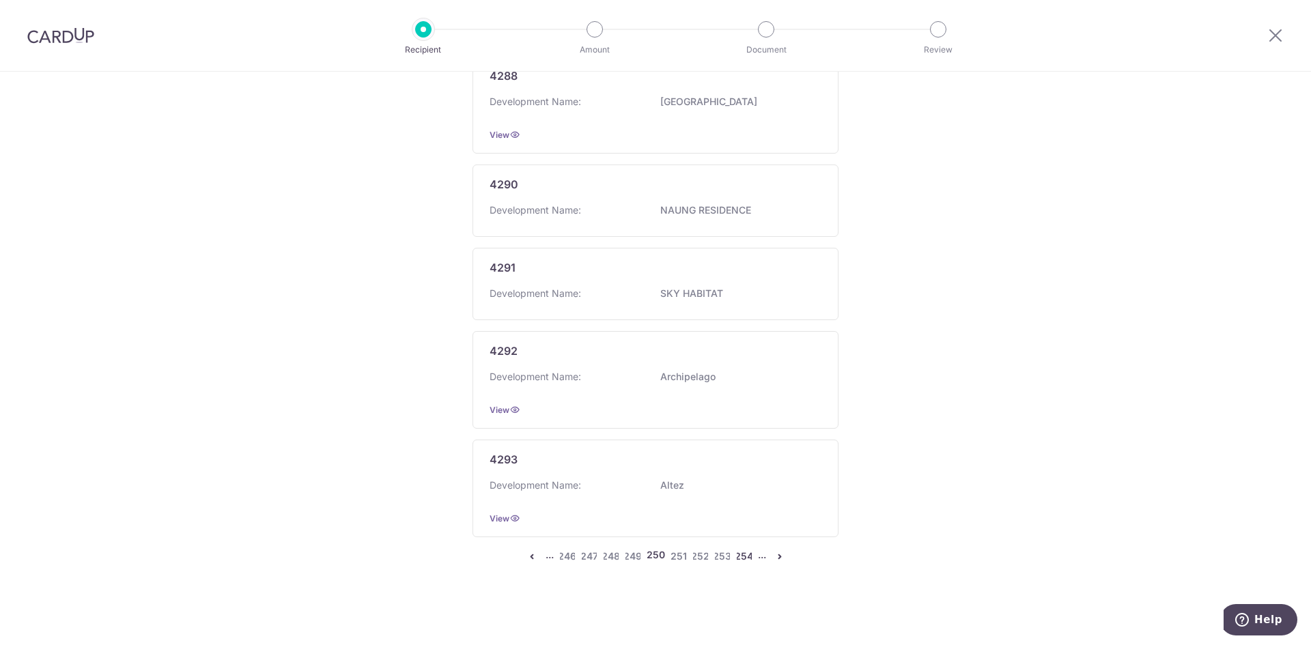
click at [744, 561] on link "254" at bounding box center [744, 556] width 16 height 16
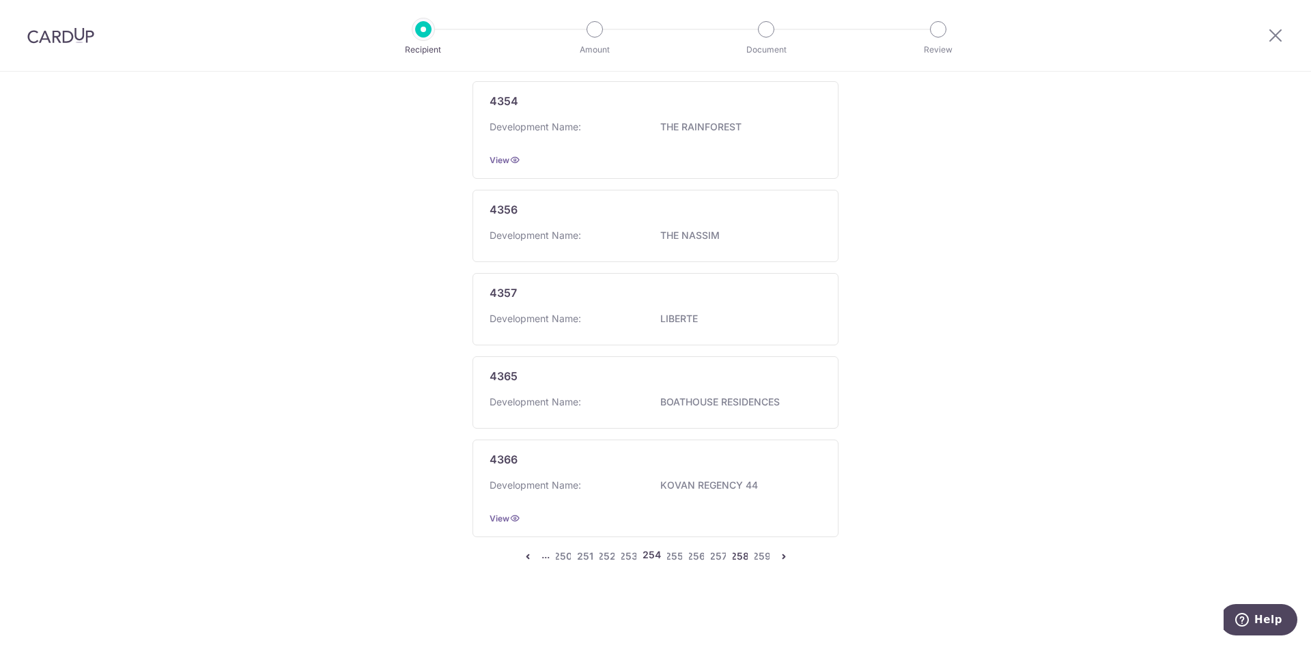
click at [742, 564] on link "258" at bounding box center [740, 556] width 16 height 16
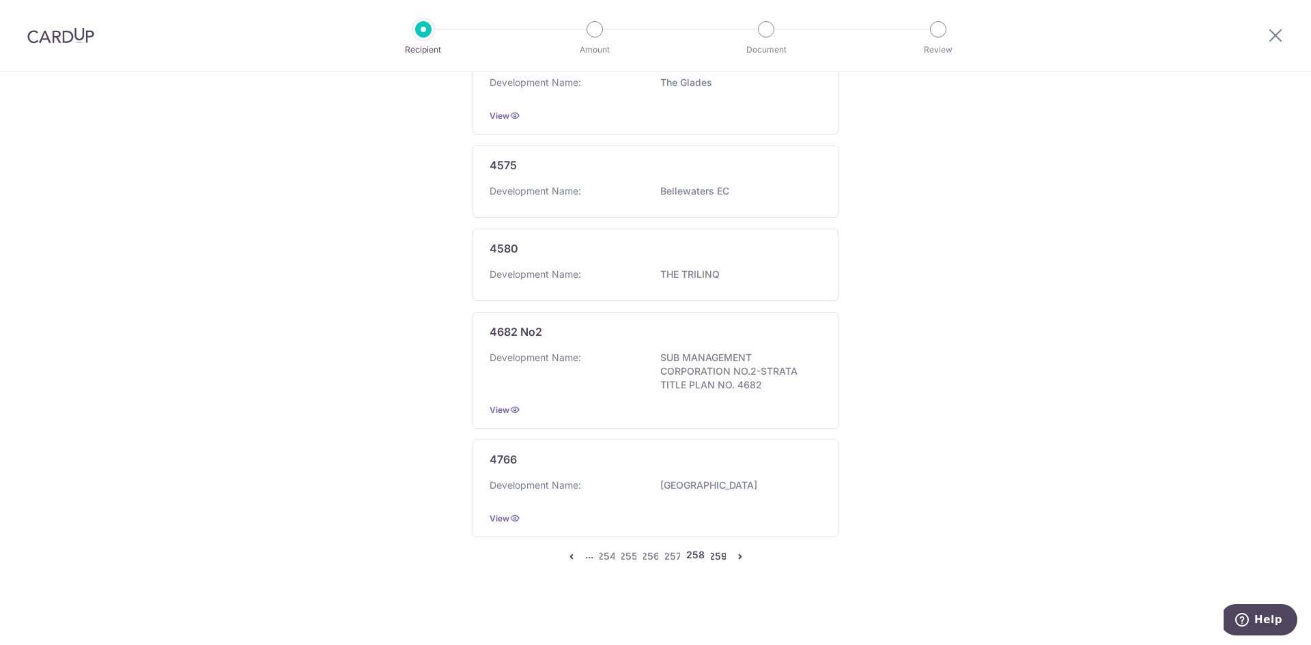
click at [713, 556] on link "259" at bounding box center [718, 556] width 16 height 16
